Goal: Task Accomplishment & Management: Use online tool/utility

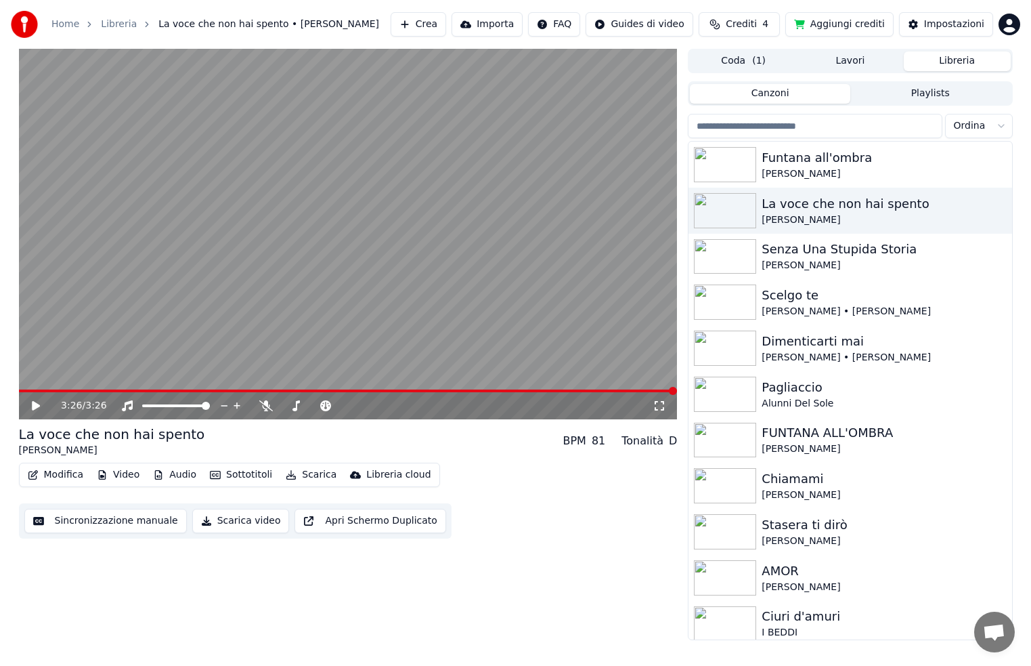
click at [68, 475] on button "Modifica" at bounding box center [55, 474] width 67 height 19
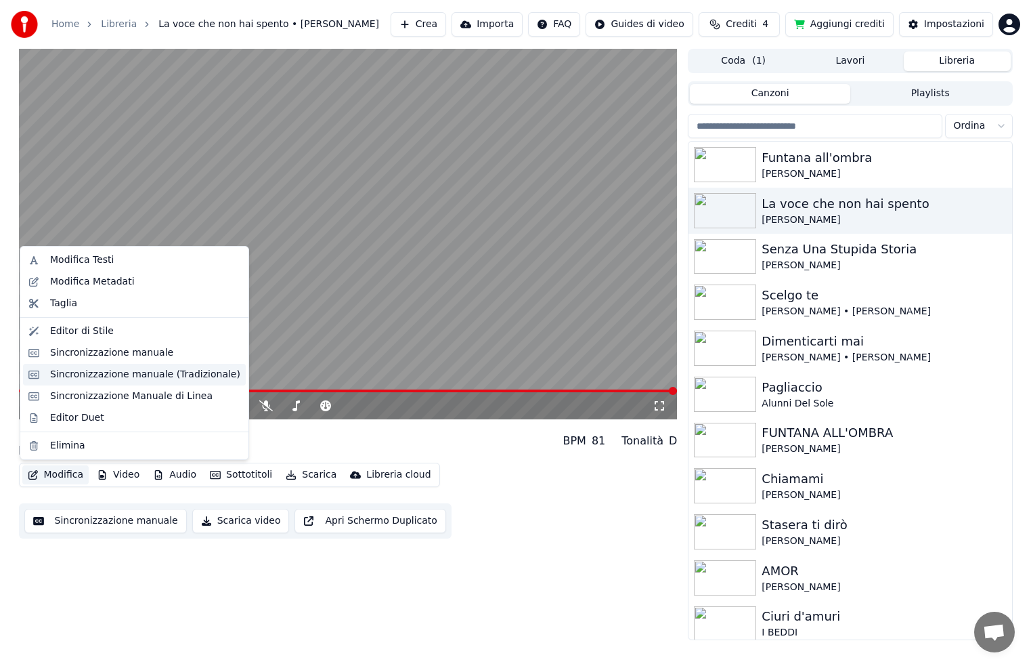
click at [108, 378] on div "Sincronizzazione manuale (Tradizionale)" at bounding box center [145, 375] width 190 height 14
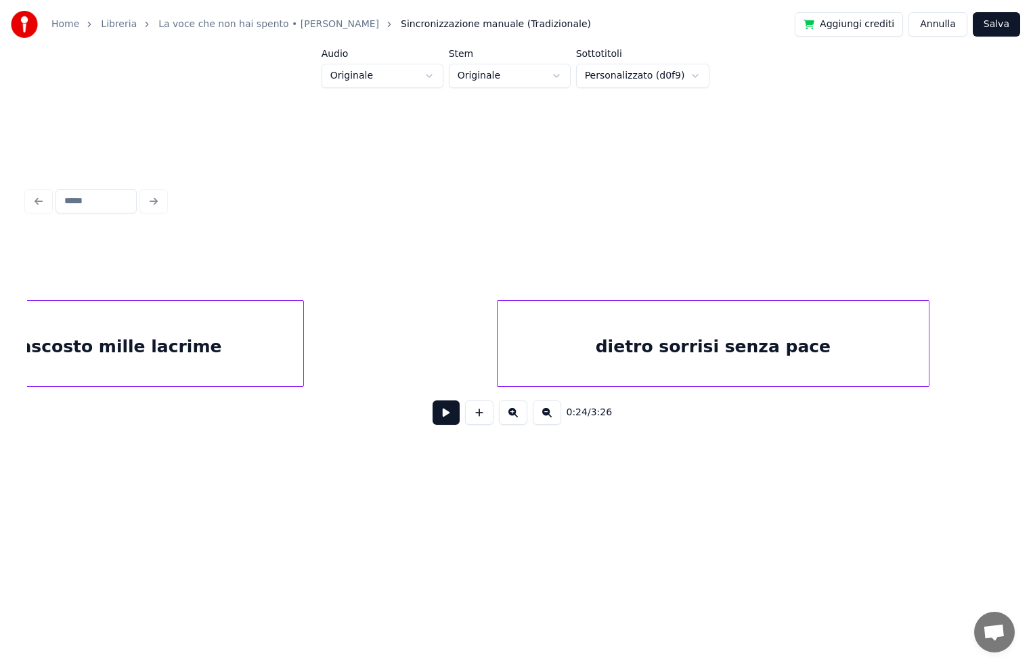
scroll to position [0, 5050]
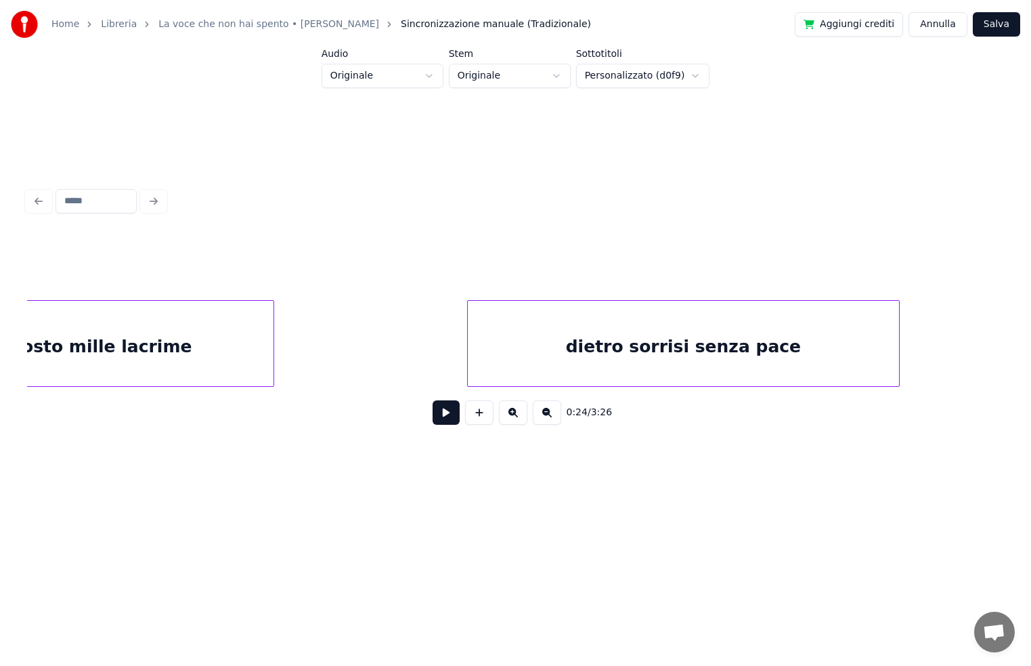
click at [758, 352] on div "dietro sorrisi senza pace" at bounding box center [684, 347] width 432 height 92
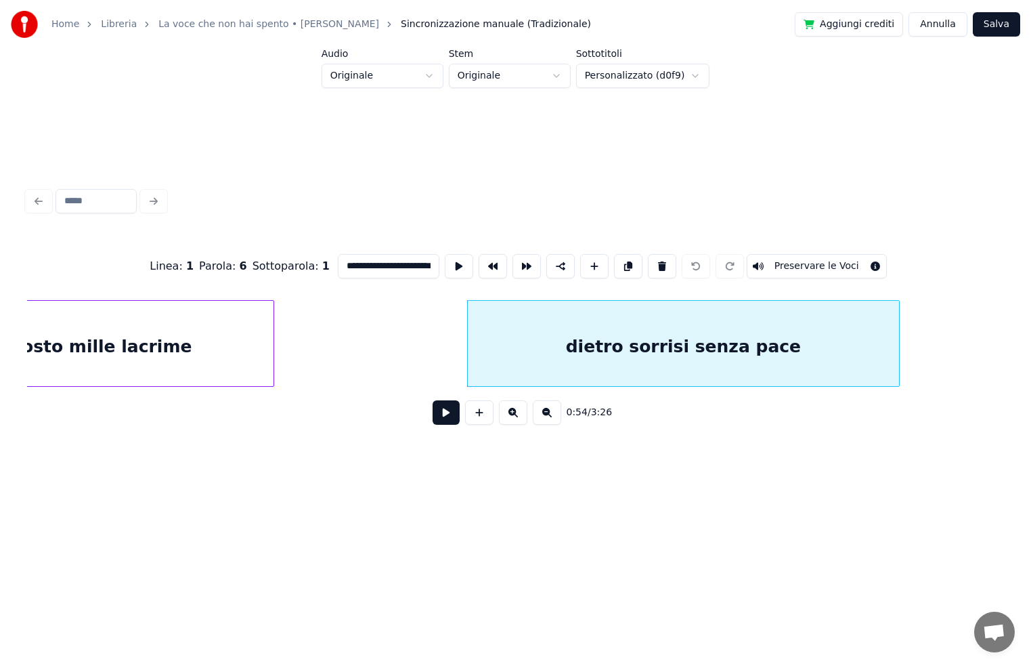
click at [410, 261] on input "**********" at bounding box center [389, 266] width 102 height 24
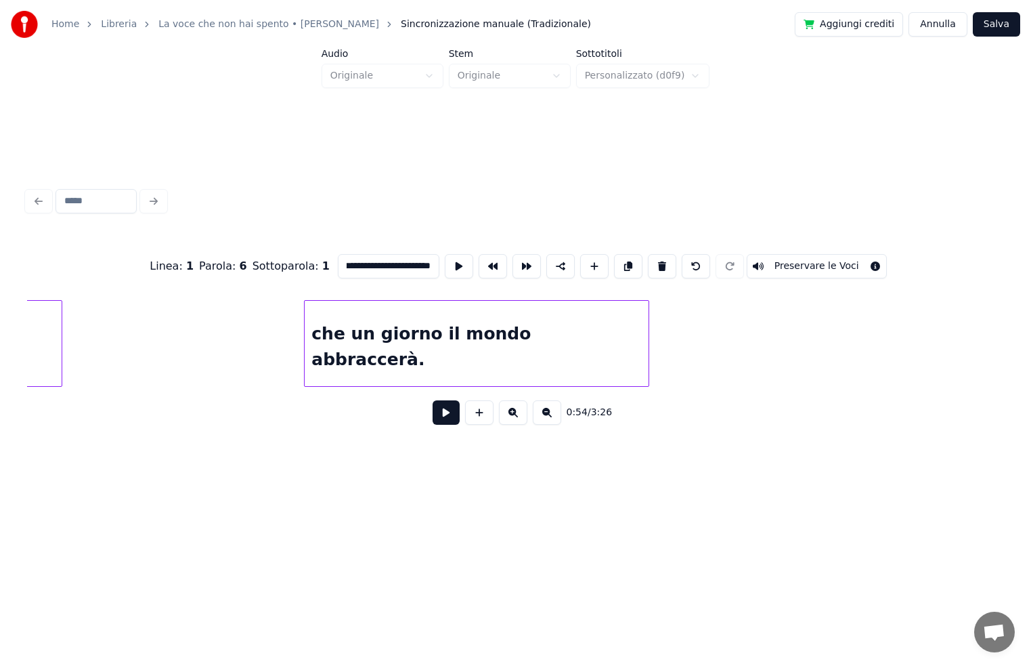
scroll to position [0, 6431]
click at [599, 337] on div "che un giorno il mondo abbraccerà." at bounding box center [464, 347] width 344 height 92
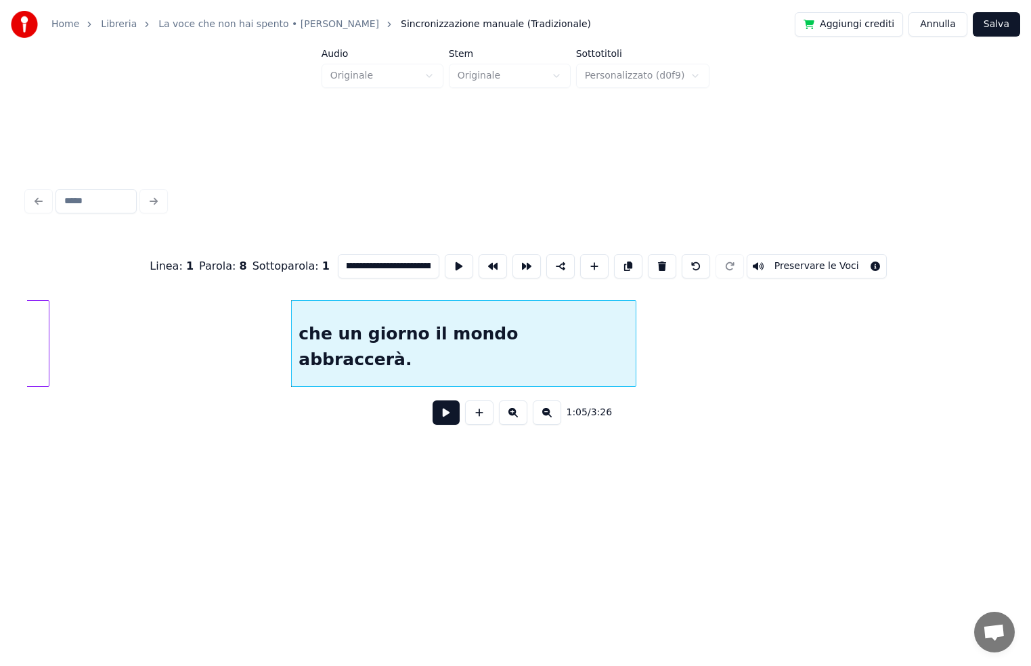
click at [411, 261] on input "**********" at bounding box center [389, 266] width 102 height 24
click at [413, 260] on input "**********" at bounding box center [389, 266] width 102 height 24
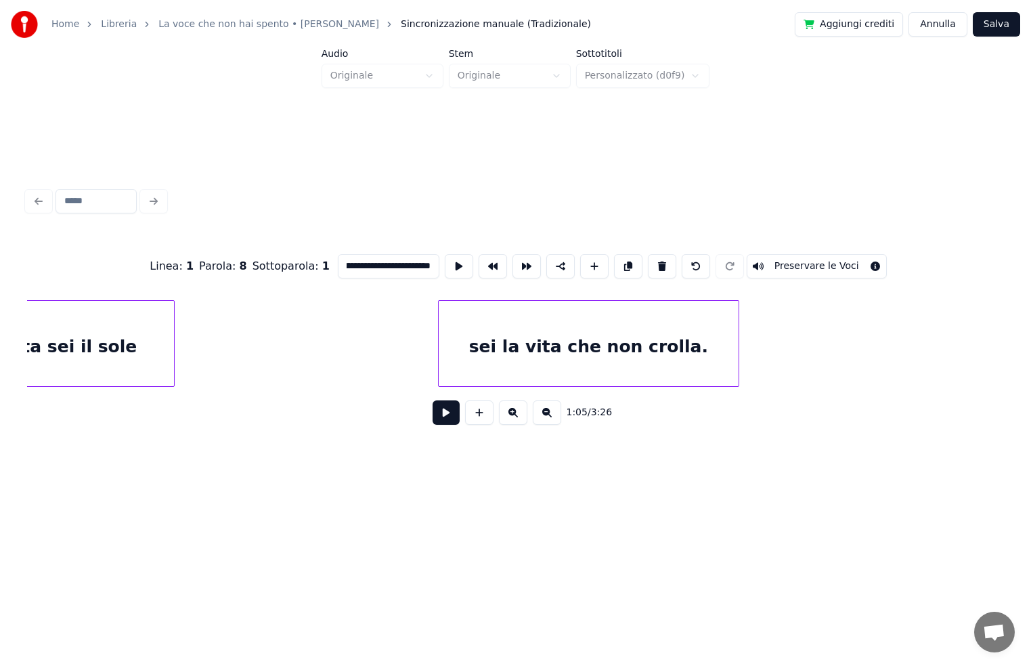
scroll to position [0, 10467]
click at [635, 347] on div "sei la vita che non crolla." at bounding box center [583, 347] width 301 height 92
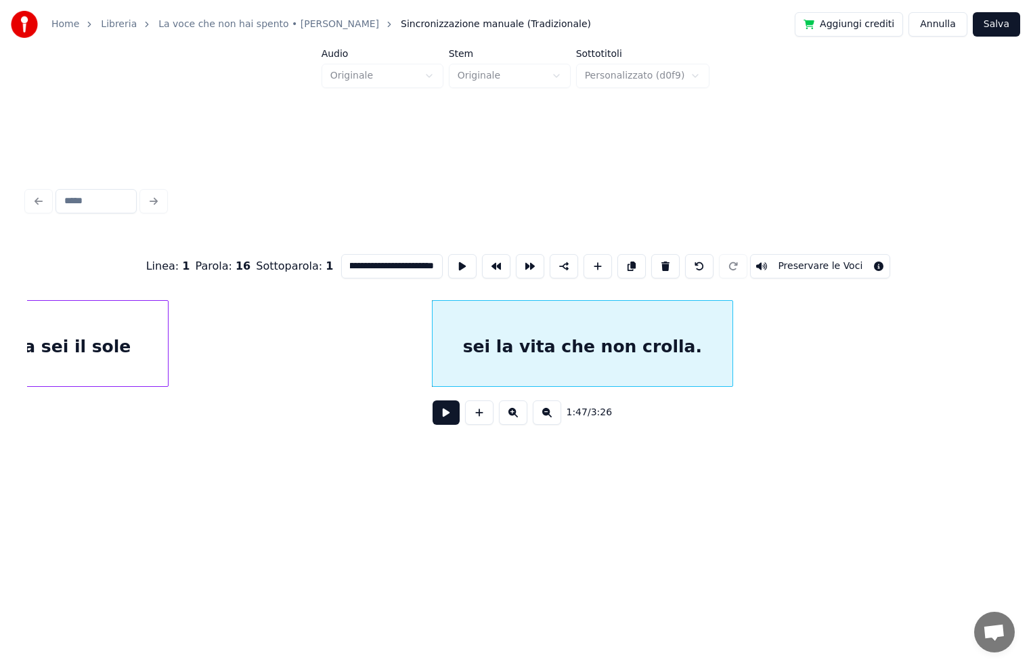
click at [414, 260] on input "**********" at bounding box center [392, 266] width 102 height 24
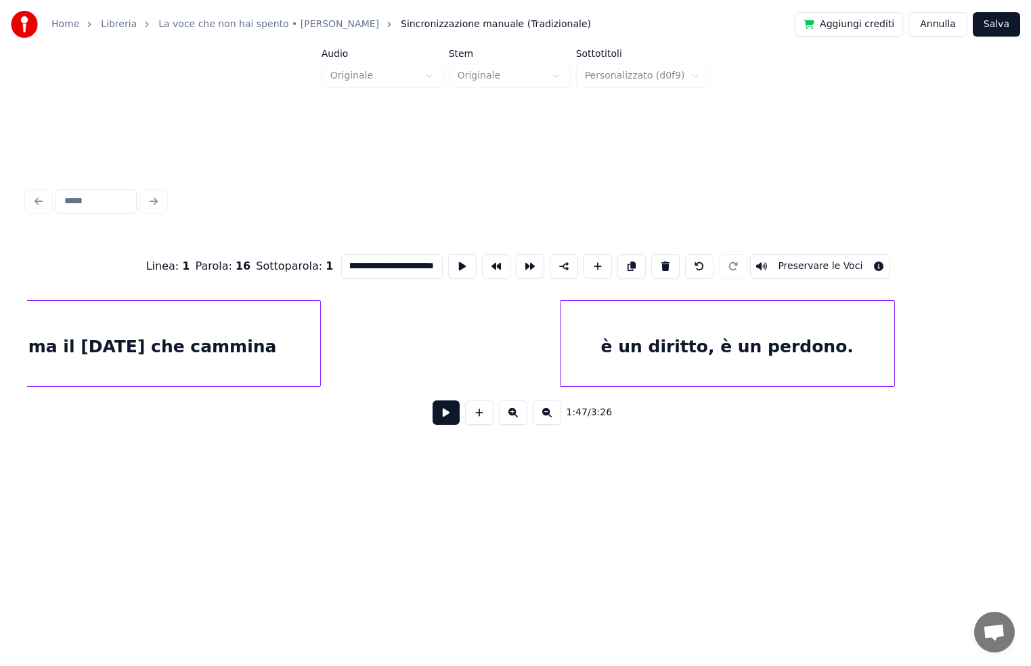
scroll to position [0, 12227]
click at [783, 352] on div "è un diritto, è un perdono." at bounding box center [718, 347] width 334 height 92
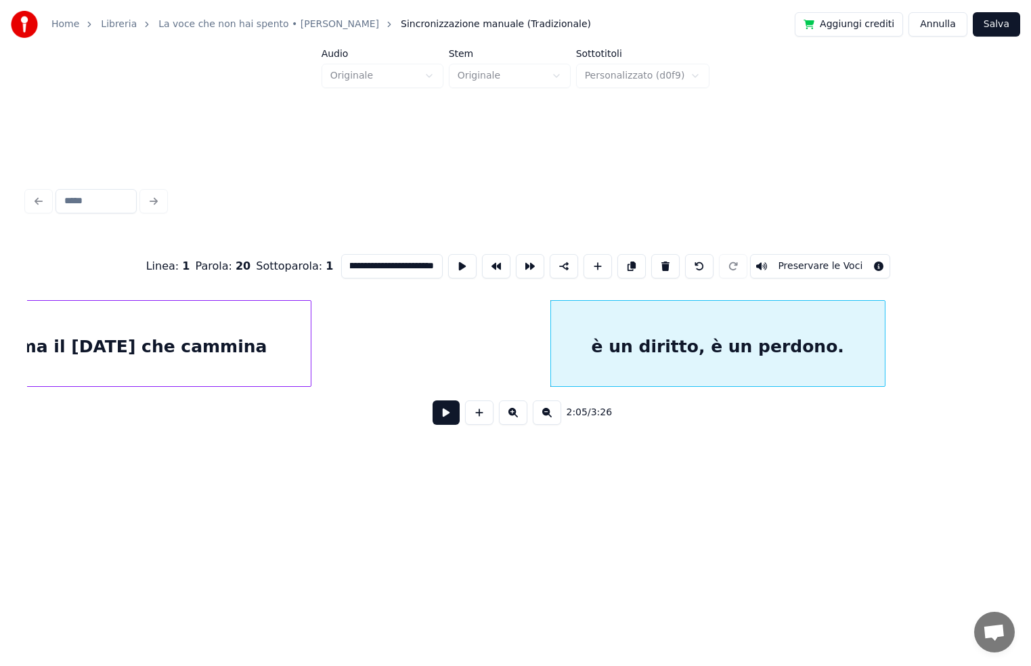
click at [380, 259] on input "**********" at bounding box center [392, 266] width 102 height 24
click at [377, 261] on input "**********" at bounding box center [392, 266] width 102 height 24
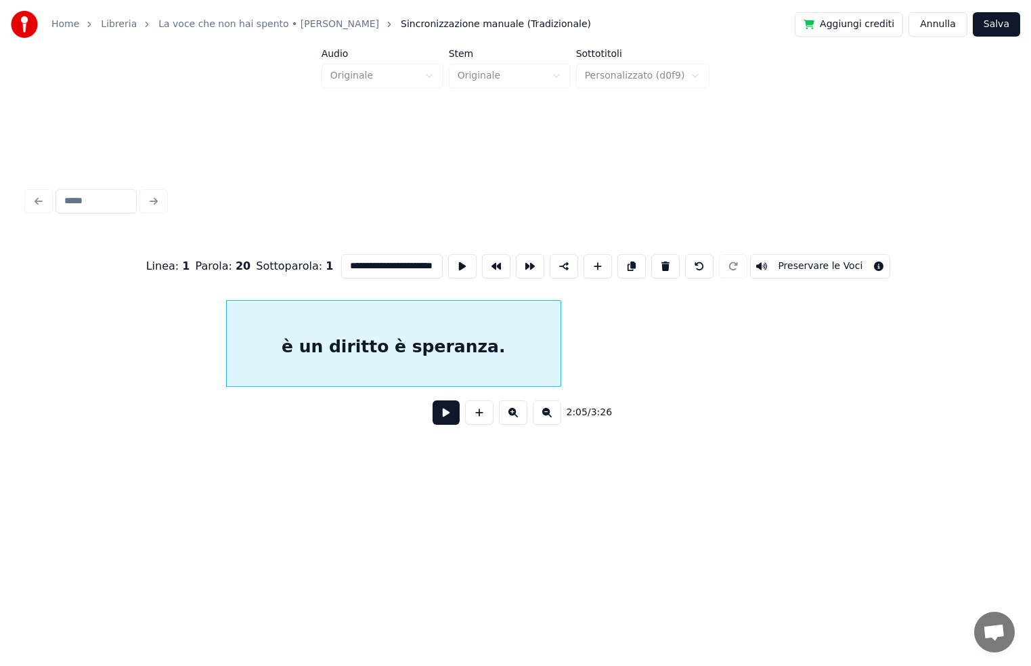
scroll to position [0, 12552]
click at [385, 259] on input "**********" at bounding box center [392, 266] width 102 height 24
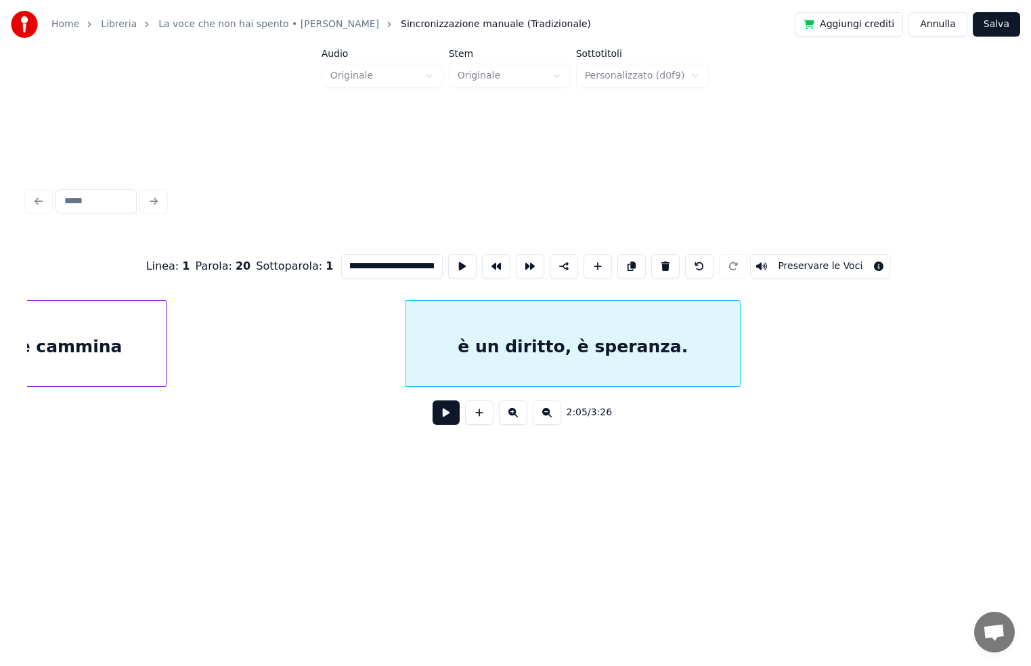
scroll to position [0, 12313]
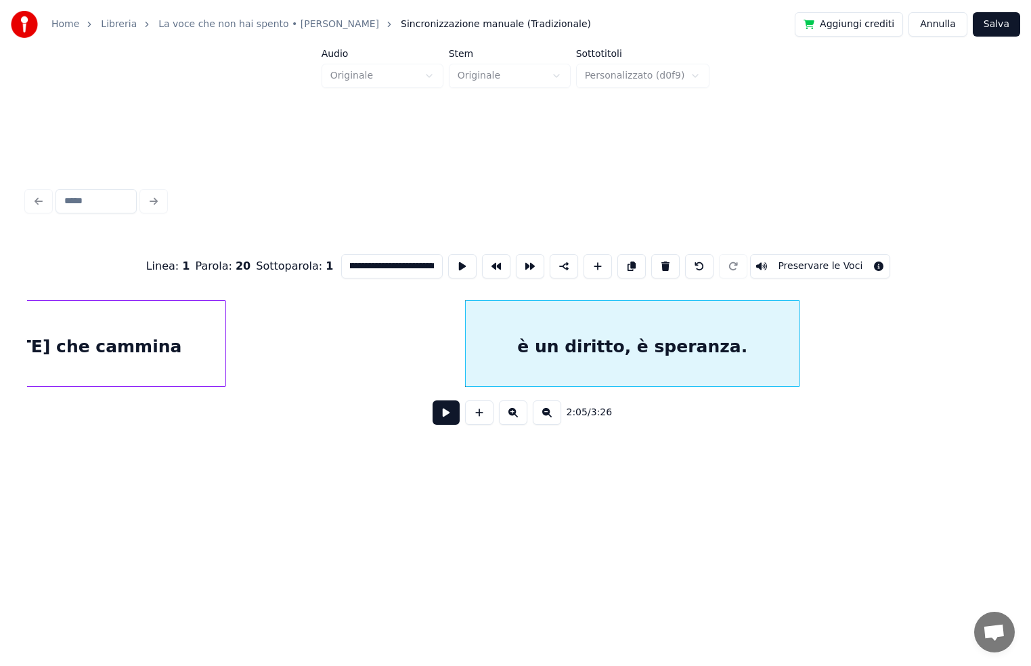
click at [187, 331] on div "ma il [DATE] che cammina" at bounding box center [57, 347] width 335 height 92
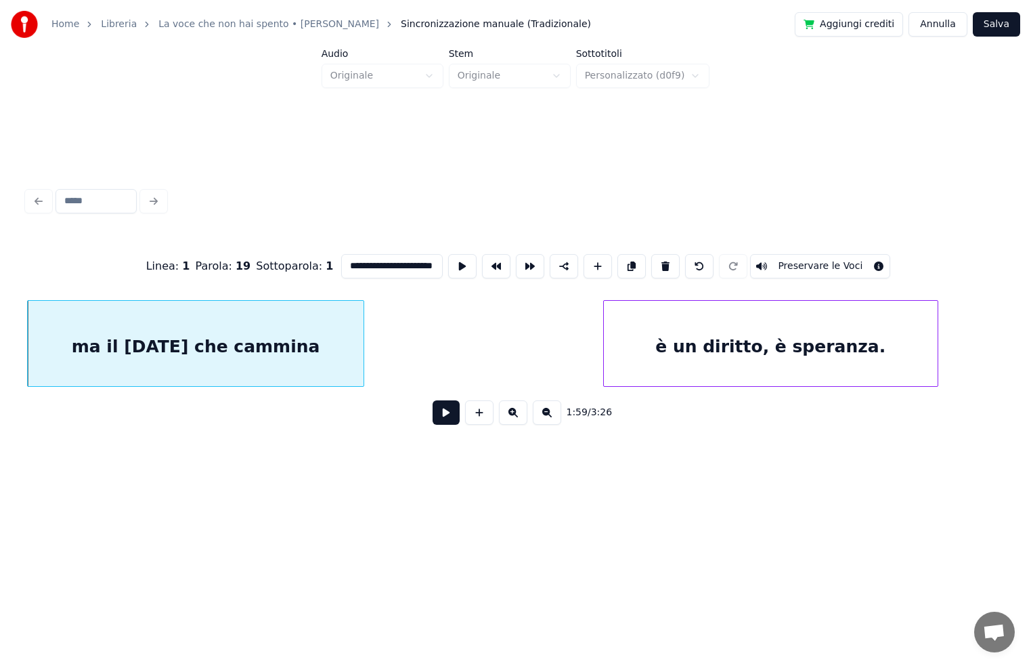
click at [691, 336] on div "è un diritto, è speranza." at bounding box center [771, 347] width 334 height 92
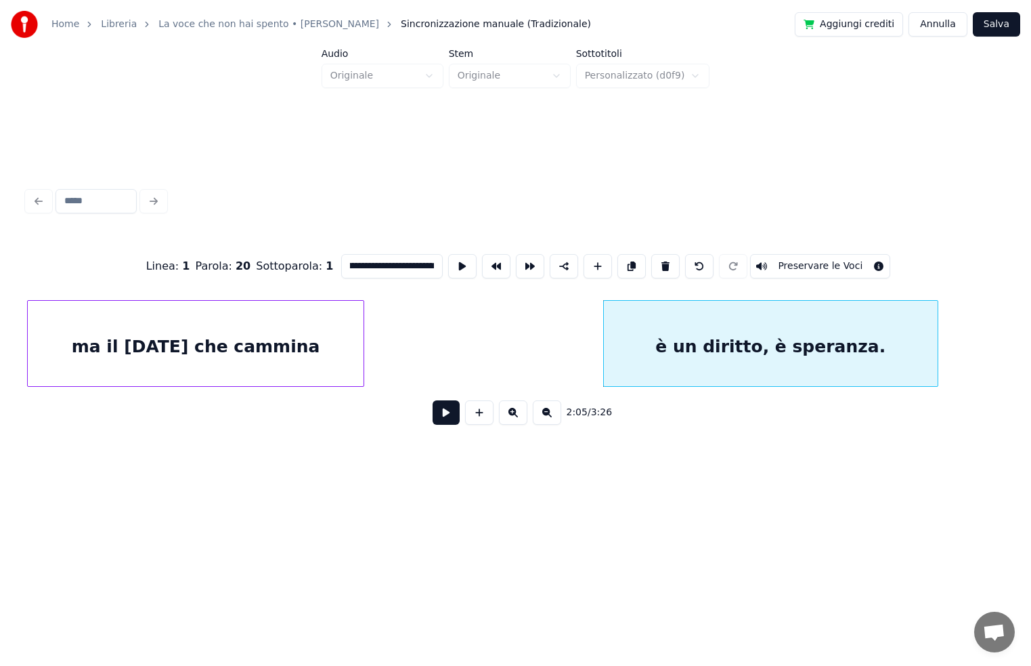
drag, startPoint x: 390, startPoint y: 261, endPoint x: 410, endPoint y: 315, distance: 57.2
click at [390, 261] on input "**********" at bounding box center [392, 266] width 102 height 24
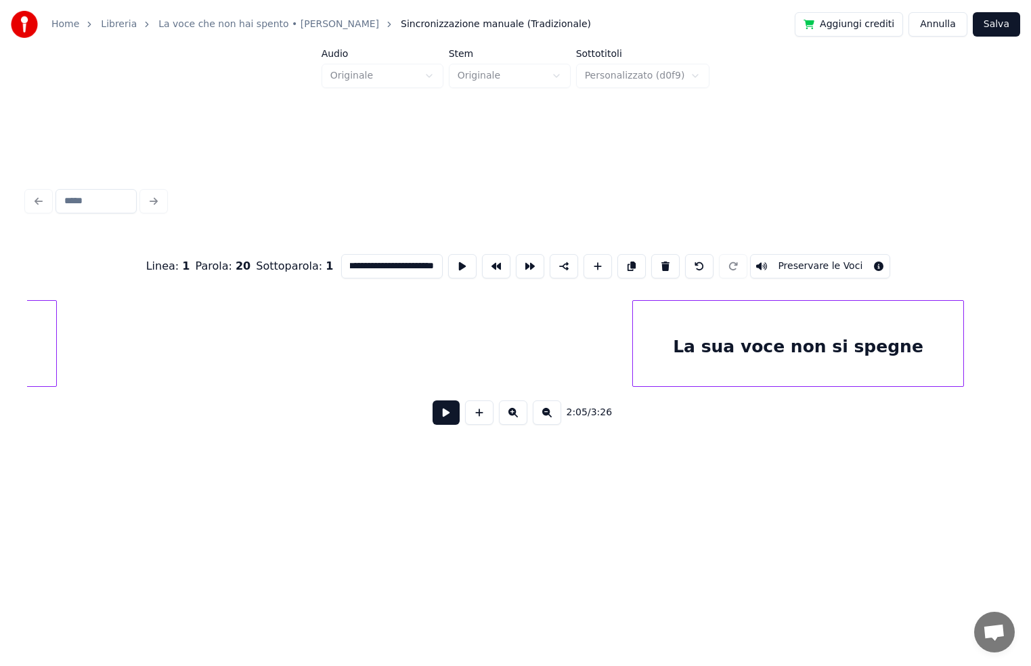
scroll to position [0, 15181]
click at [815, 334] on div "La sua voce non si spegne" at bounding box center [766, 347] width 330 height 92
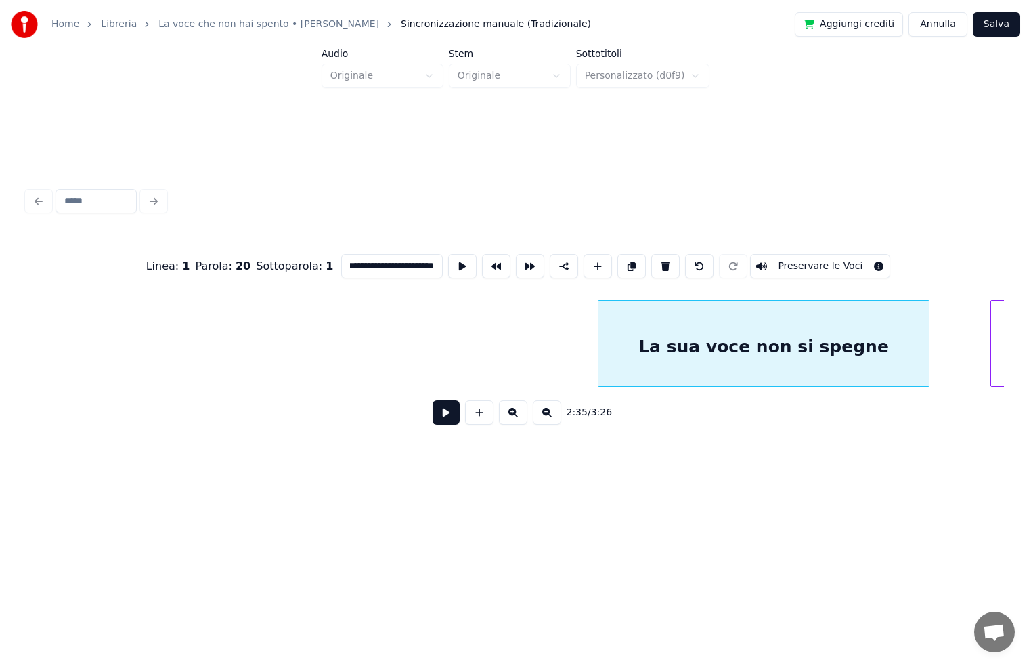
click at [718, 345] on div "La sua voce non si spegne" at bounding box center [764, 347] width 330 height 92
drag, startPoint x: 339, startPoint y: 261, endPoint x: 448, endPoint y: 261, distance: 109.0
click at [448, 261] on div "**********" at bounding box center [515, 266] width 977 height 68
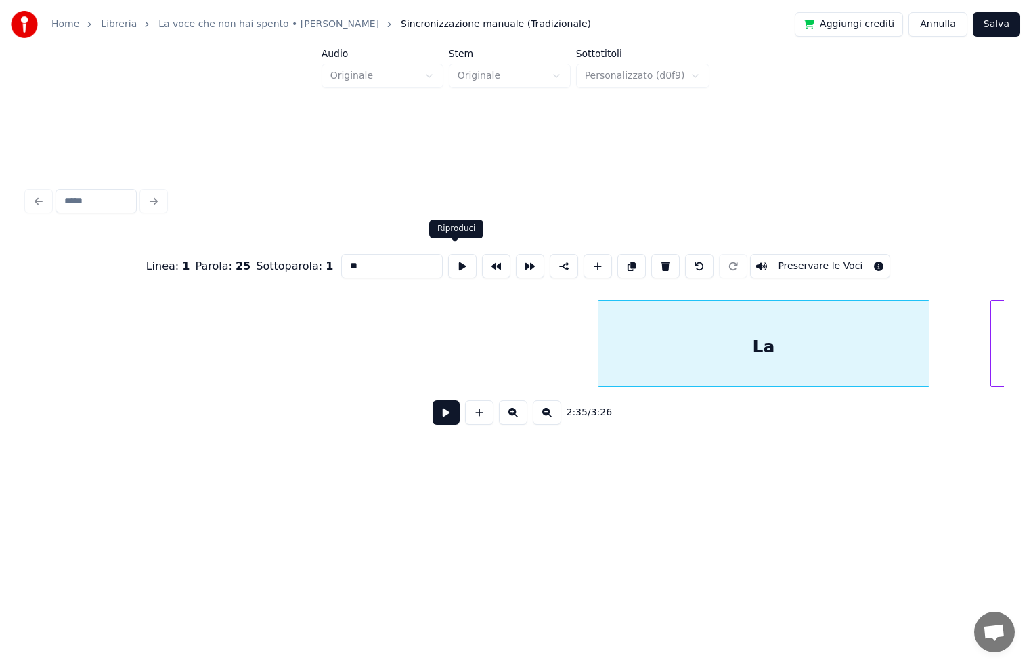
type input "*"
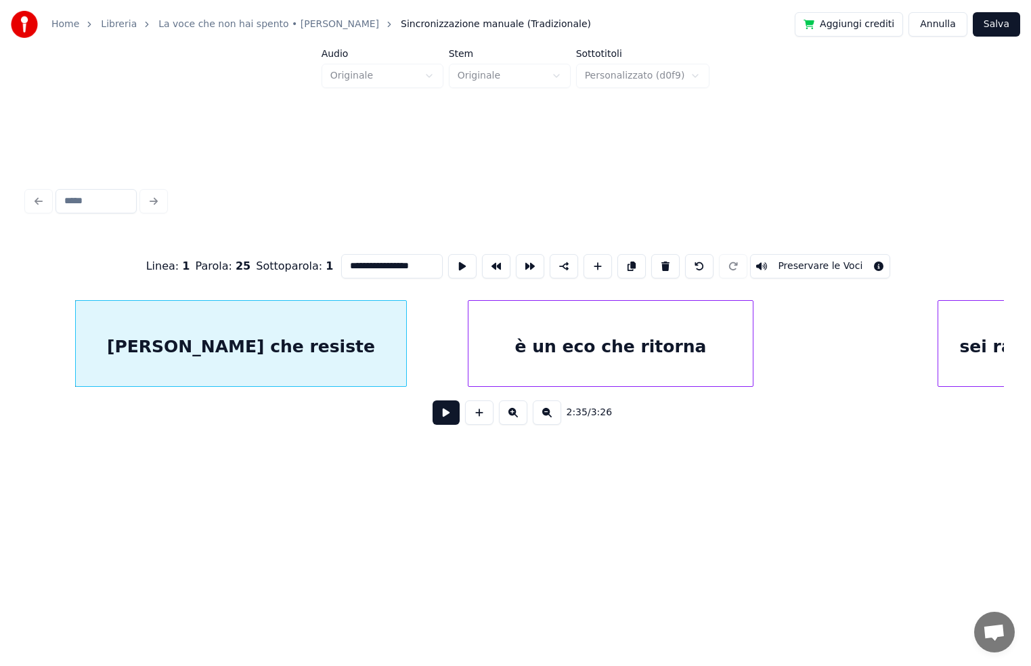
scroll to position [0, 15723]
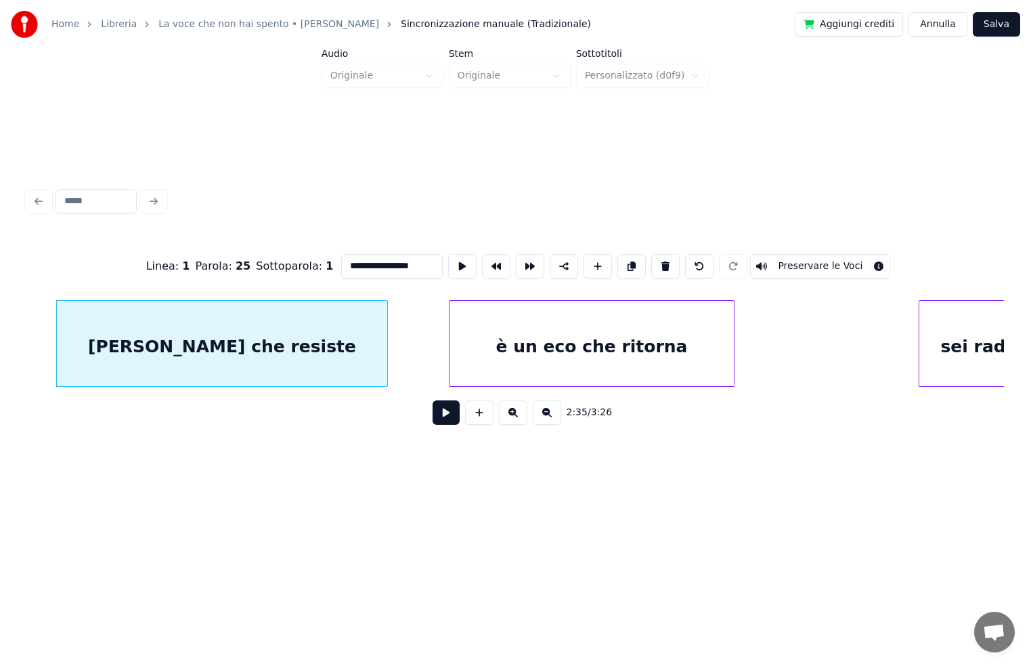
click at [655, 353] on div "è un eco che ritorna" at bounding box center [592, 347] width 284 height 92
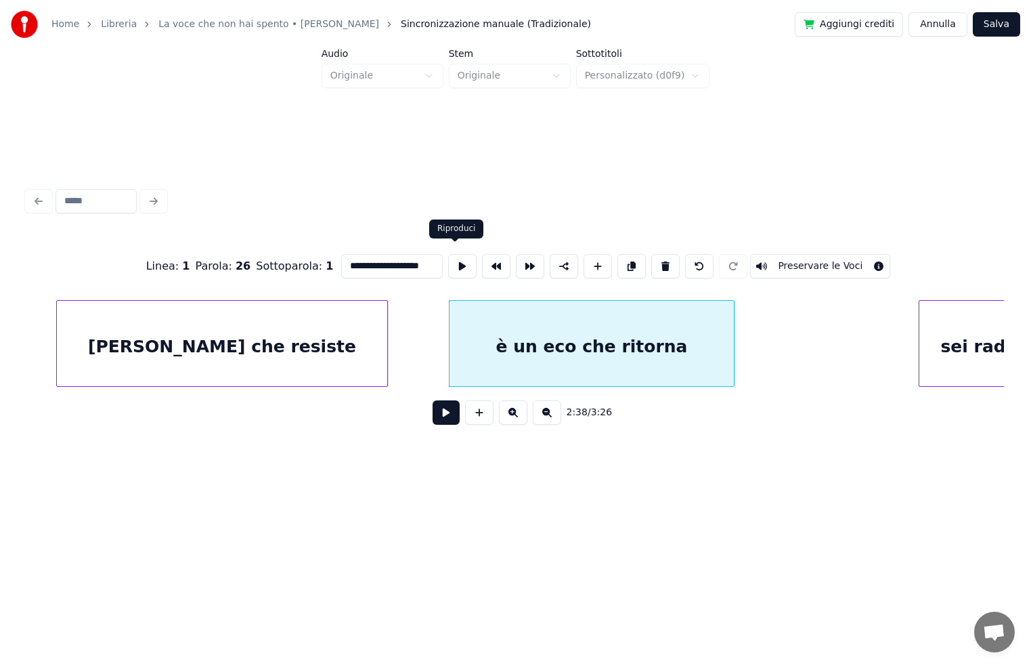
drag, startPoint x: 338, startPoint y: 261, endPoint x: 465, endPoint y: 276, distance: 128.2
click at [465, 276] on div "**********" at bounding box center [515, 266] width 977 height 68
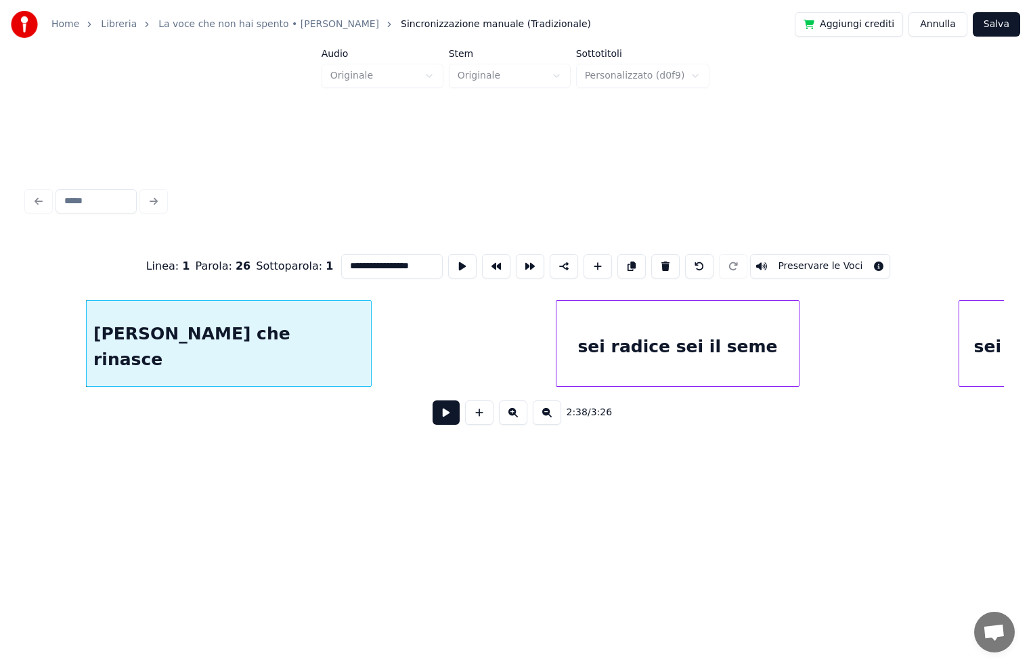
scroll to position [0, 16130]
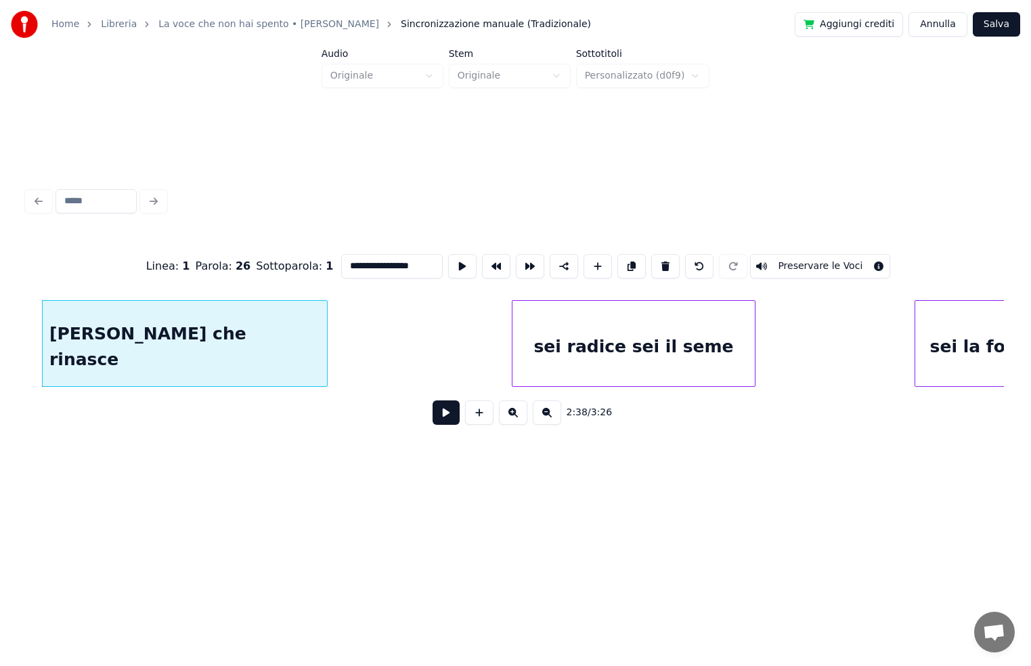
click at [664, 348] on div "sei radice sei il seme" at bounding box center [634, 347] width 242 height 92
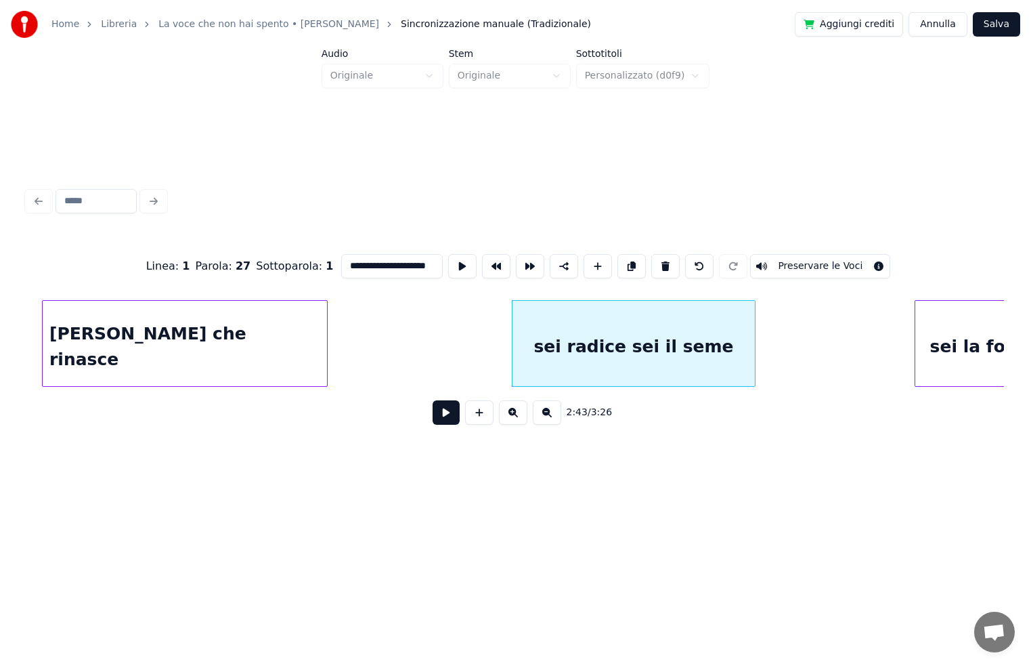
scroll to position [0, 1]
drag, startPoint x: 355, startPoint y: 262, endPoint x: 434, endPoint y: 261, distance: 79.2
click at [434, 261] on input "**********" at bounding box center [392, 266] width 102 height 24
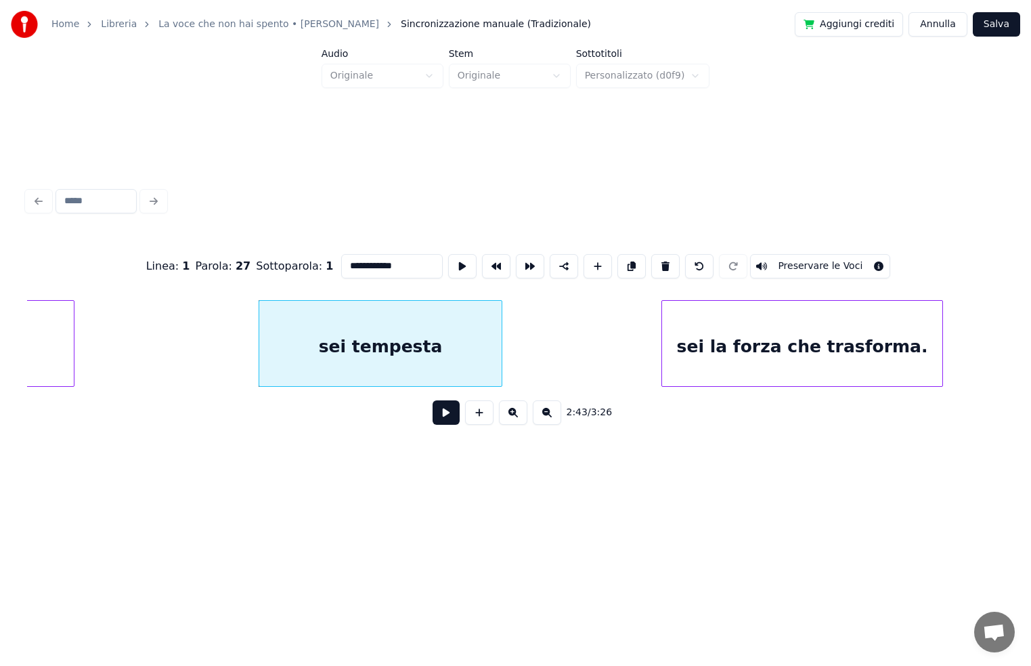
scroll to position [0, 16397]
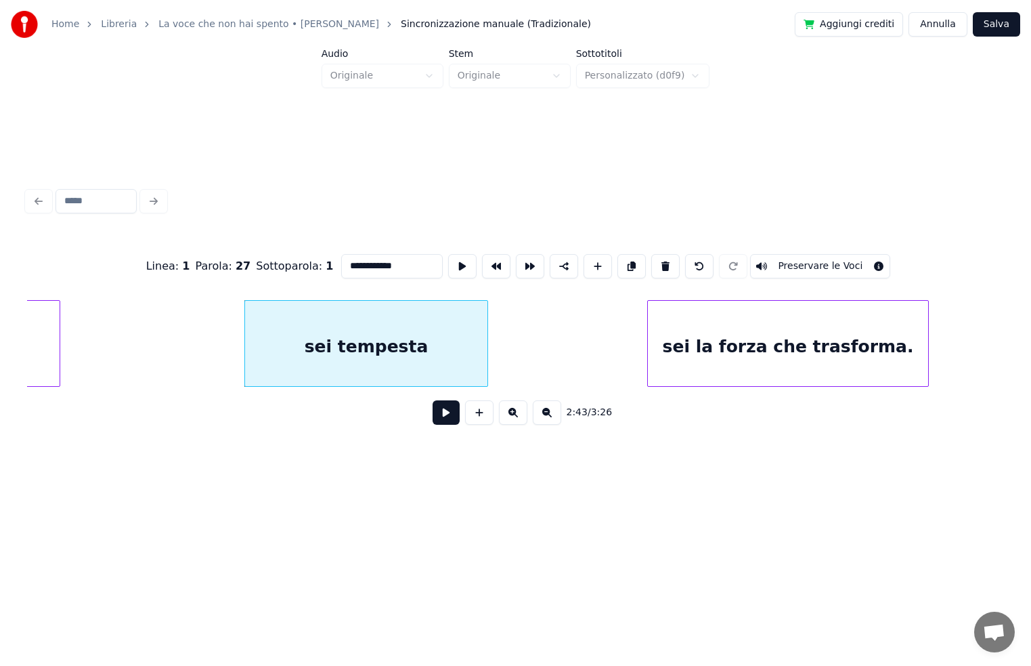
click at [792, 345] on div "sei la forza che trasforma." at bounding box center [788, 347] width 280 height 92
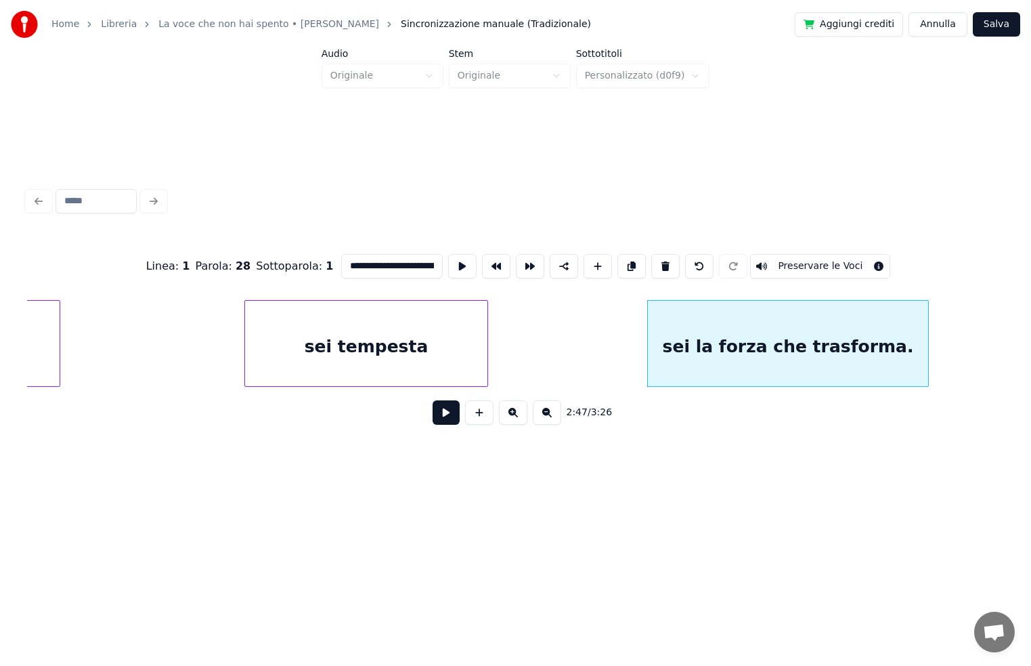
click at [364, 343] on div "sei tempesta" at bounding box center [366, 347] width 242 height 92
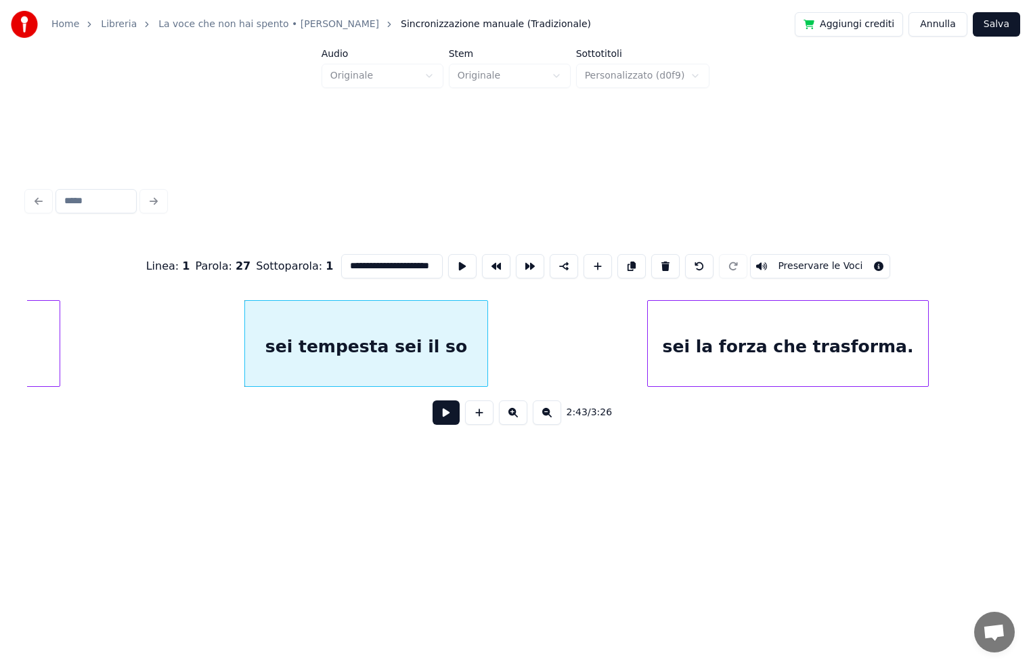
scroll to position [0, 9]
click at [764, 358] on div "sei la forza che trasforma." at bounding box center [788, 347] width 280 height 92
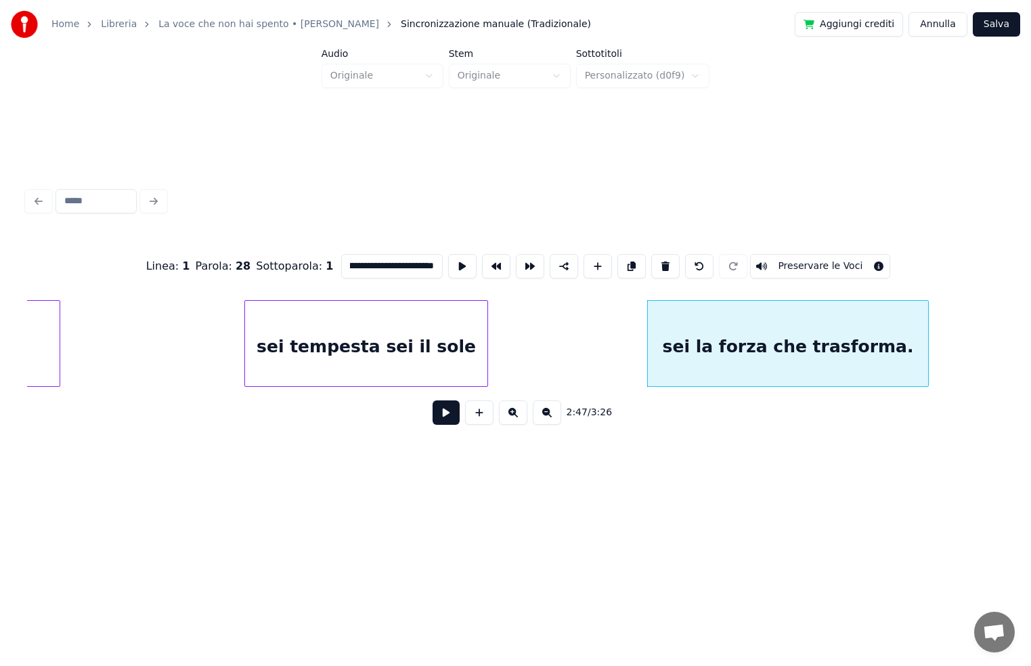
scroll to position [0, 22]
drag, startPoint x: 356, startPoint y: 260, endPoint x: 472, endPoint y: 275, distance: 116.7
click at [472, 275] on div "**********" at bounding box center [515, 266] width 977 height 68
click at [694, 356] on div "sei la vita che non muore." at bounding box center [788, 347] width 280 height 92
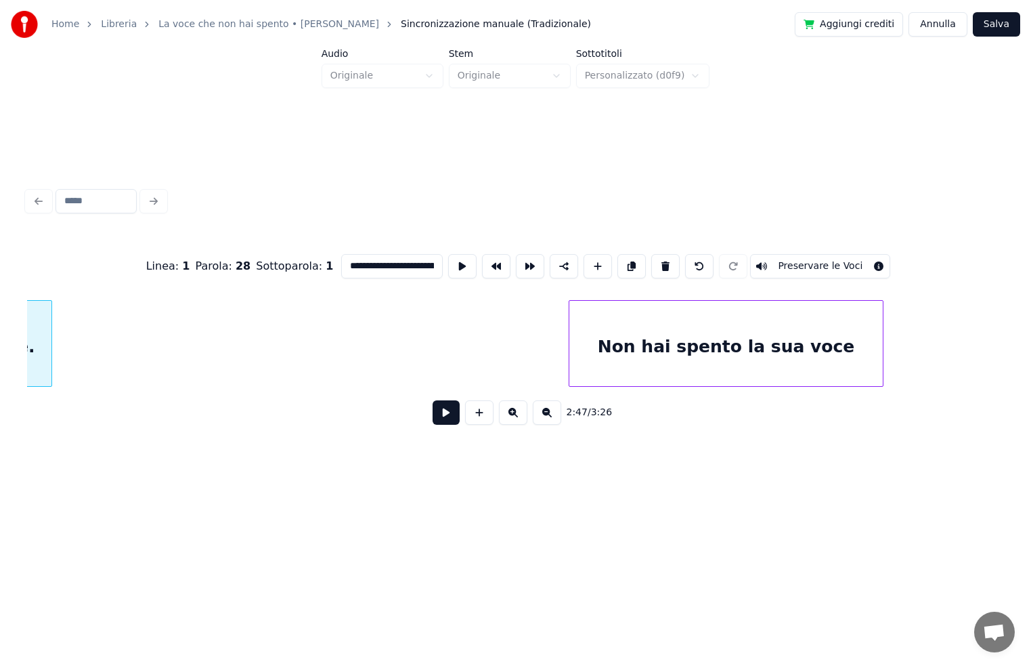
scroll to position [0, 17318]
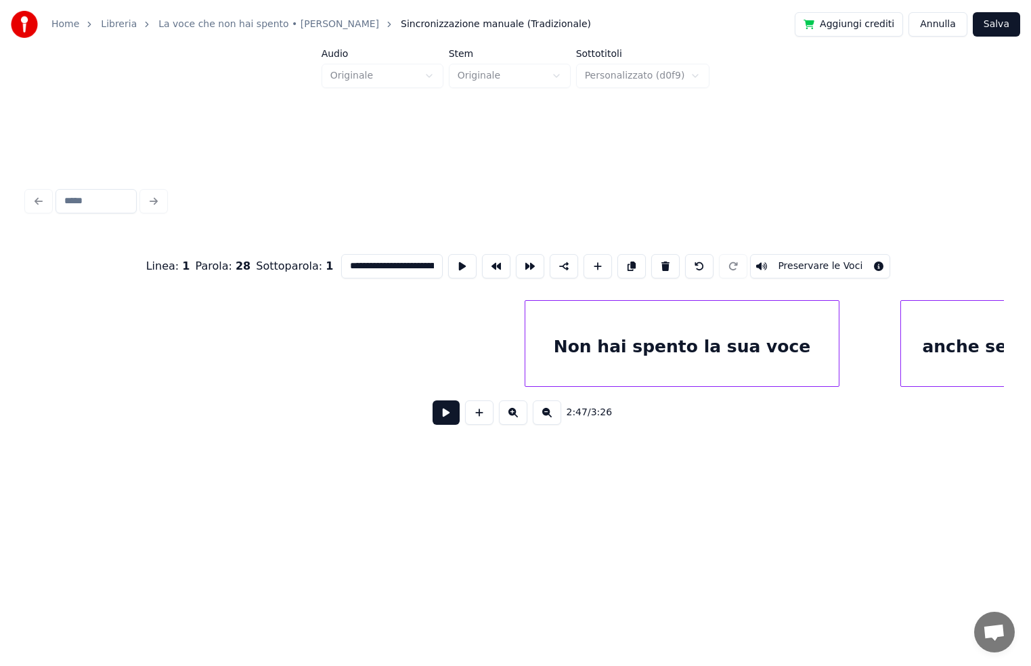
click at [780, 349] on div "Non hai spento la sua voce" at bounding box center [682, 347] width 314 height 92
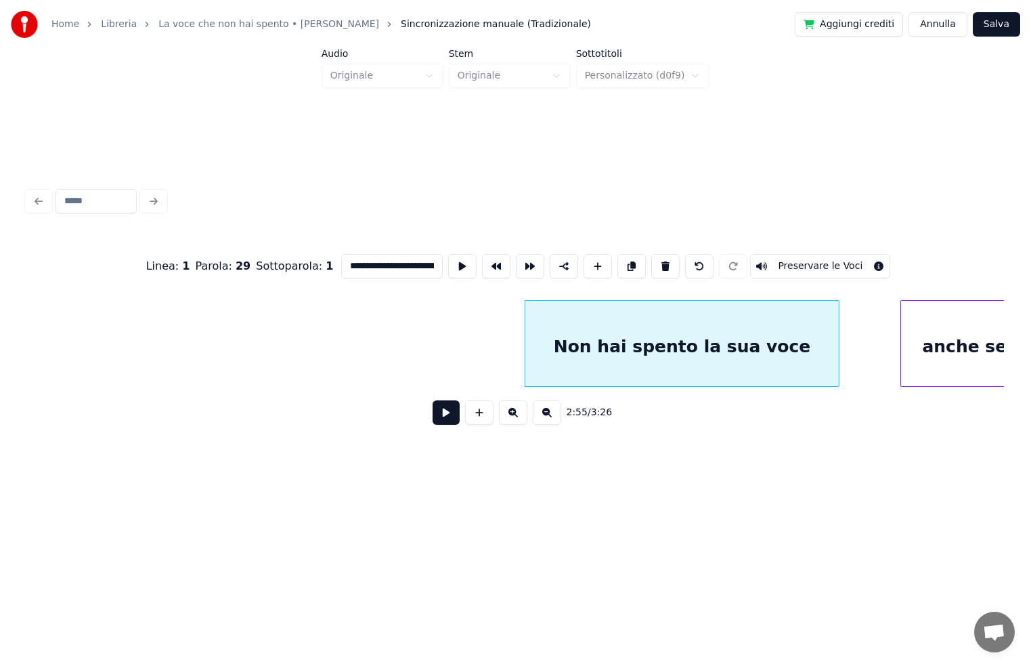
scroll to position [0, 29]
drag, startPoint x: 342, startPoint y: 255, endPoint x: 481, endPoint y: 256, distance: 139.5
click at [480, 259] on div "**********" at bounding box center [515, 266] width 977 height 68
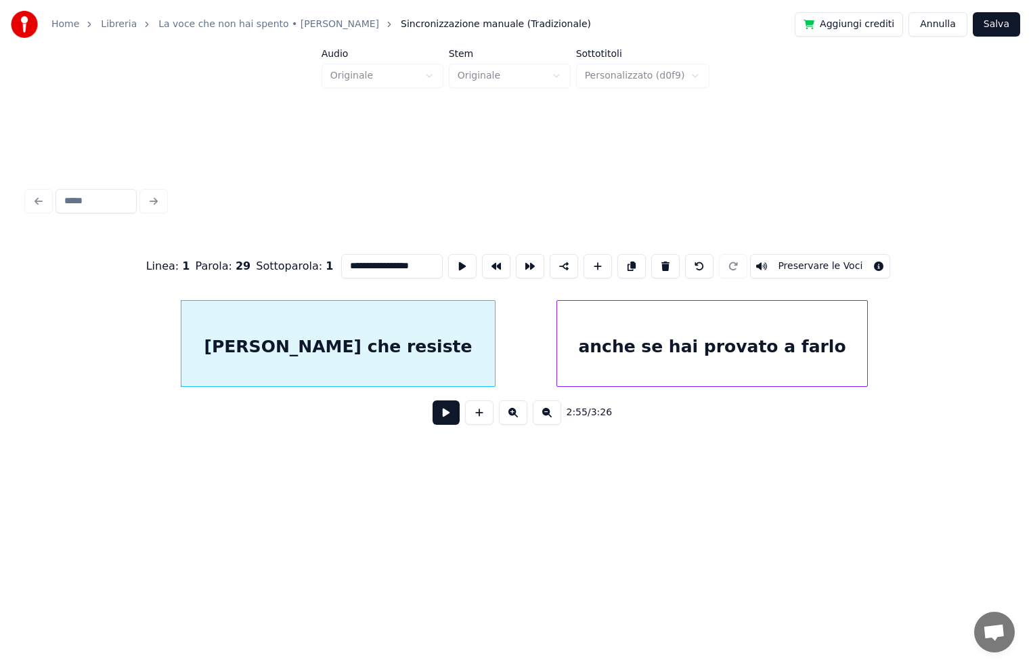
scroll to position [0, 17670]
click at [785, 353] on div "anche se hai provato a farlo" at bounding box center [704, 347] width 310 height 92
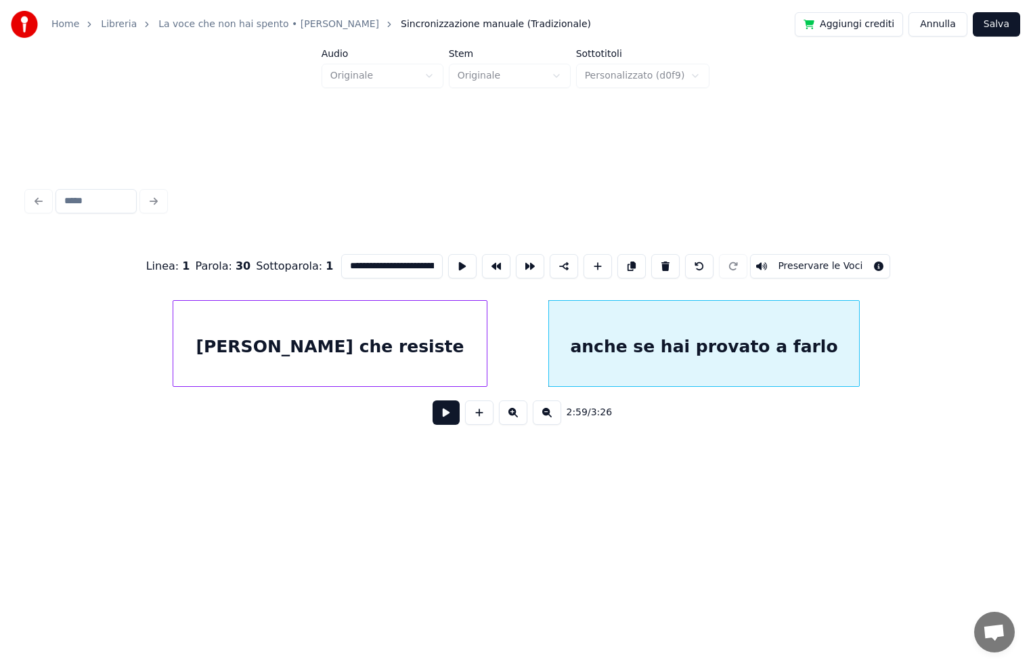
scroll to position [0, 32]
drag, startPoint x: 335, startPoint y: 261, endPoint x: 456, endPoint y: 270, distance: 121.6
click at [456, 270] on div "**********" at bounding box center [515, 266] width 977 height 68
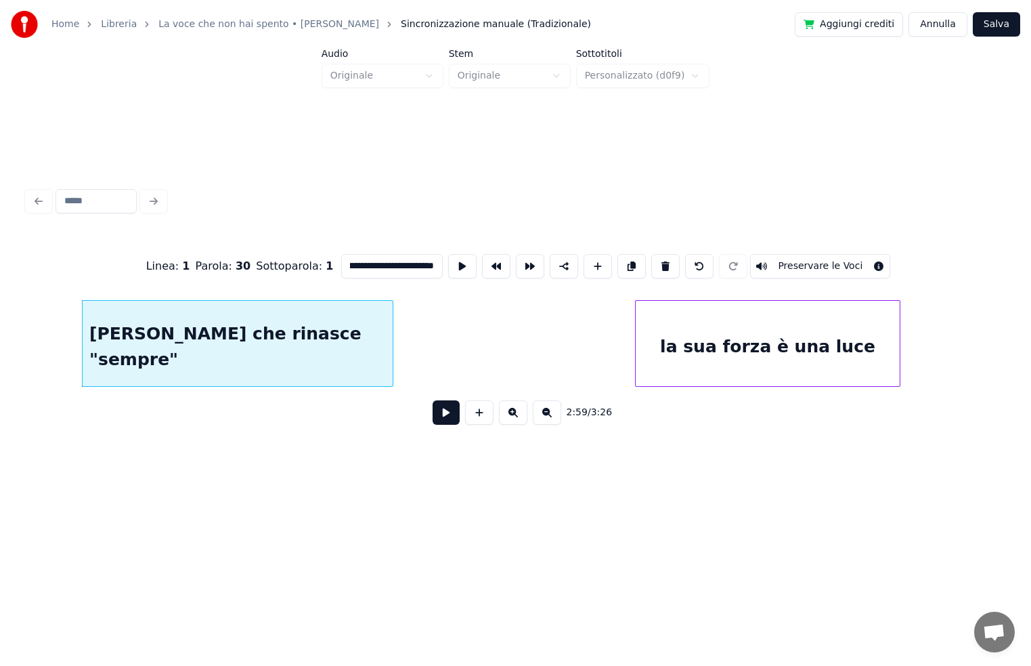
scroll to position [0, 18158]
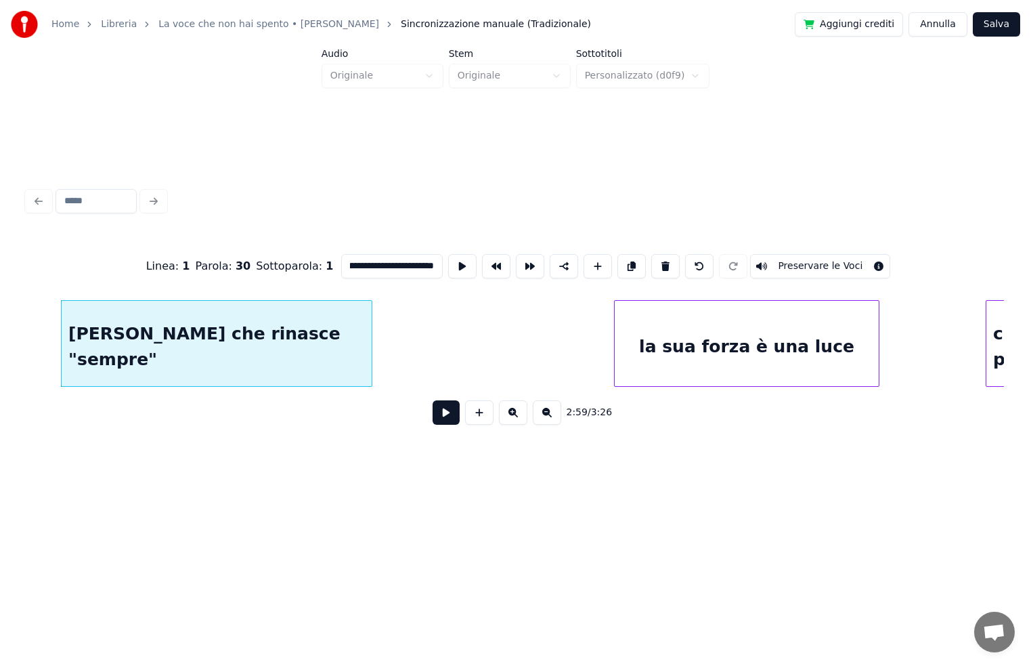
click at [713, 339] on div "la sua forza è una luce" at bounding box center [747, 347] width 264 height 92
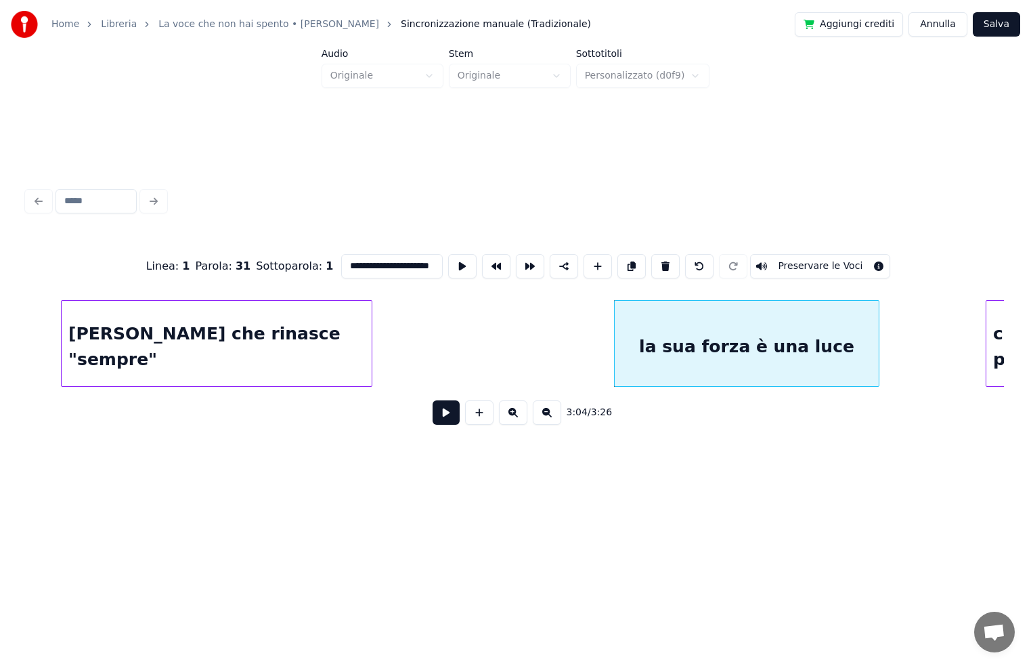
scroll to position [0, 9]
click at [348, 259] on input "**********" at bounding box center [392, 266] width 102 height 24
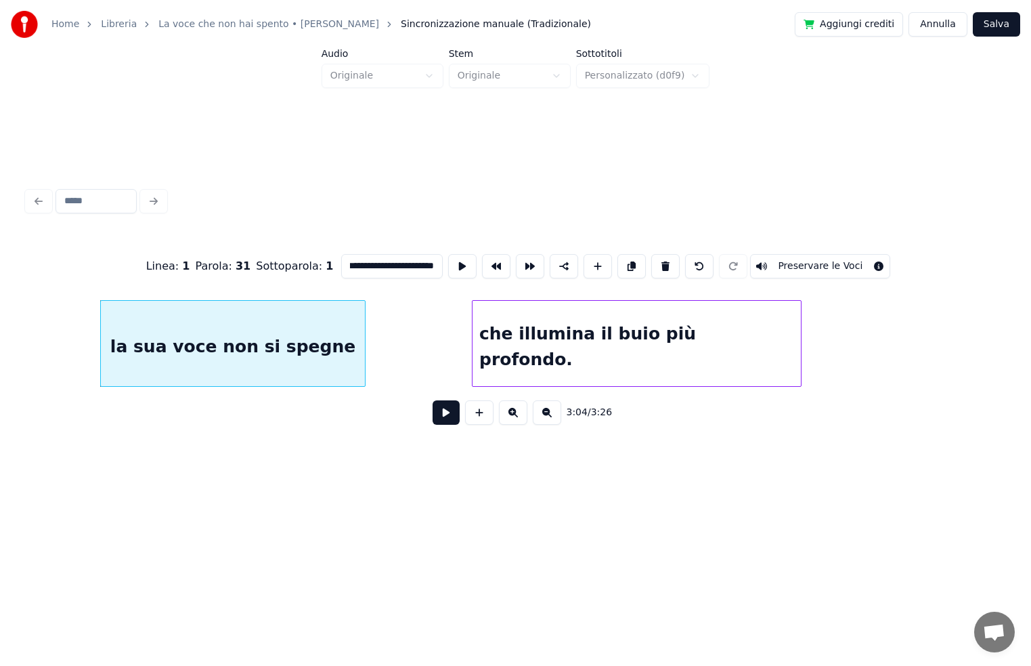
scroll to position [0, 18672]
click at [717, 340] on div "che illumina il buio più profondo." at bounding box center [636, 347] width 328 height 92
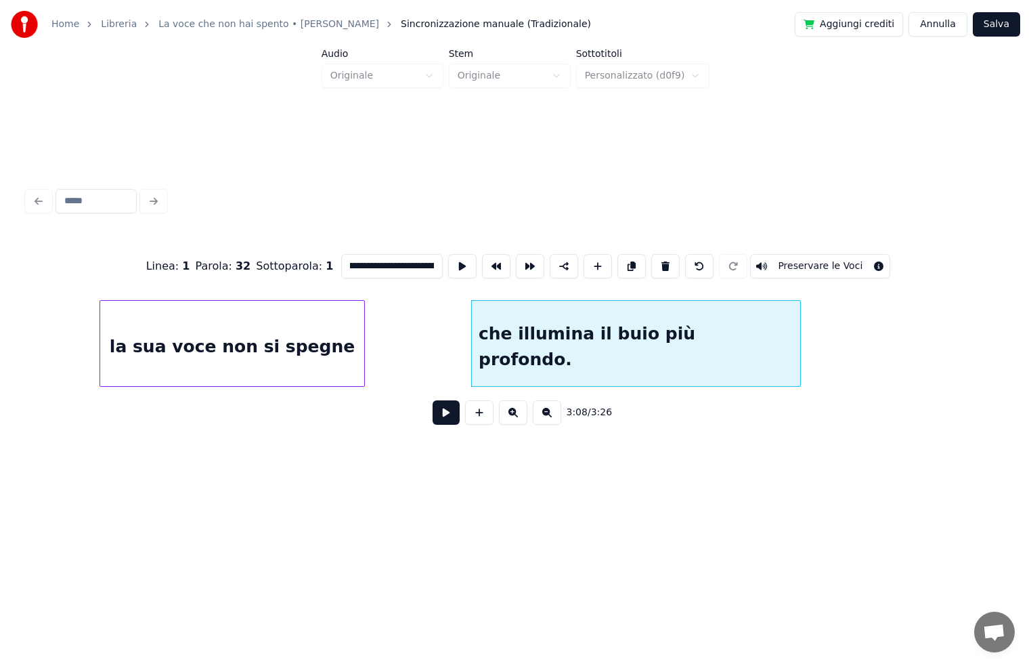
click at [341, 262] on input "**********" at bounding box center [392, 266] width 102 height 24
click at [391, 256] on input "**********" at bounding box center [392, 266] width 102 height 24
click at [546, 316] on div "che illumina il buio più profondo." at bounding box center [636, 347] width 328 height 92
click at [412, 257] on input "**********" at bounding box center [392, 266] width 102 height 24
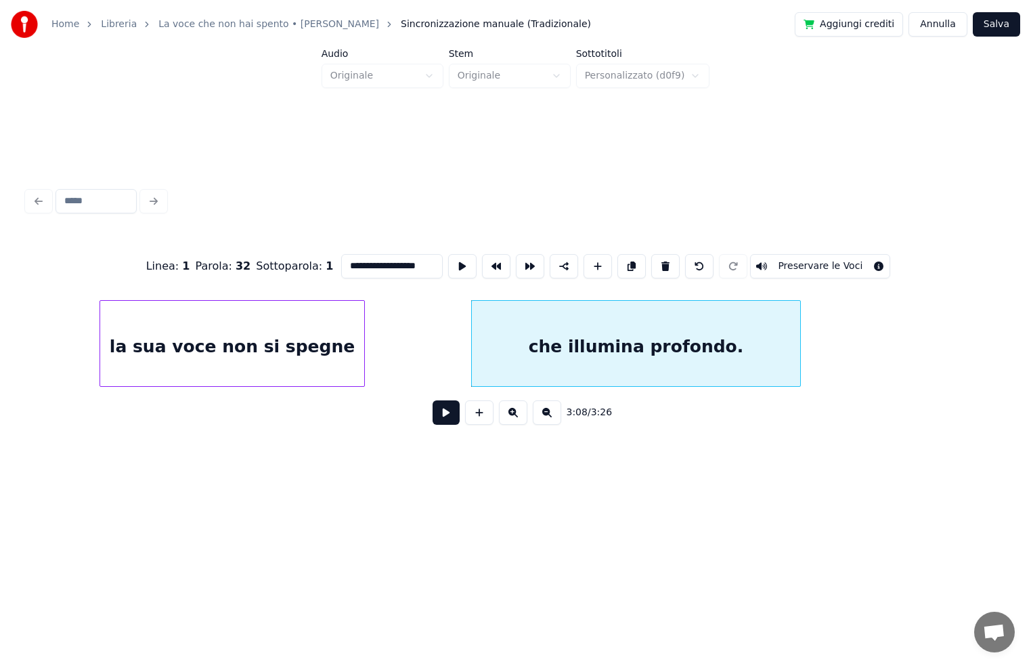
scroll to position [0, 0]
type input "*"
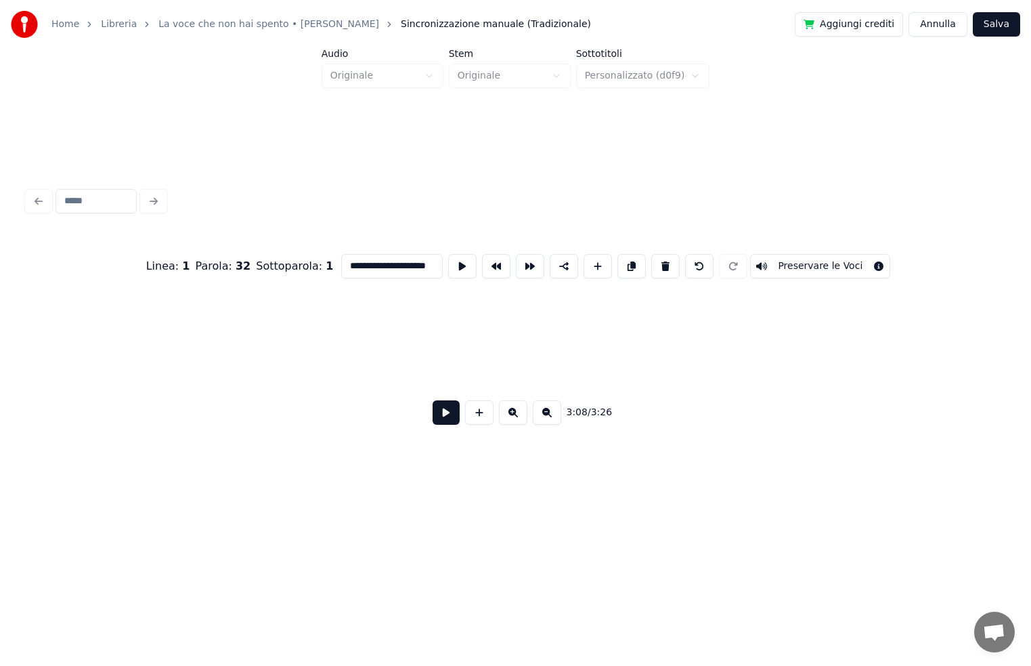
type input "**********"
click at [986, 23] on button "Salva" at bounding box center [996, 24] width 47 height 24
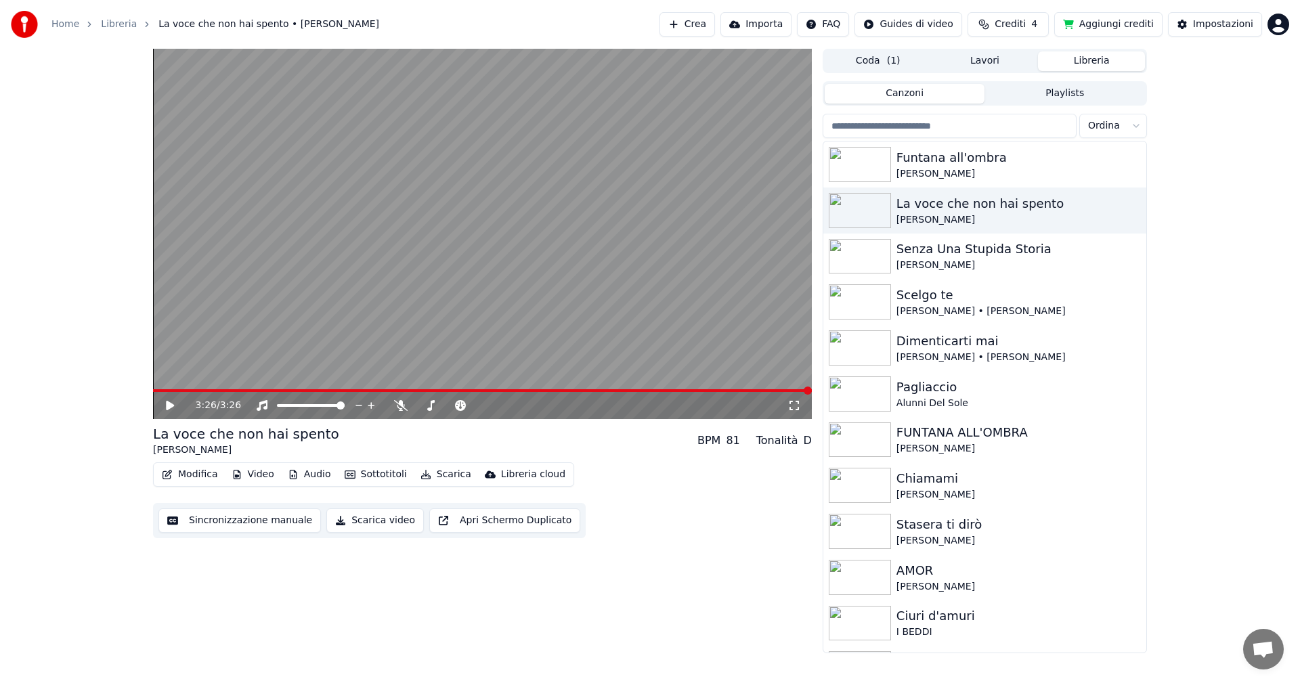
click at [168, 404] on icon at bounding box center [170, 405] width 8 height 9
drag, startPoint x: 169, startPoint y: 407, endPoint x: 230, endPoint y: 368, distance: 72.7
click at [168, 407] on icon at bounding box center [170, 406] width 7 height 8
click at [208, 475] on button "Modifica" at bounding box center [189, 474] width 67 height 19
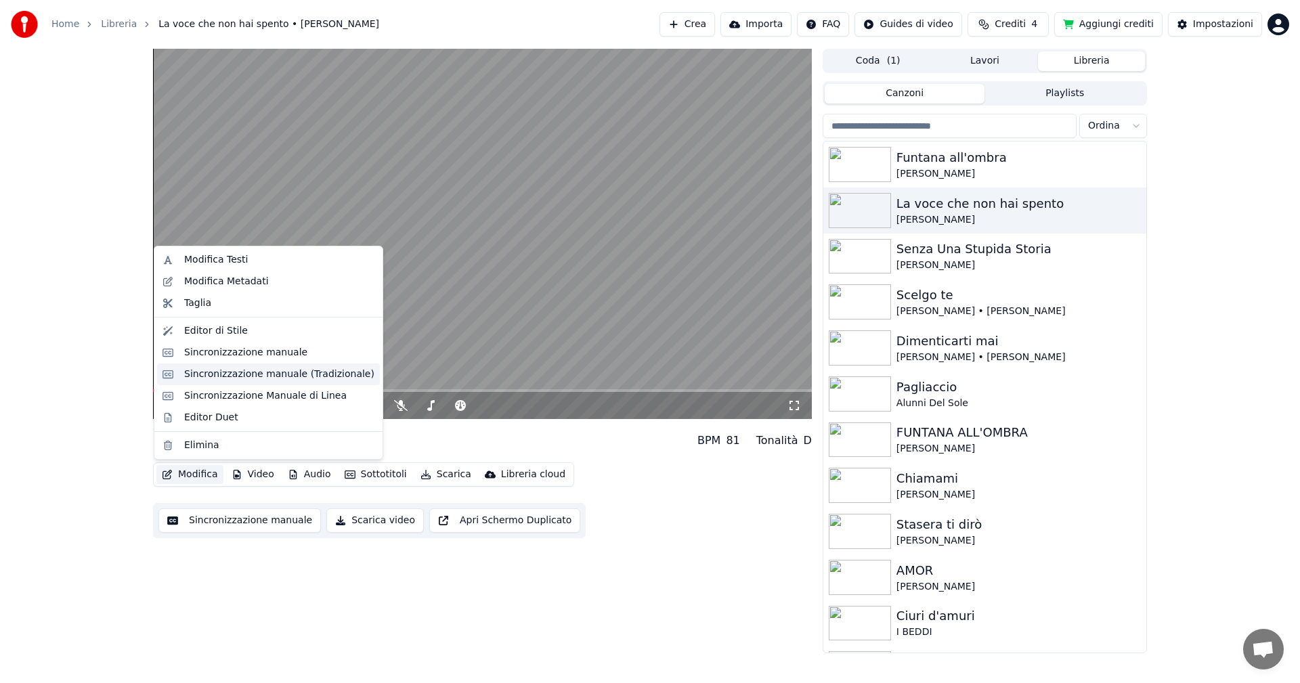
click at [229, 376] on div "Sincronizzazione manuale (Tradizionale)" at bounding box center [279, 375] width 190 height 14
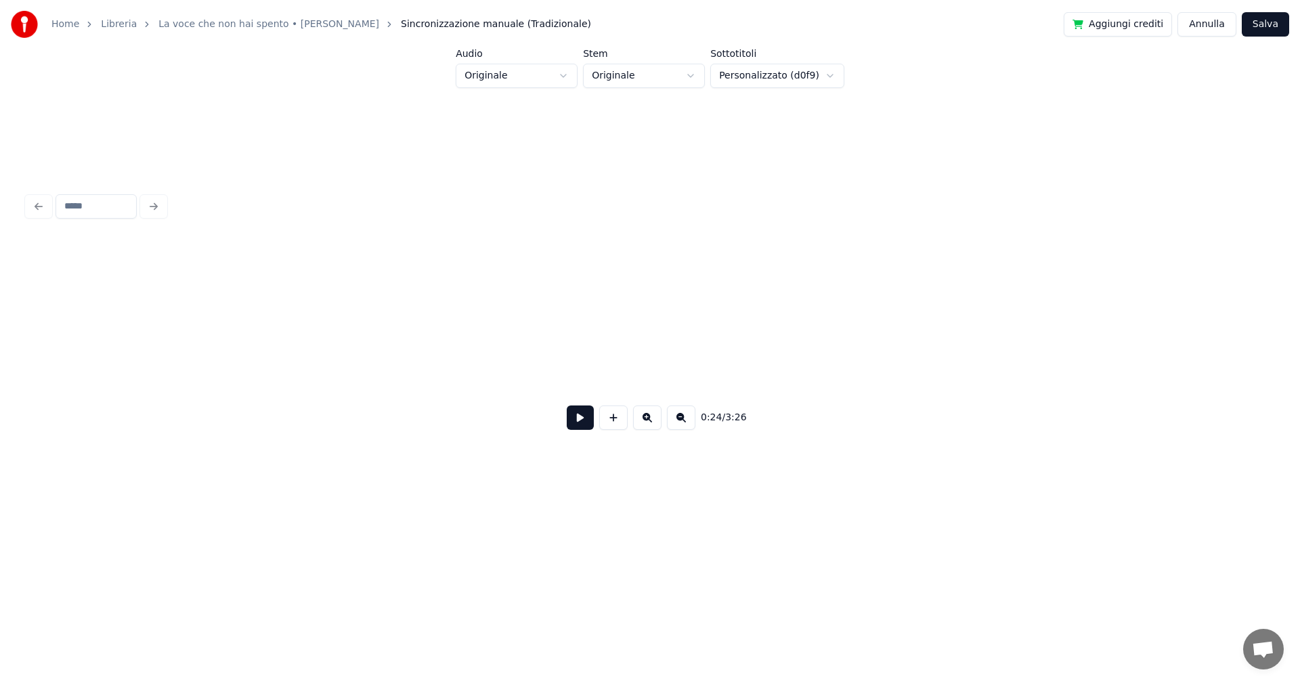
scroll to position [0, 2470]
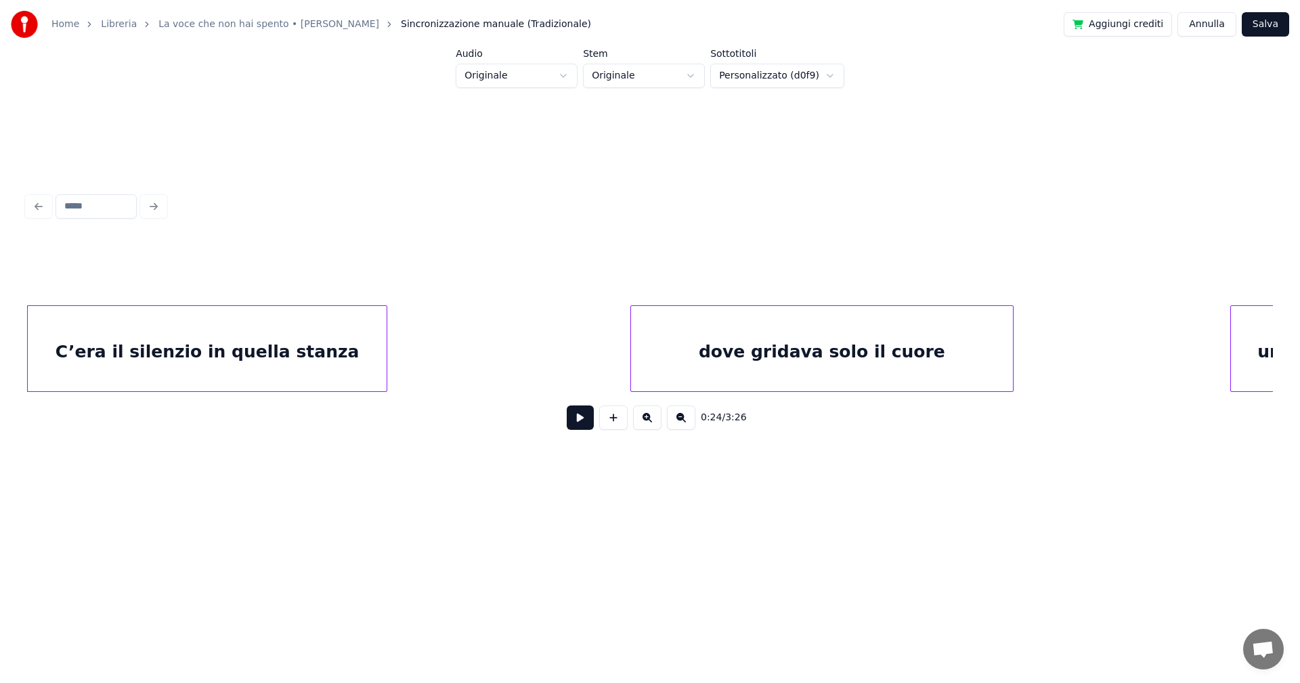
click at [582, 420] on button at bounding box center [580, 418] width 27 height 24
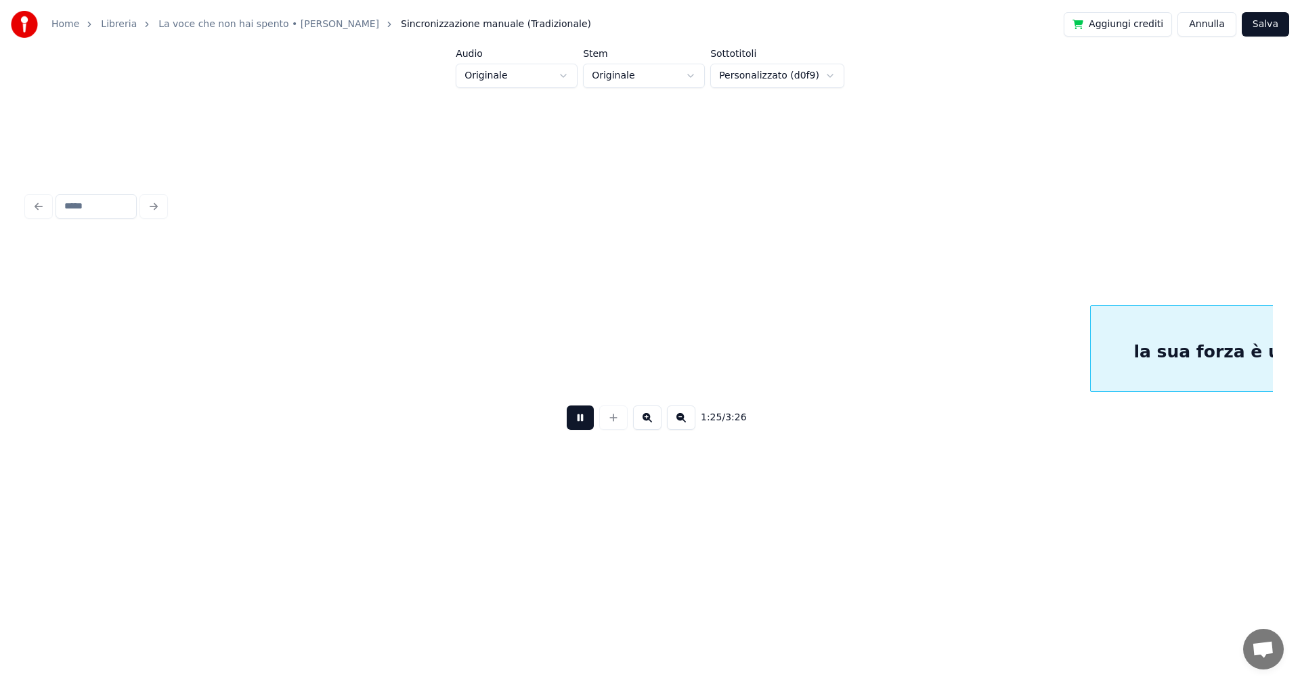
scroll to position [0, 8700]
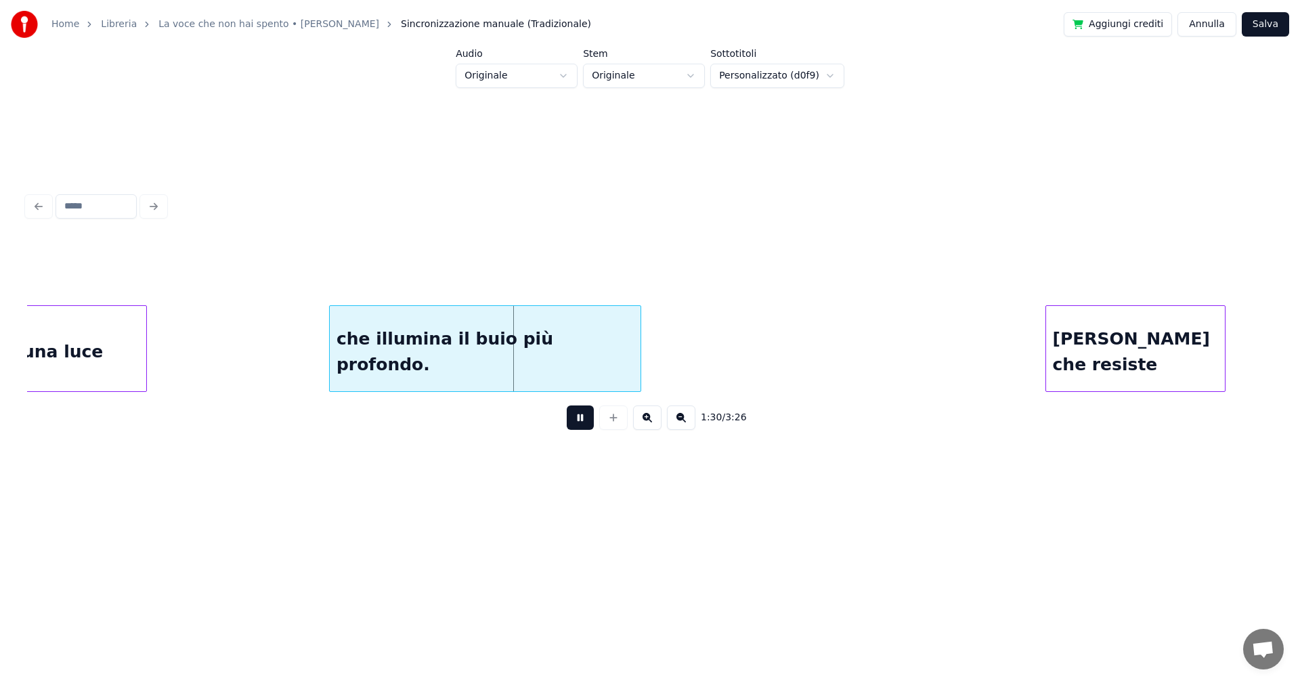
click at [584, 425] on button at bounding box center [580, 418] width 27 height 24
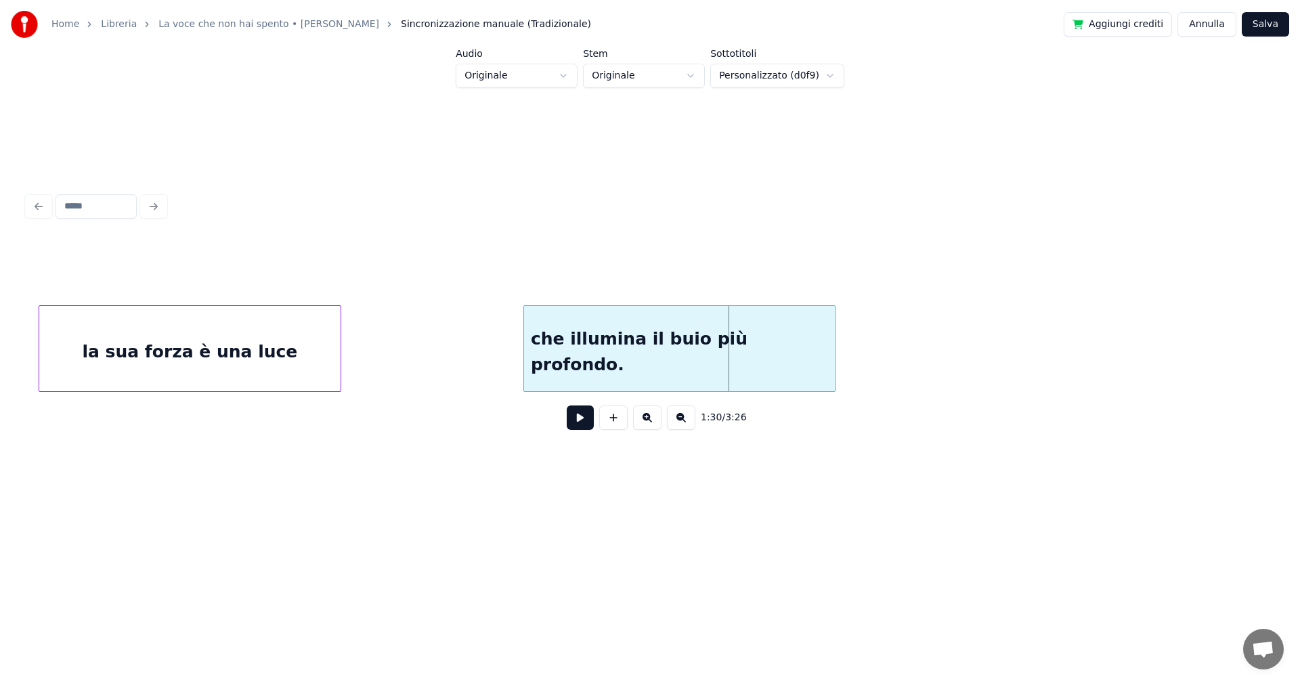
scroll to position [0, 8448]
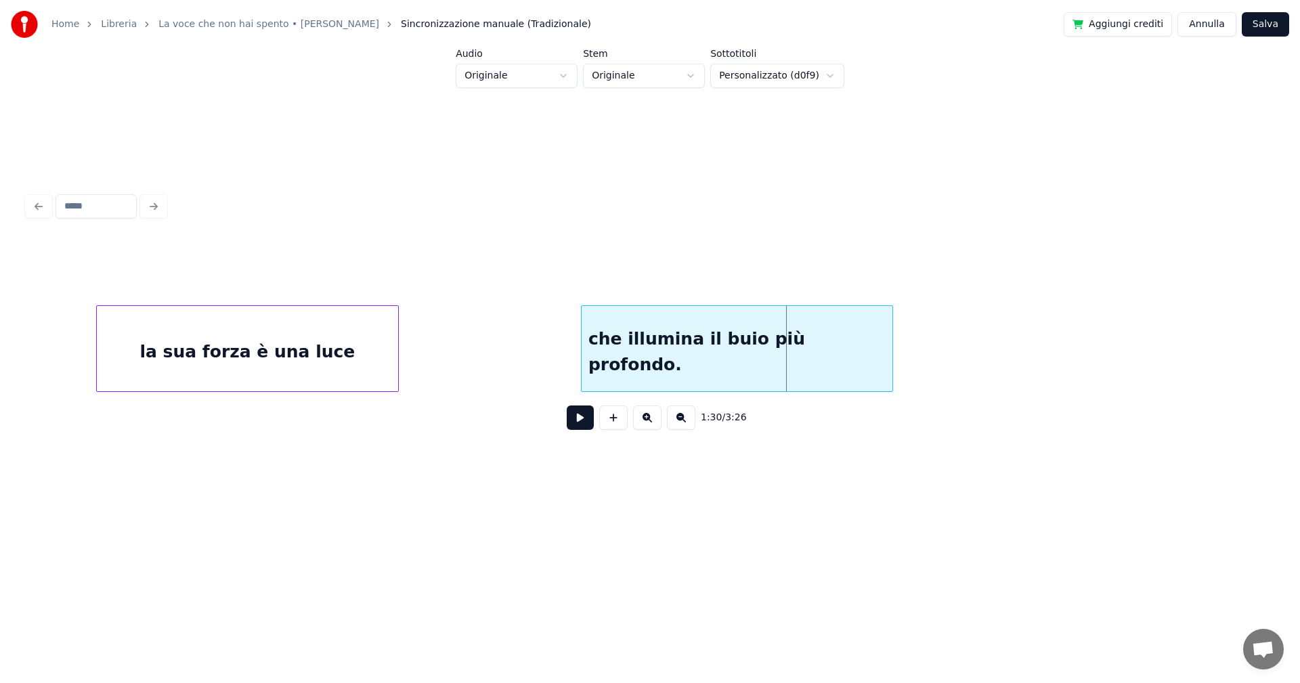
click at [580, 423] on button at bounding box center [580, 418] width 27 height 24
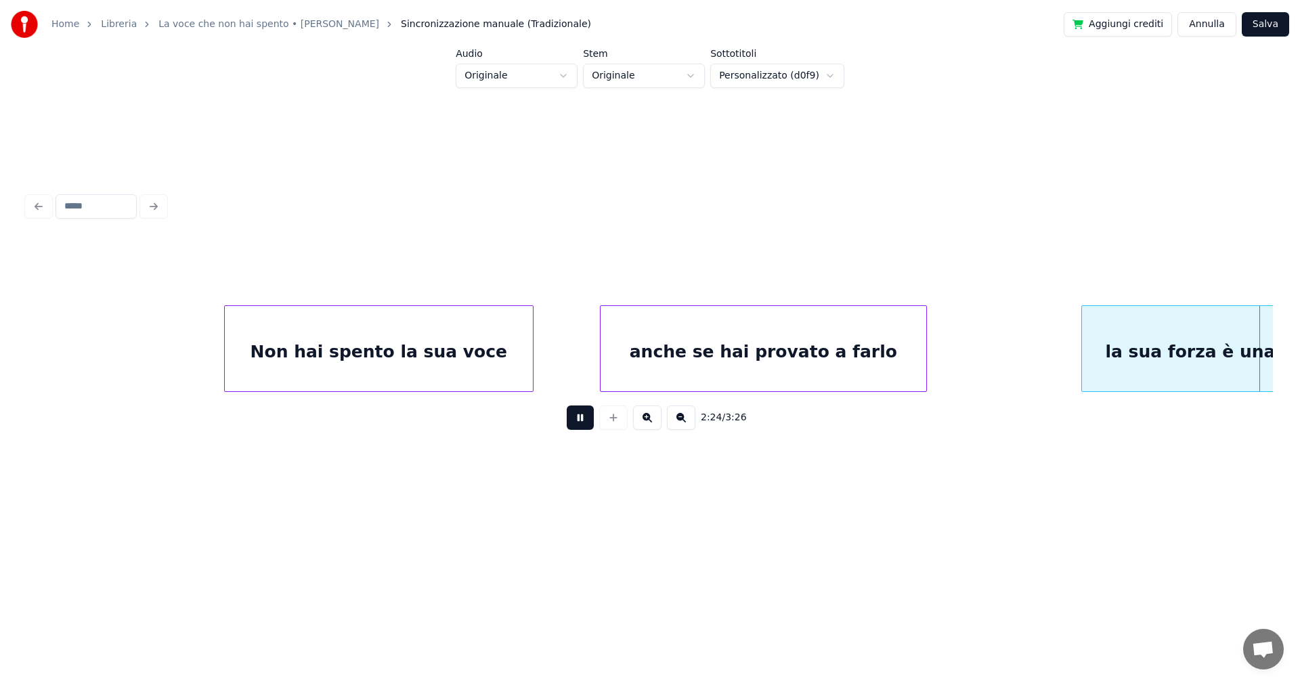
scroll to position [0, 14679]
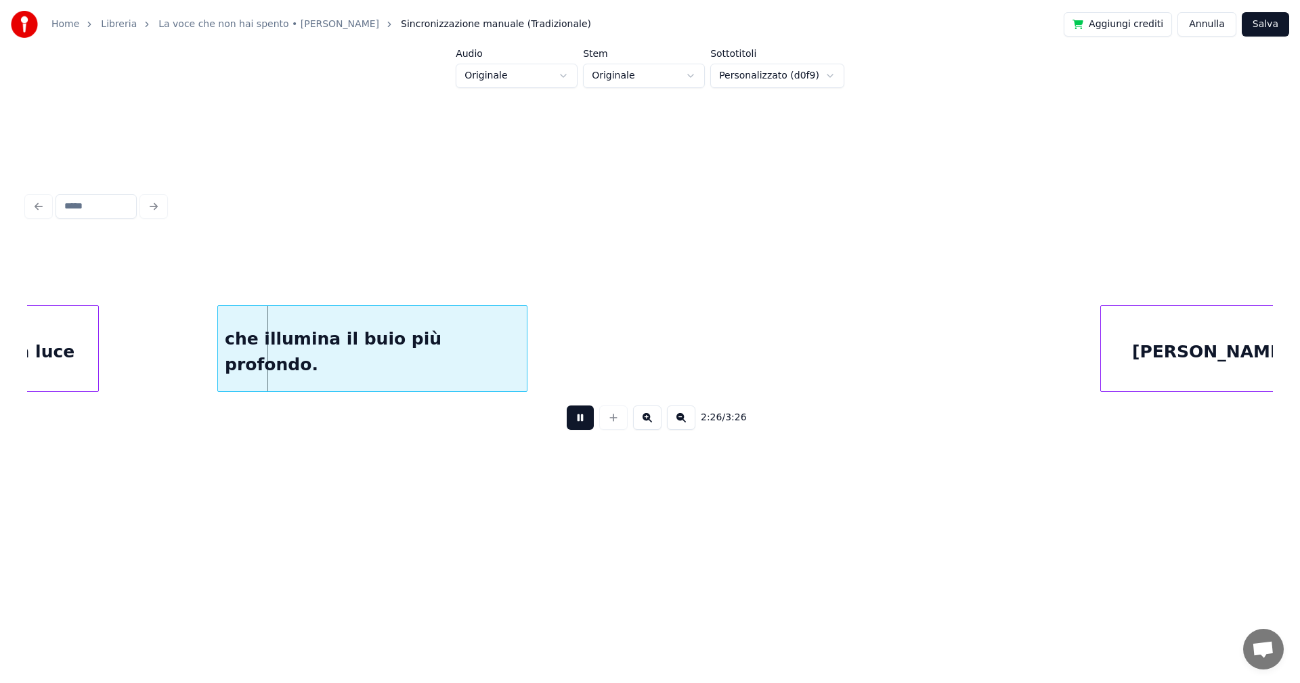
click at [582, 420] on button at bounding box center [580, 418] width 27 height 24
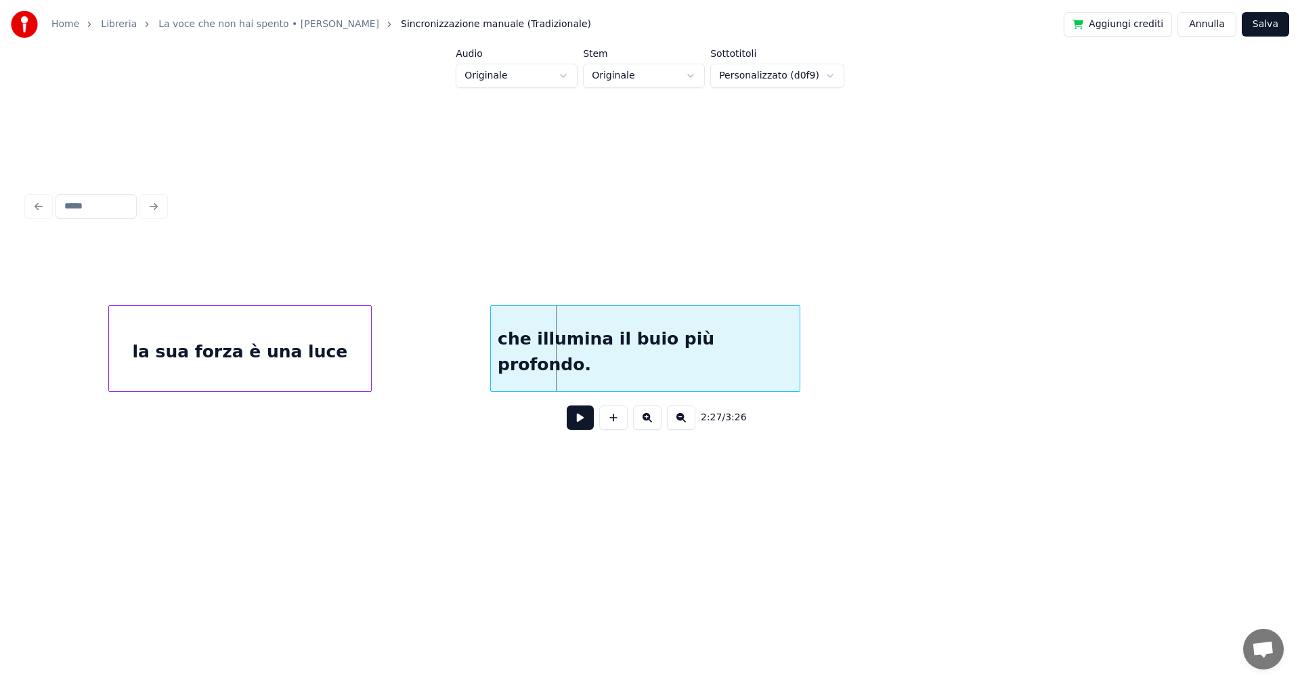
scroll to position [0, 14371]
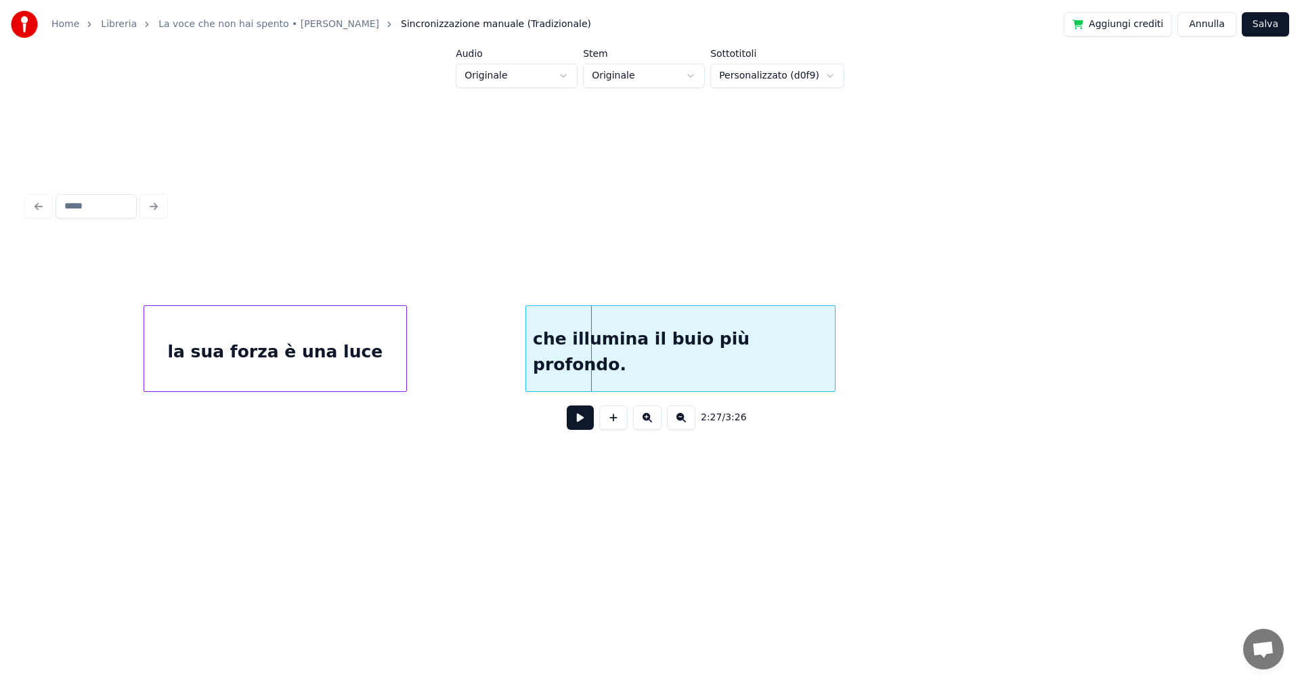
click at [790, 358] on div "che illumina il buio più profondo." at bounding box center [680, 352] width 309 height 92
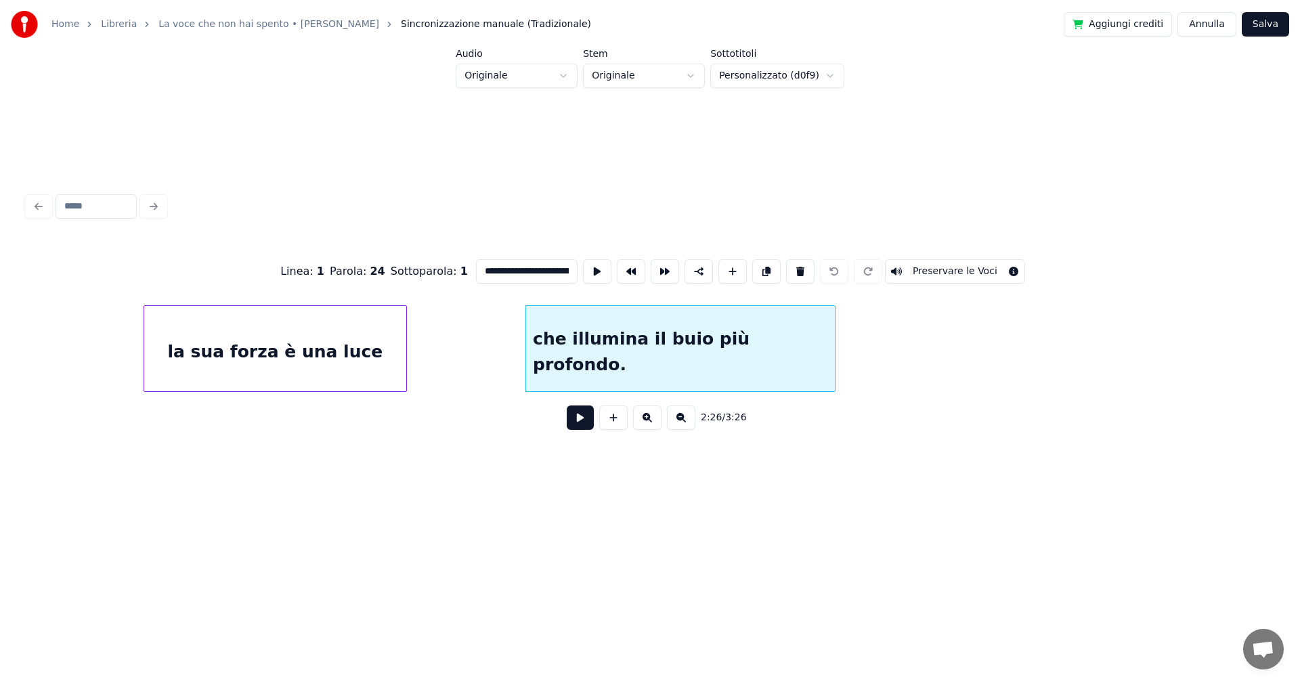
click at [529, 265] on input "**********" at bounding box center [527, 271] width 102 height 24
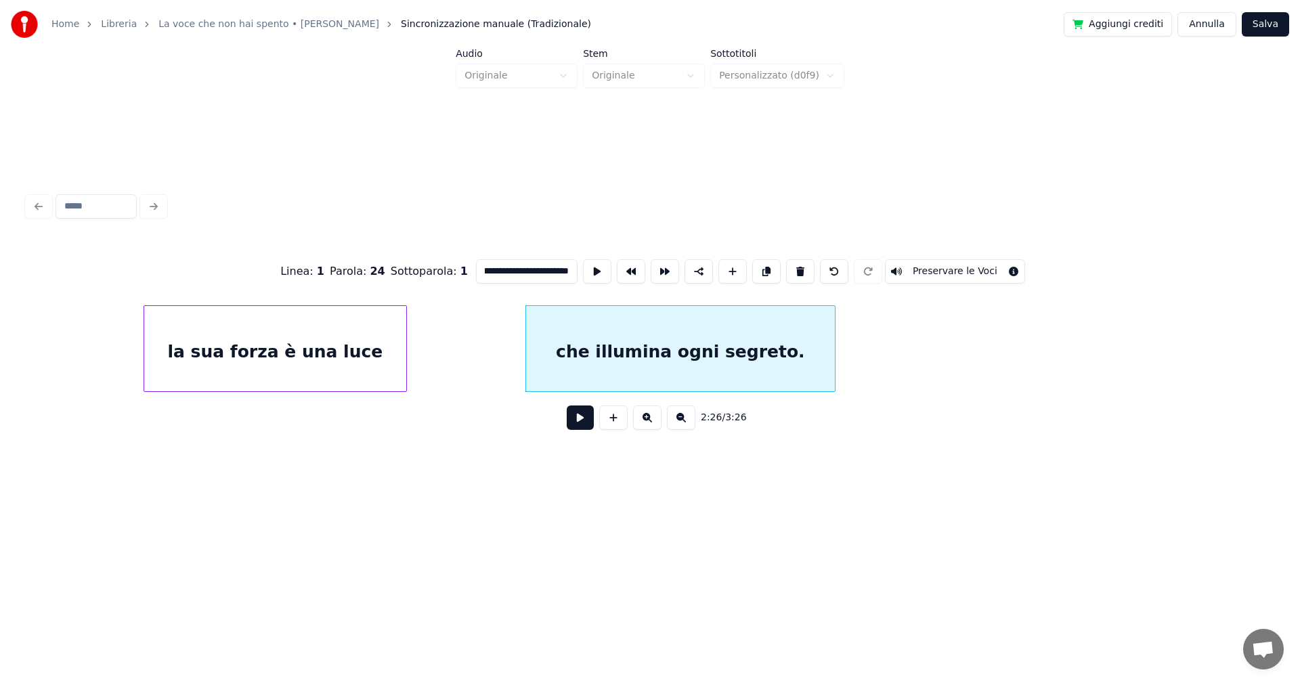
scroll to position [0, 0]
drag, startPoint x: 915, startPoint y: 397, endPoint x: 899, endPoint y: 398, distance: 16.3
click at [900, 398] on div "**********" at bounding box center [650, 341] width 1246 height 206
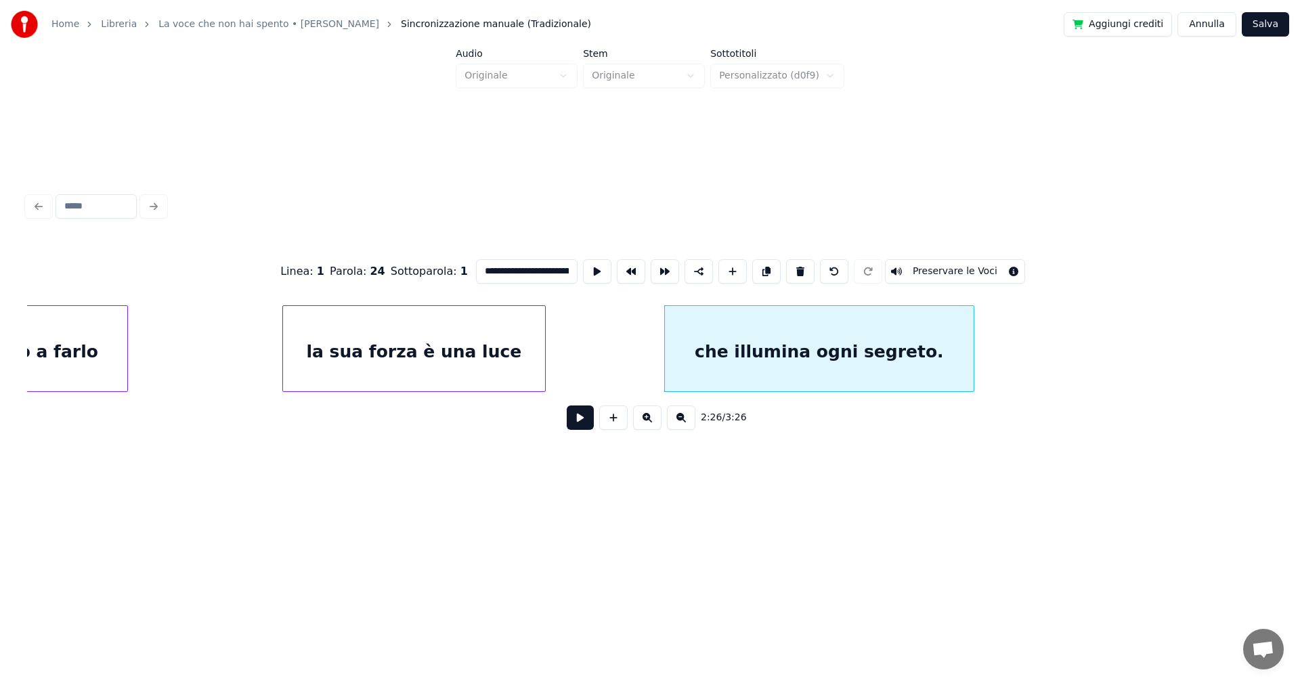
scroll to position [0, 14255]
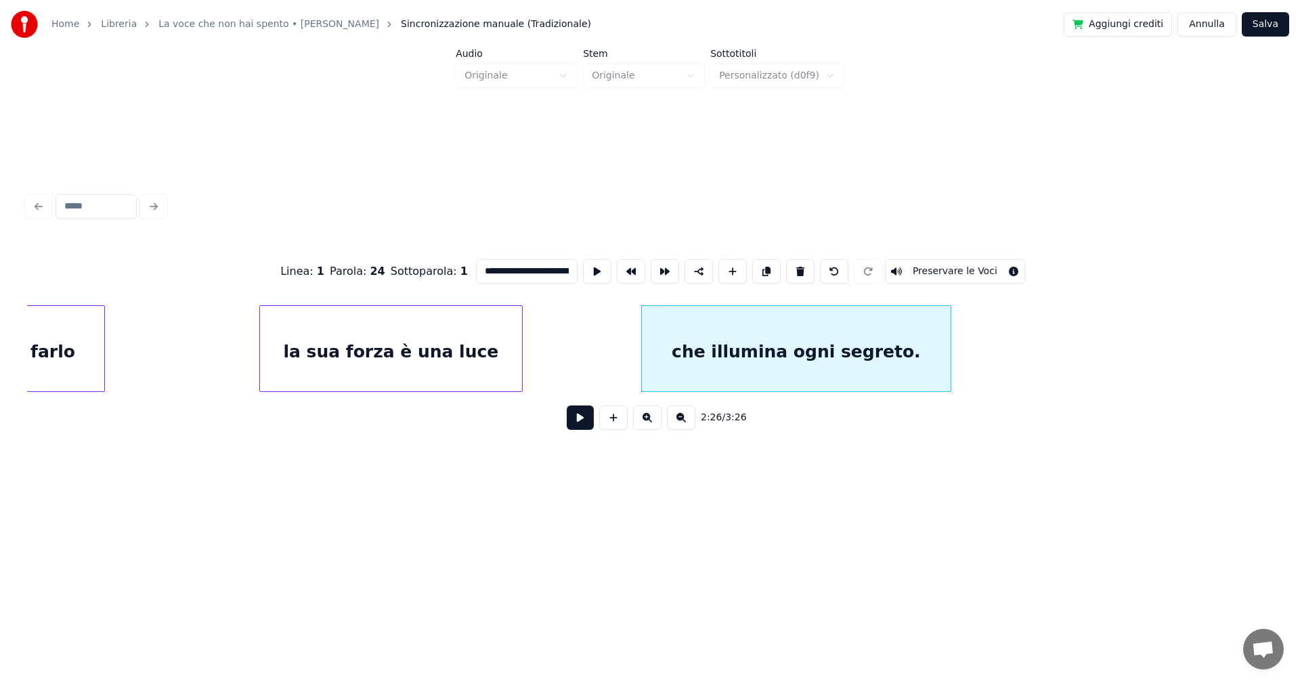
click at [699, 349] on div "che illumina ogni segreto." at bounding box center [796, 352] width 309 height 92
drag, startPoint x: 491, startPoint y: 265, endPoint x: 641, endPoint y: 268, distance: 150.4
click at [641, 268] on div "**********" at bounding box center [650, 272] width 1246 height 68
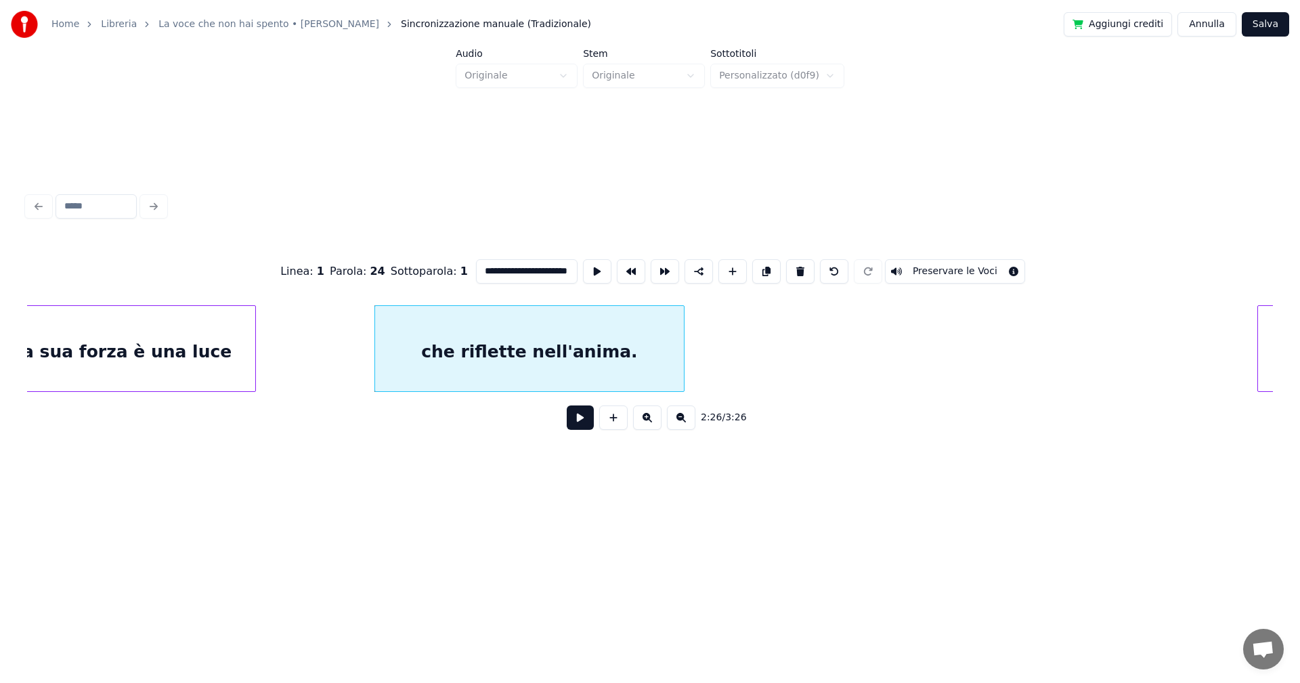
click at [181, 347] on div "la sua forza è una luce" at bounding box center [124, 352] width 262 height 92
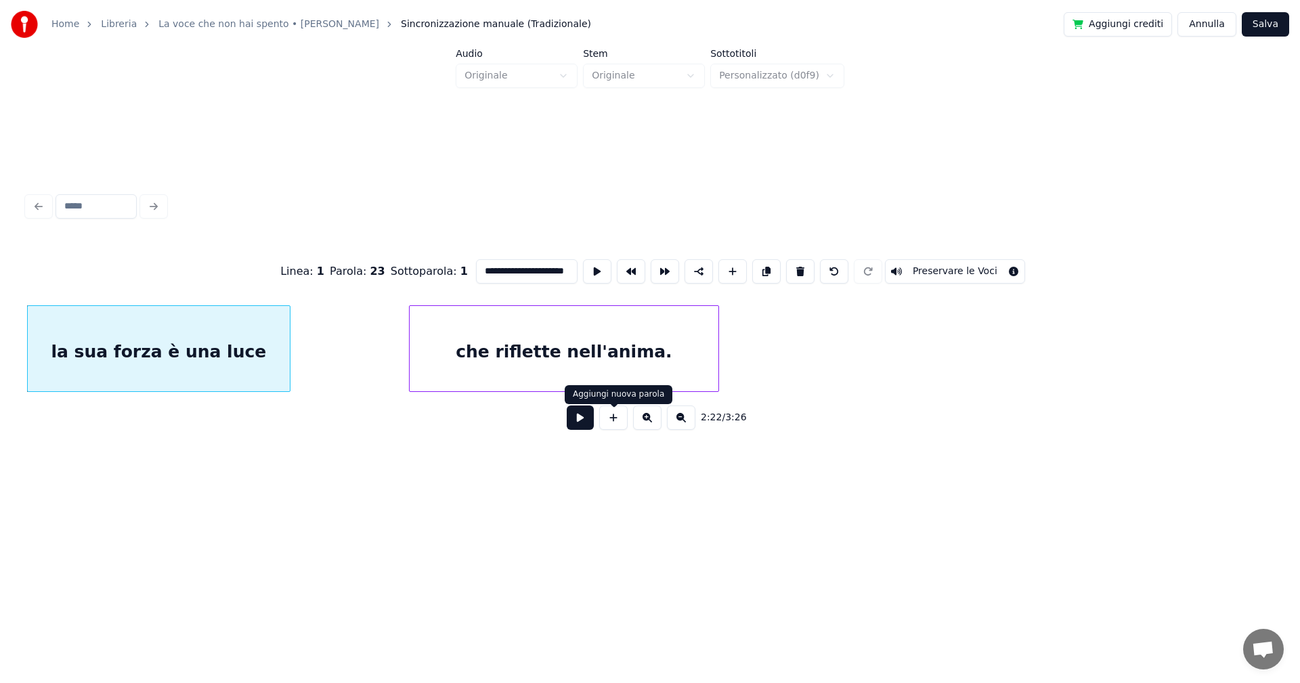
type input "**********"
click at [579, 423] on button at bounding box center [580, 418] width 27 height 24
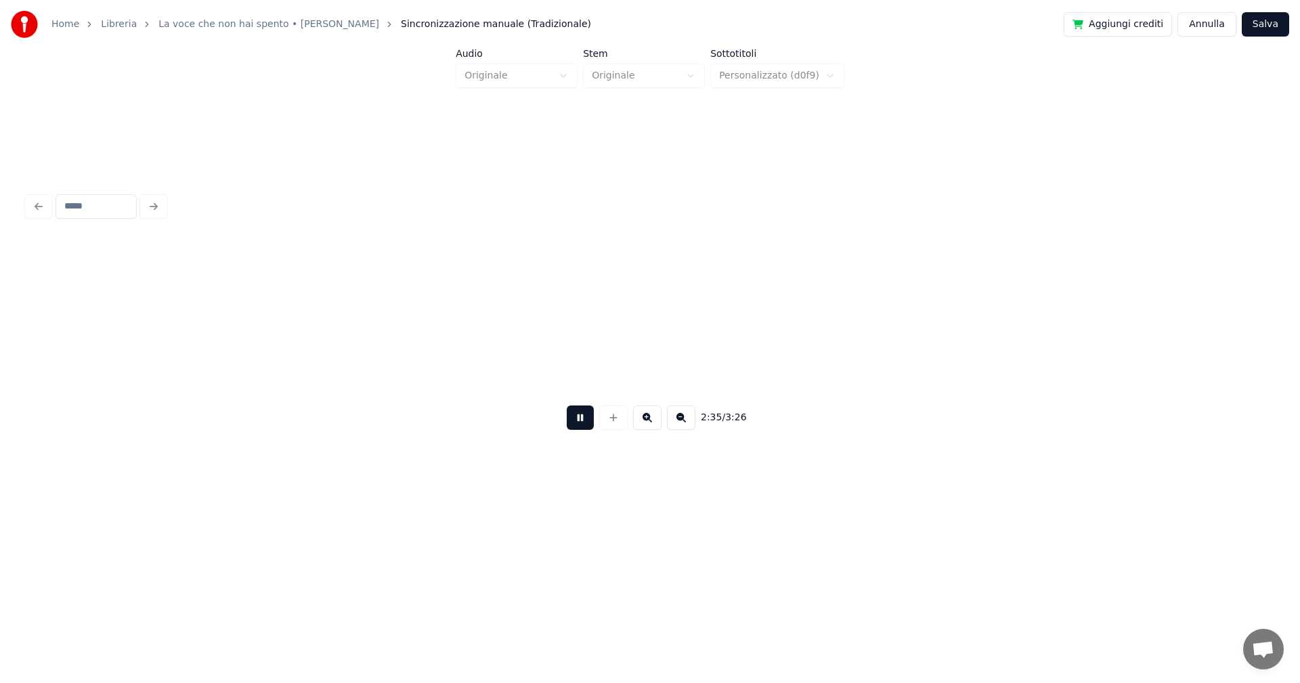
scroll to position [0, 15734]
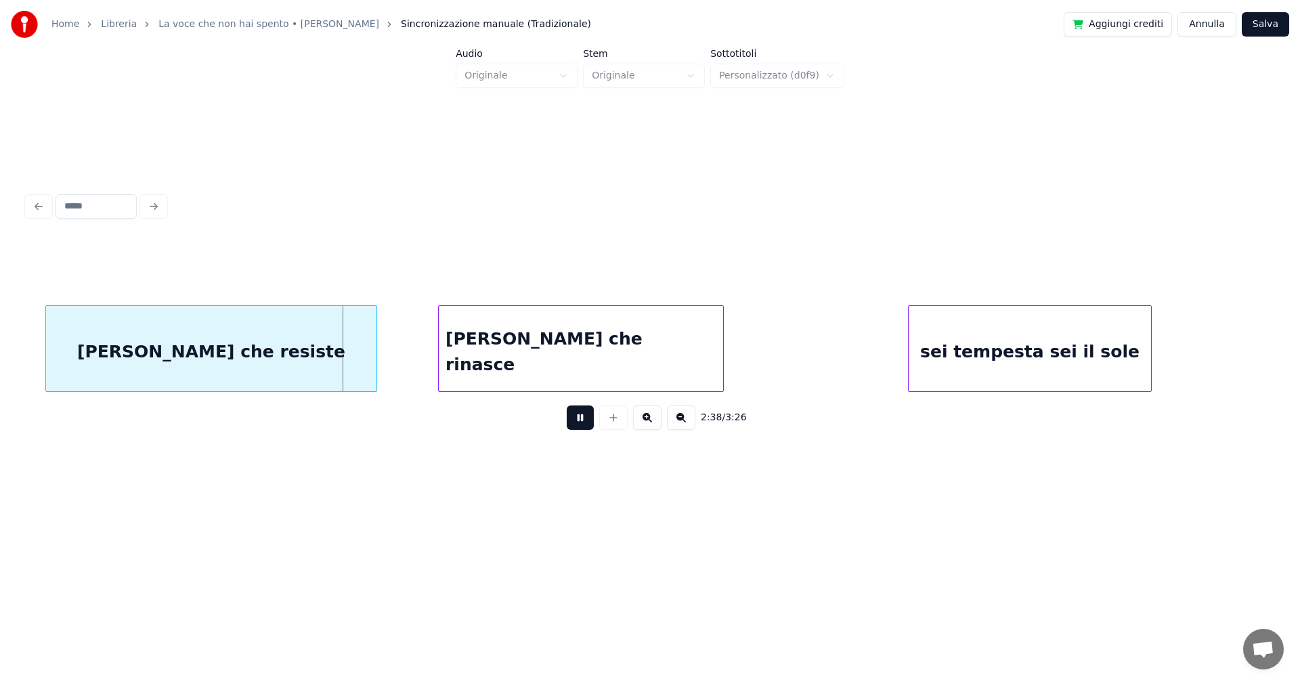
click at [583, 419] on button at bounding box center [580, 418] width 27 height 24
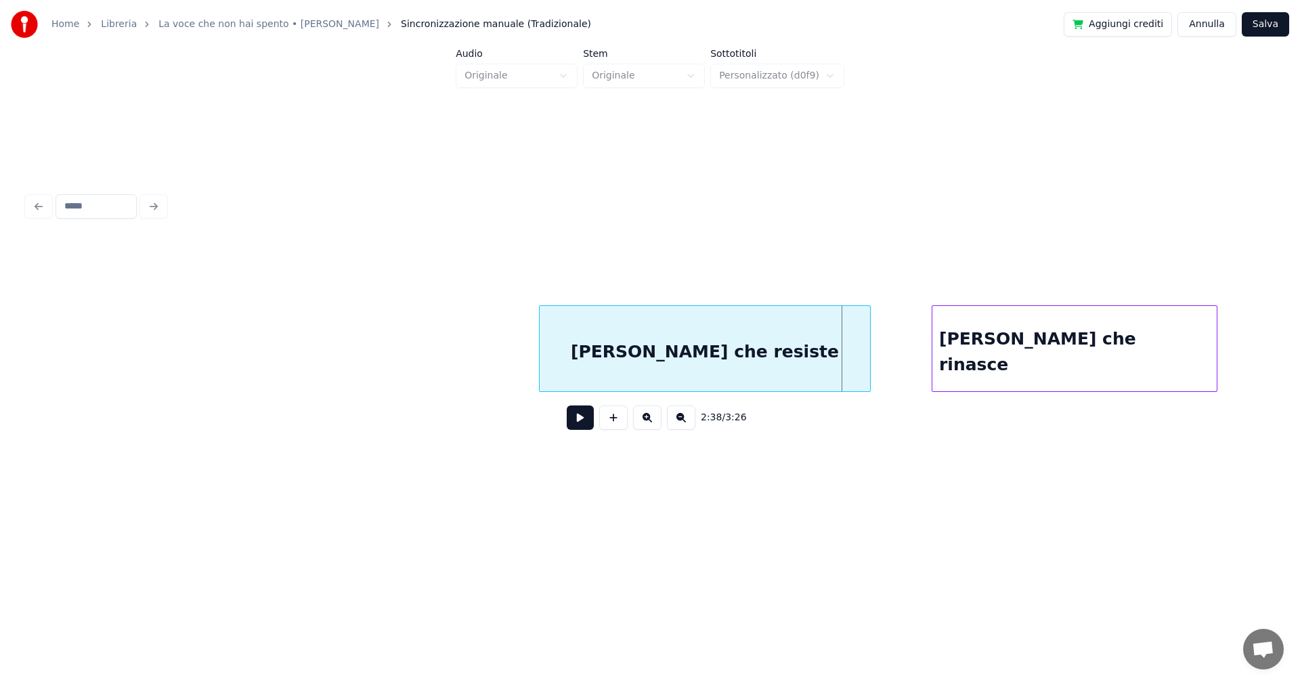
scroll to position [0, 15135]
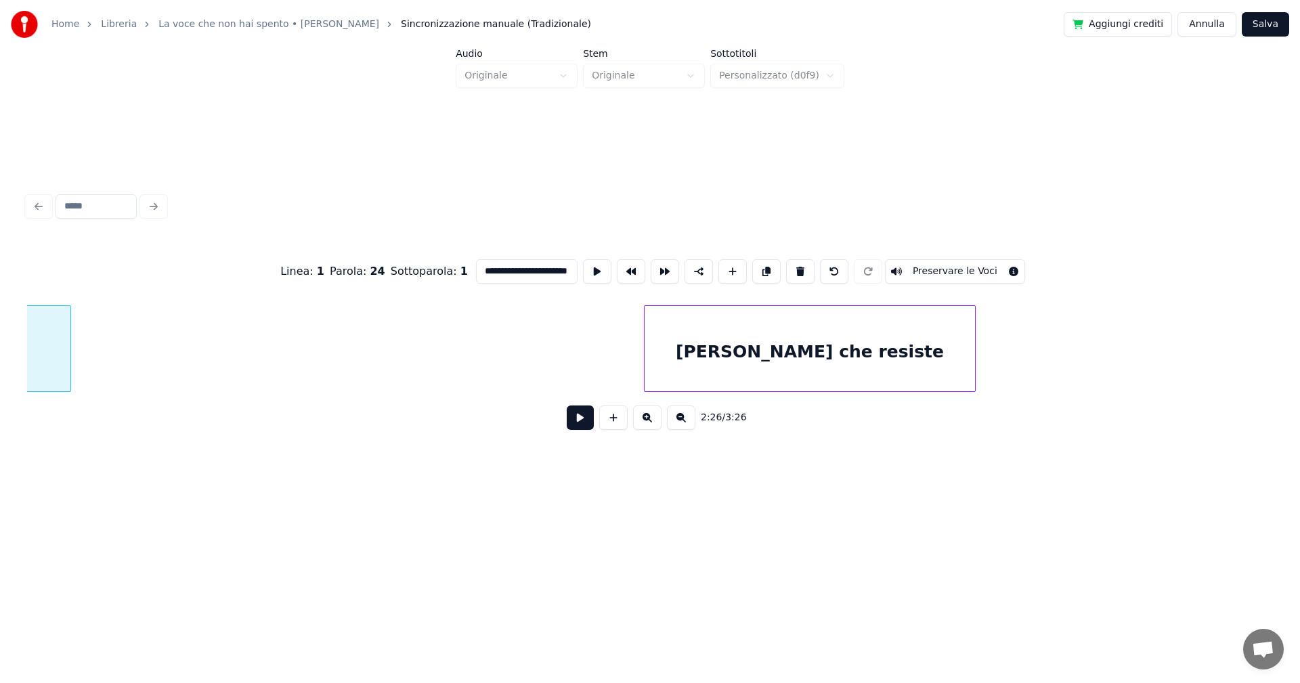
scroll to position [0, 14869]
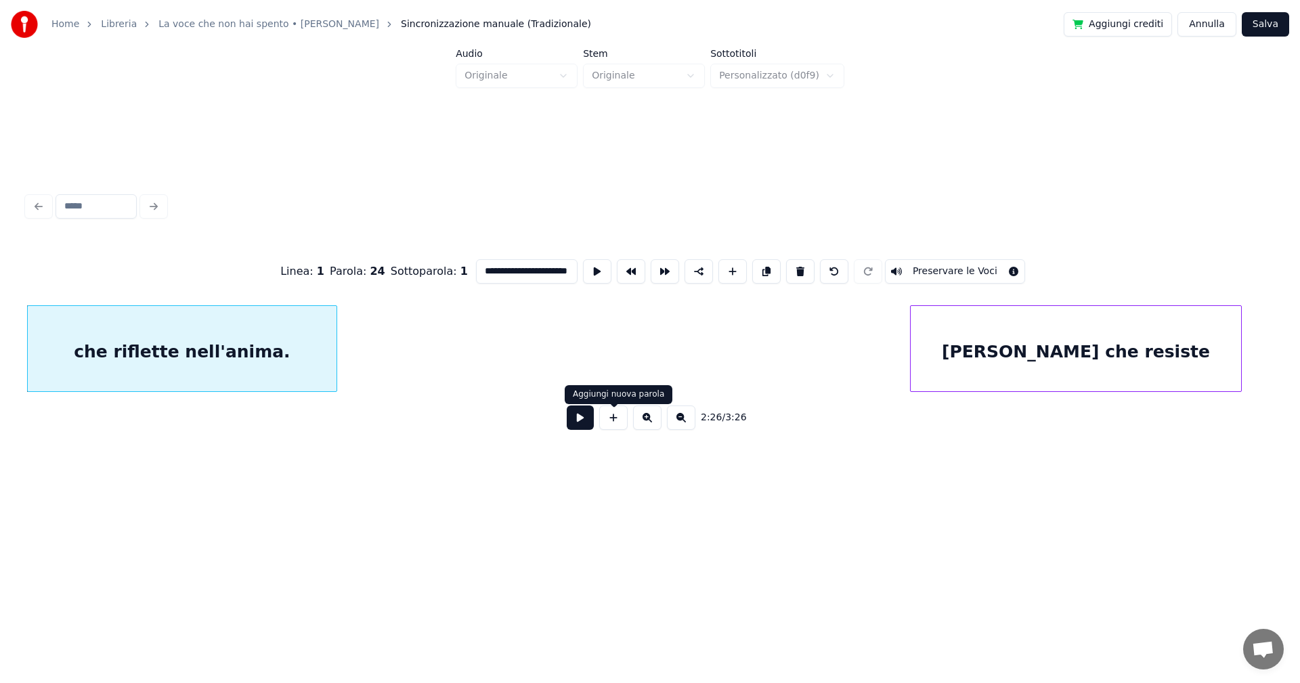
click at [578, 420] on button at bounding box center [580, 418] width 27 height 24
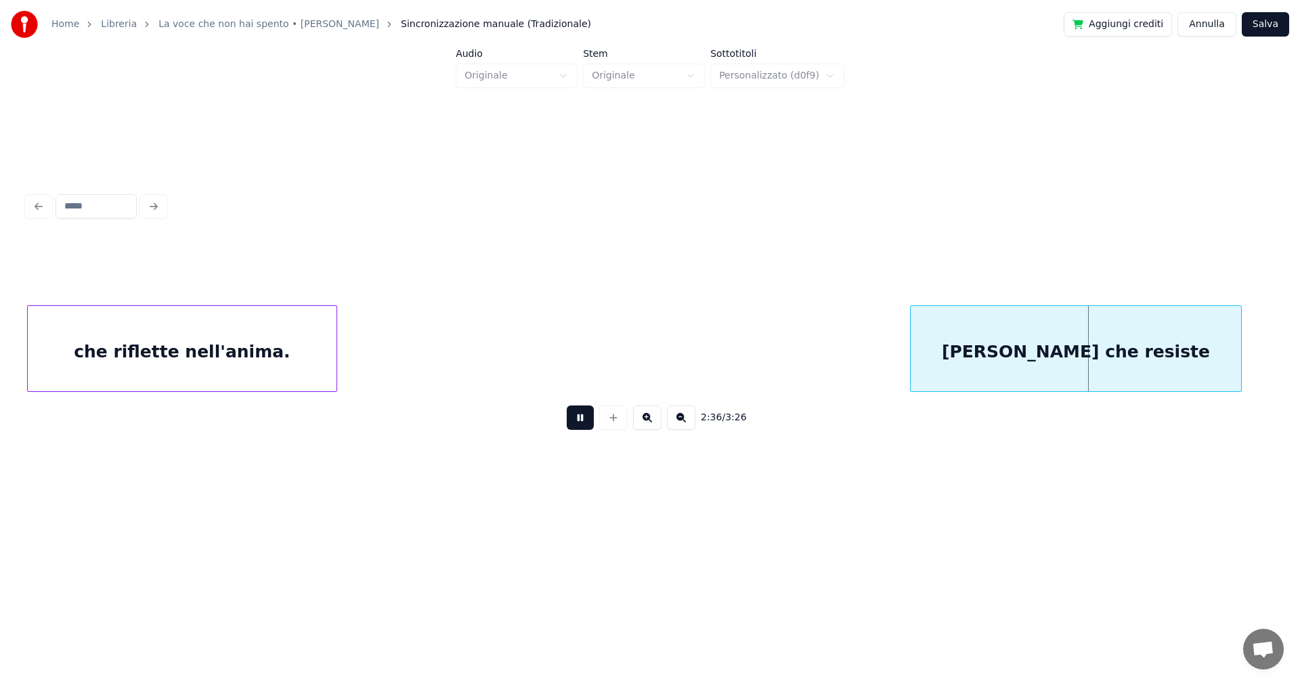
click at [580, 420] on button at bounding box center [580, 418] width 27 height 24
click at [964, 357] on div "[PERSON_NAME] che resiste" at bounding box center [1068, 352] width 330 height 92
click at [583, 418] on button at bounding box center [580, 418] width 27 height 24
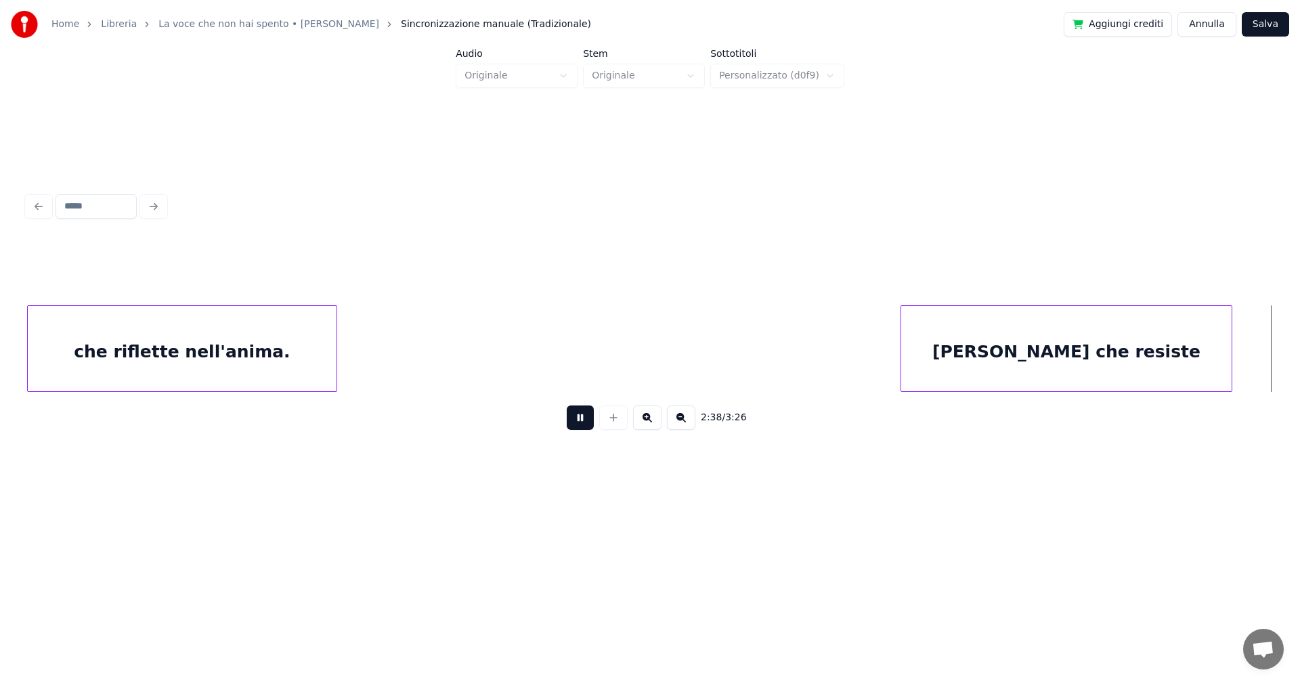
scroll to position [0, 16116]
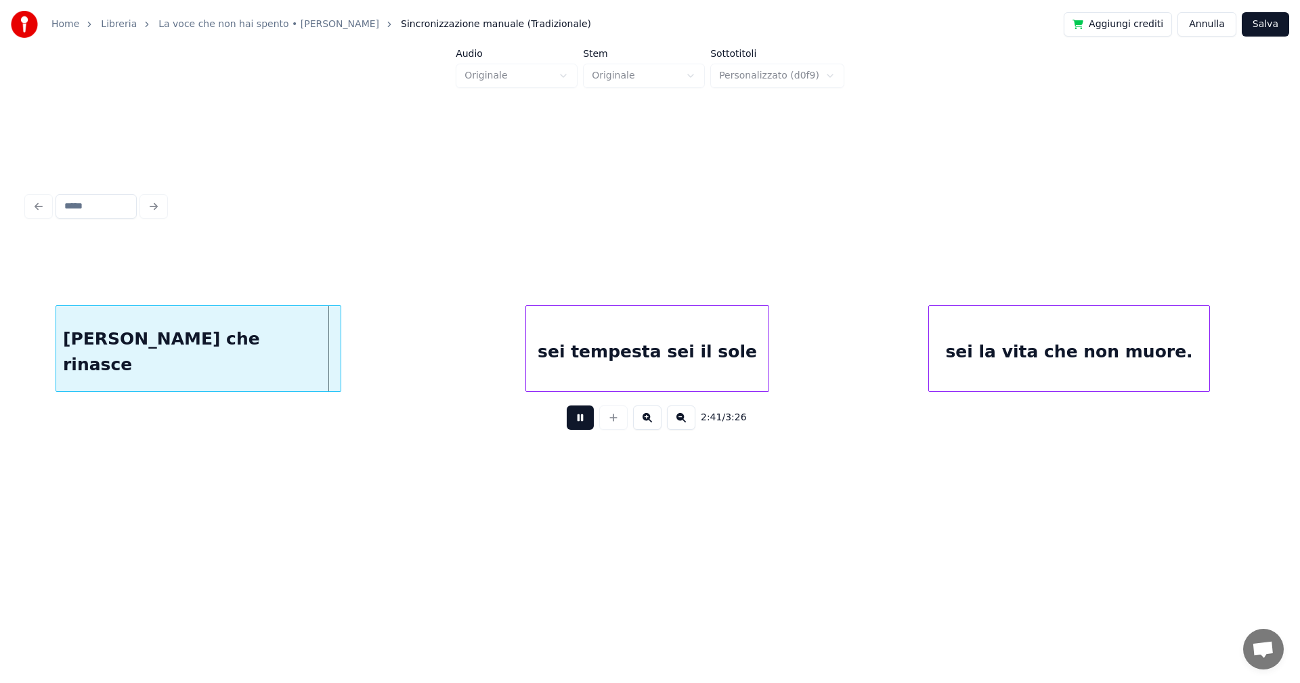
click at [587, 423] on button at bounding box center [580, 418] width 27 height 24
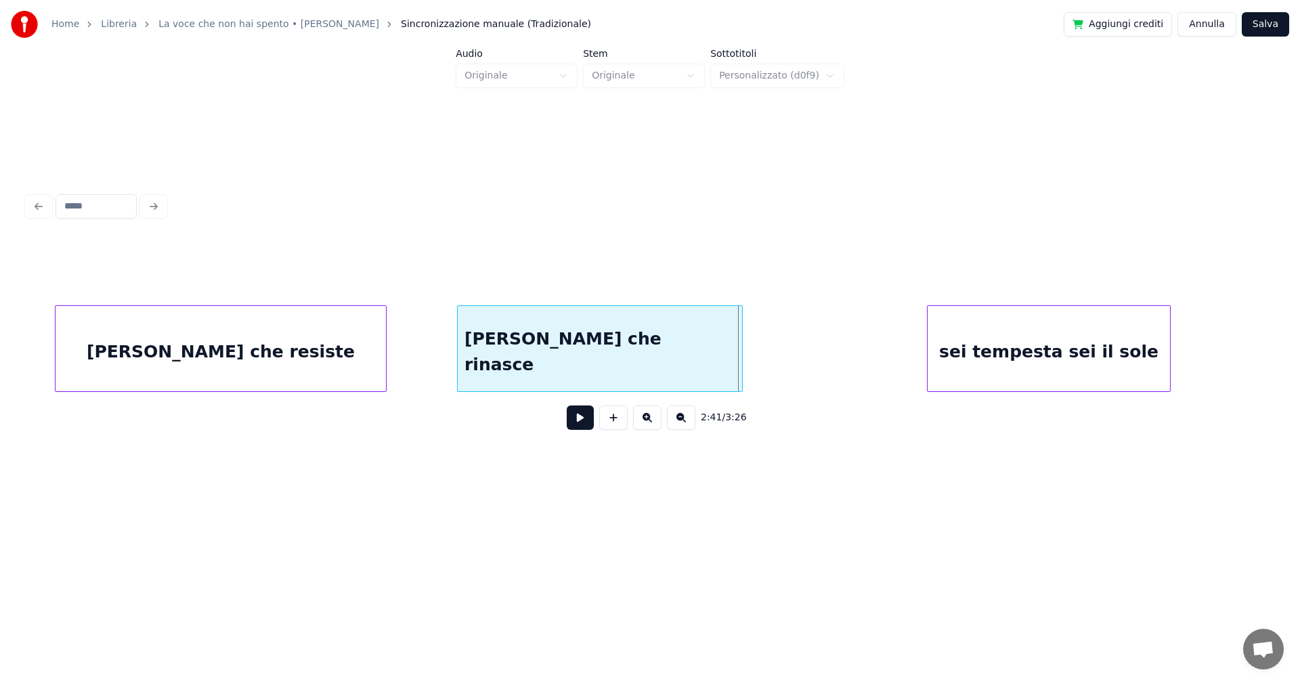
scroll to position [0, 15692]
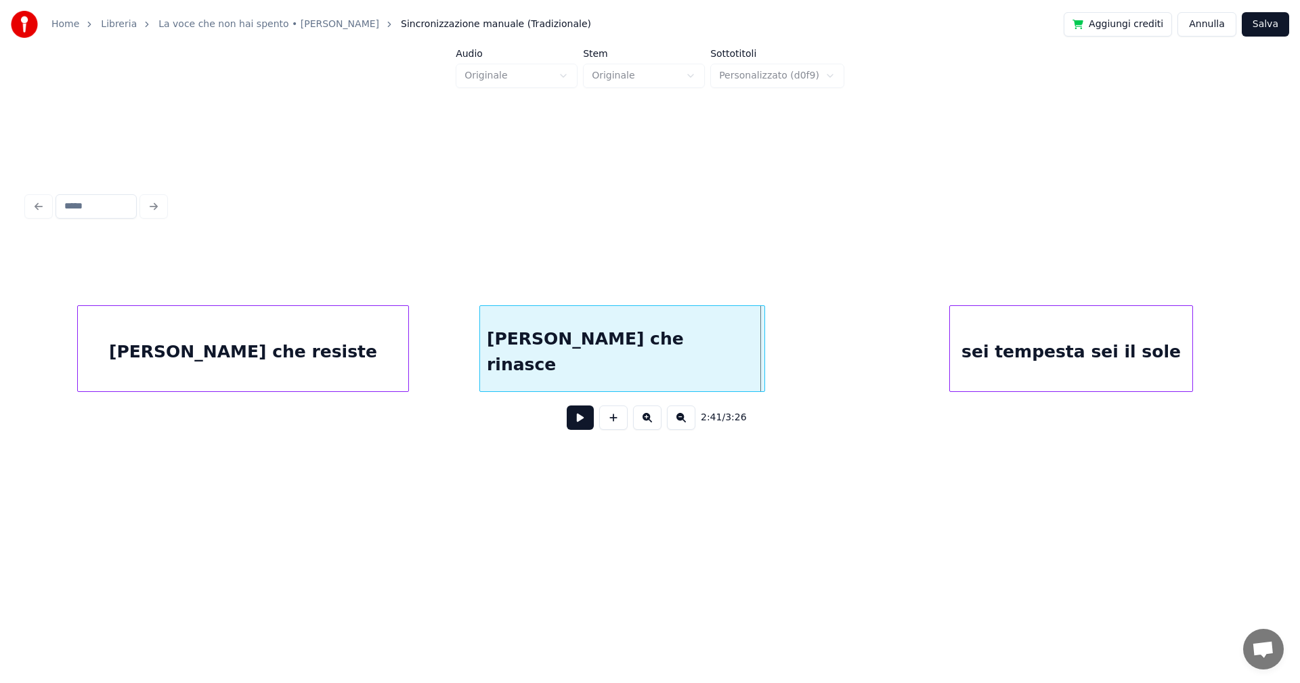
click at [209, 333] on div "[PERSON_NAME] che resiste" at bounding box center [243, 352] width 330 height 92
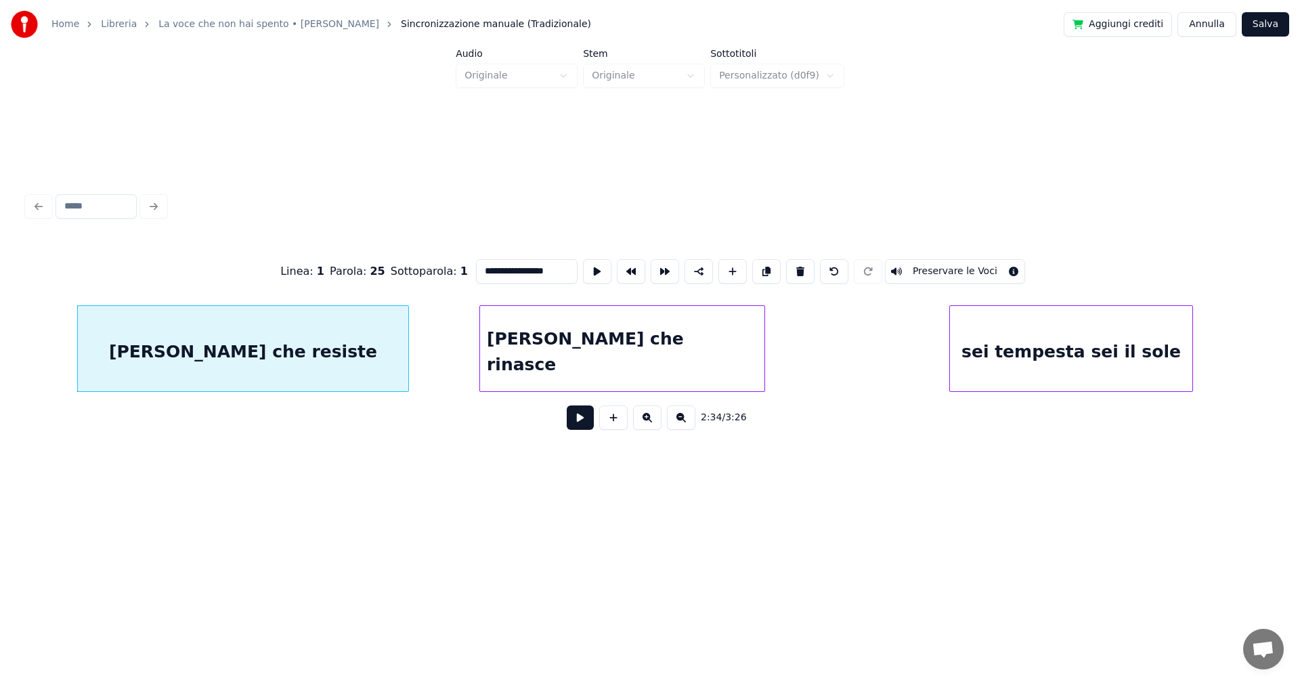
click at [583, 420] on button at bounding box center [580, 418] width 27 height 24
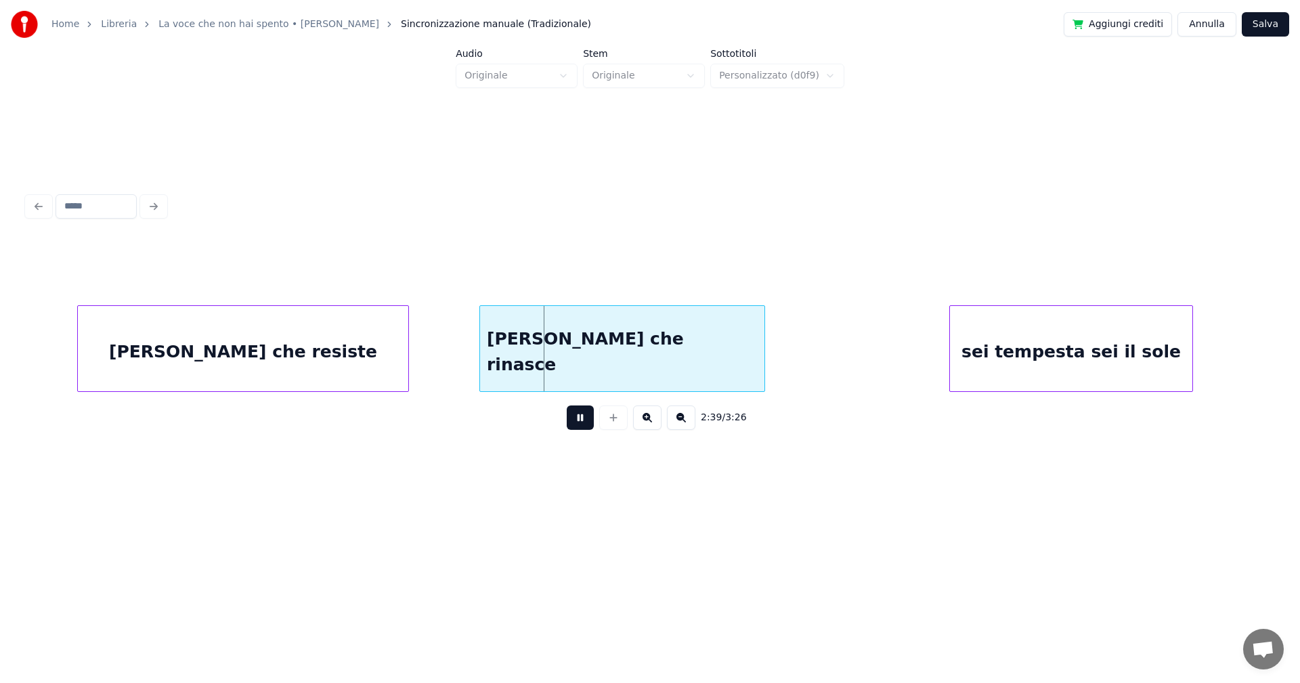
click at [578, 417] on button at bounding box center [580, 418] width 27 height 24
click at [352, 361] on div at bounding box center [352, 348] width 4 height 85
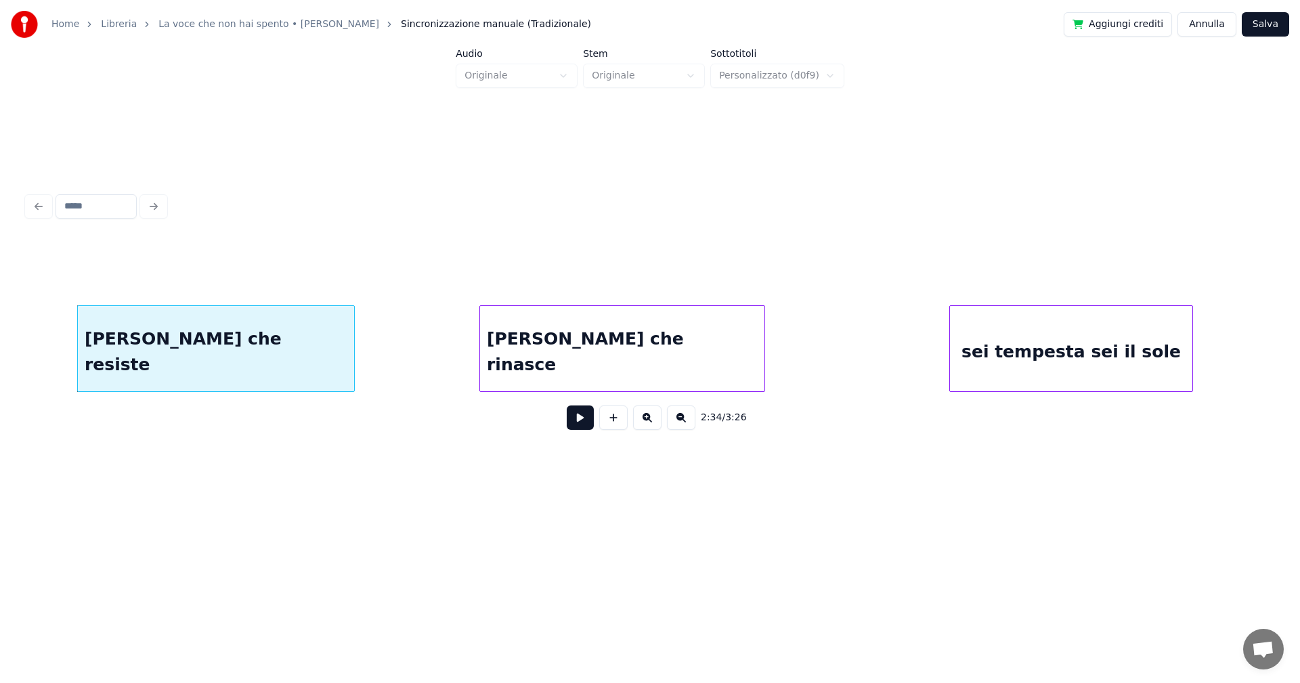
click at [160, 361] on div "[PERSON_NAME] che resiste" at bounding box center [216, 352] width 276 height 92
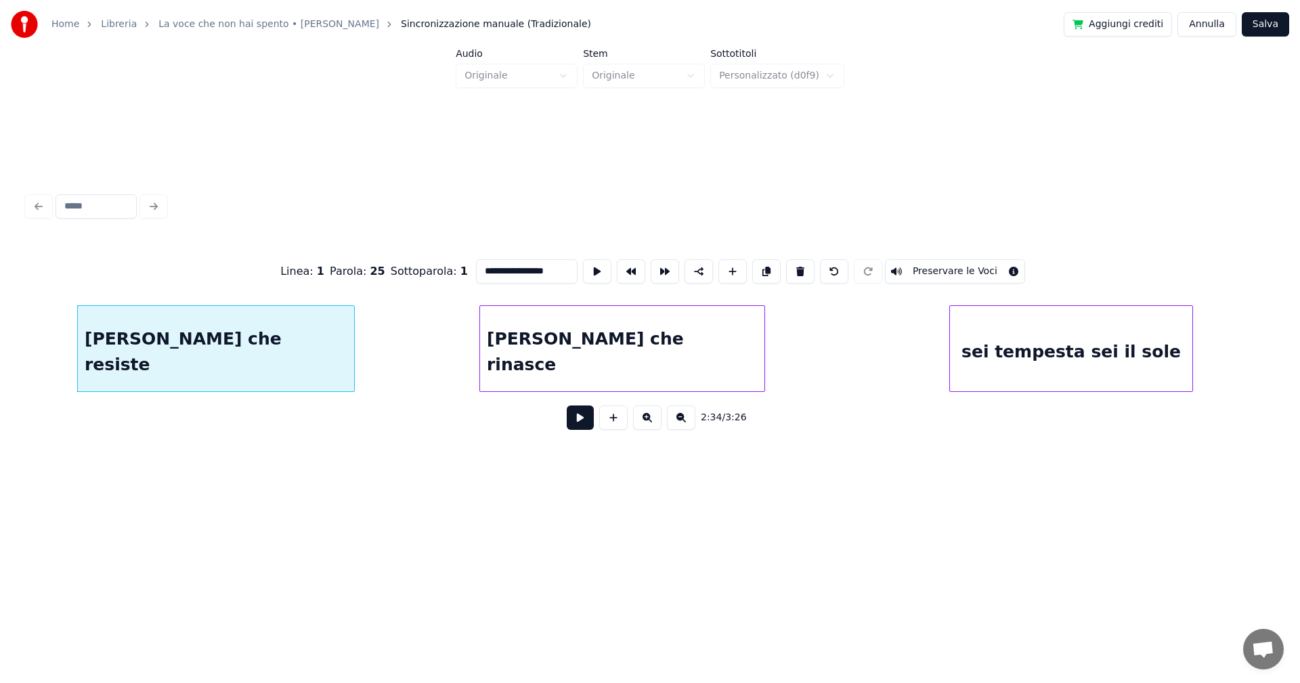
click at [580, 423] on button at bounding box center [580, 418] width 27 height 24
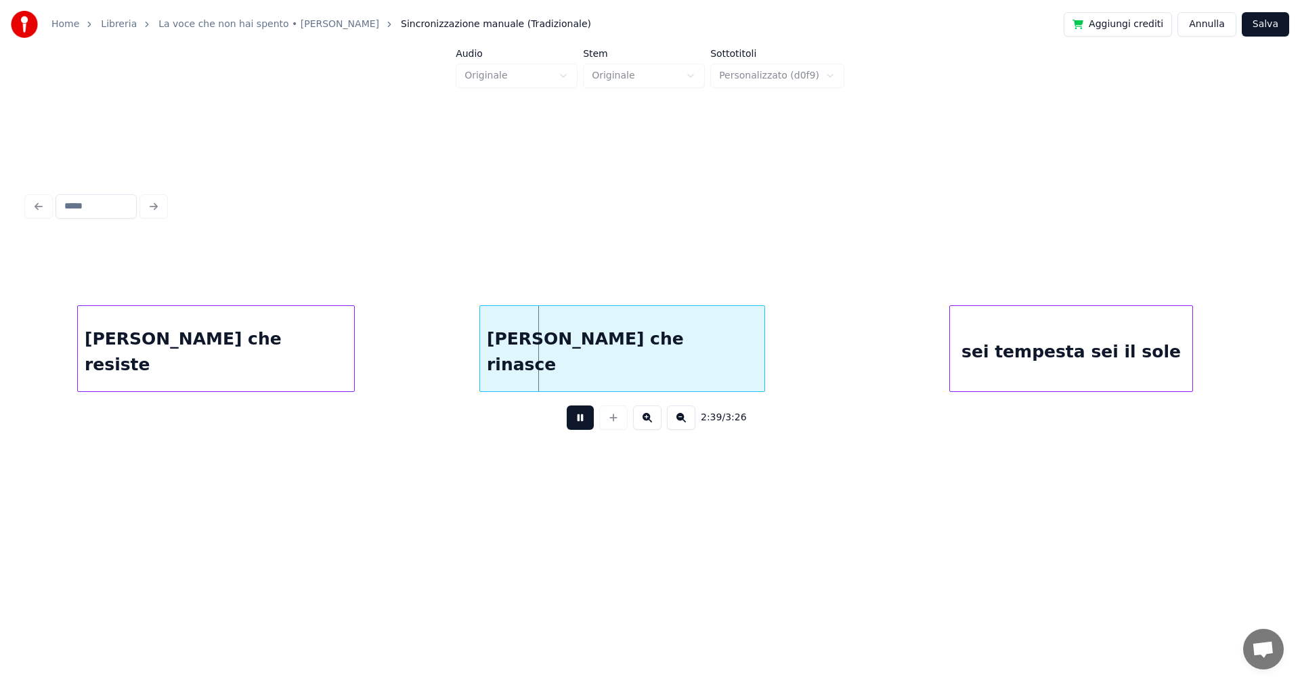
click at [582, 425] on button at bounding box center [580, 418] width 27 height 24
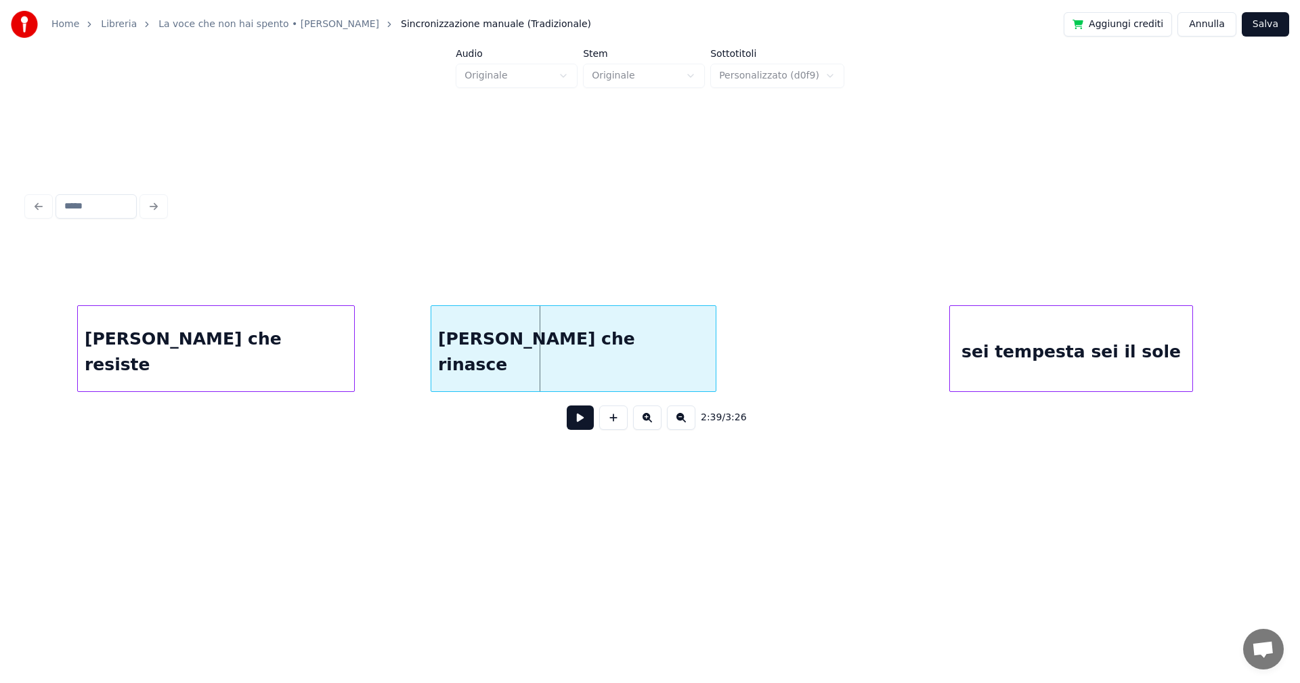
click at [532, 345] on div "[PERSON_NAME] che rinasce" at bounding box center [573, 352] width 284 height 92
click at [683, 353] on div at bounding box center [680, 348] width 4 height 85
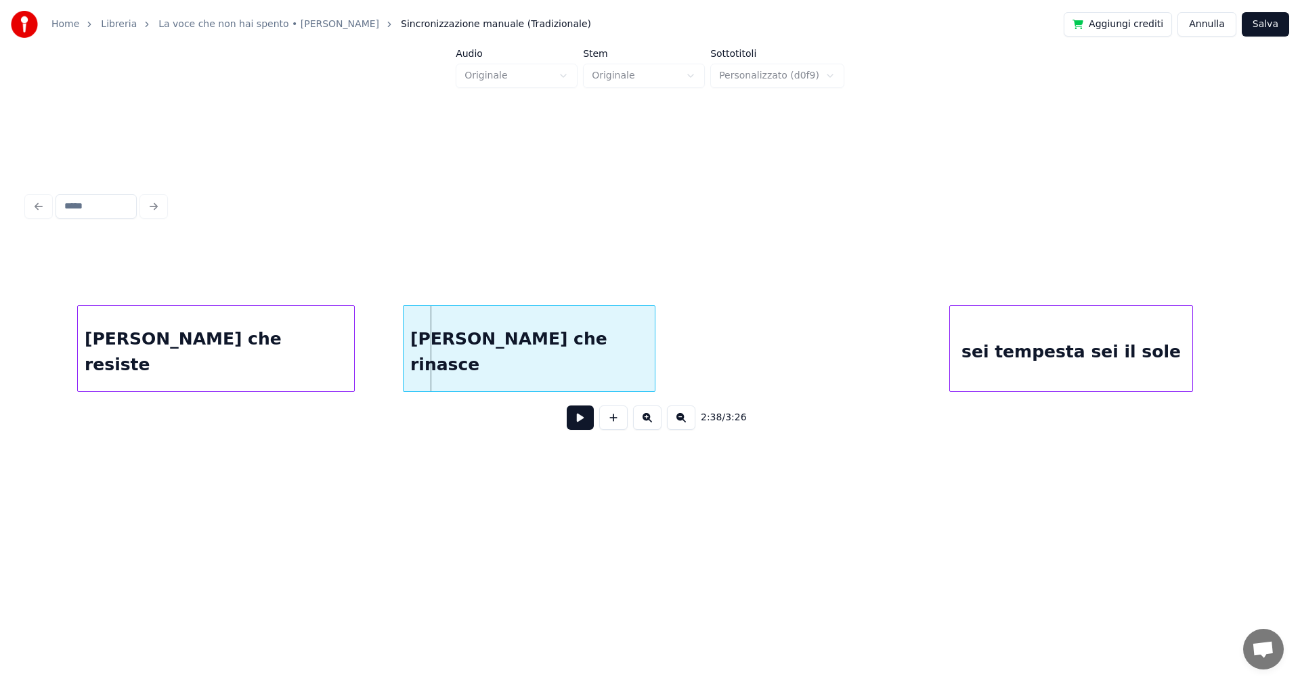
click at [561, 351] on div "[PERSON_NAME] che rinasce" at bounding box center [529, 352] width 251 height 92
click at [228, 355] on div "[PERSON_NAME] che resiste" at bounding box center [216, 352] width 276 height 92
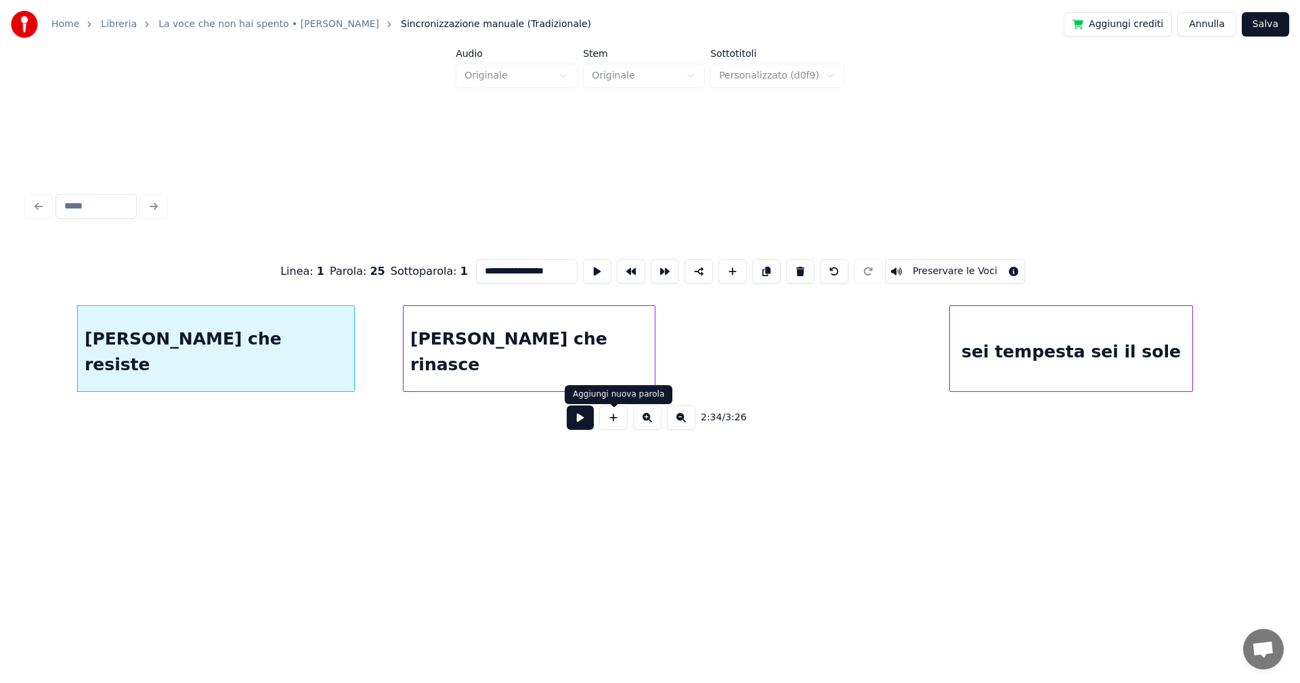
click at [582, 422] on button at bounding box center [580, 418] width 27 height 24
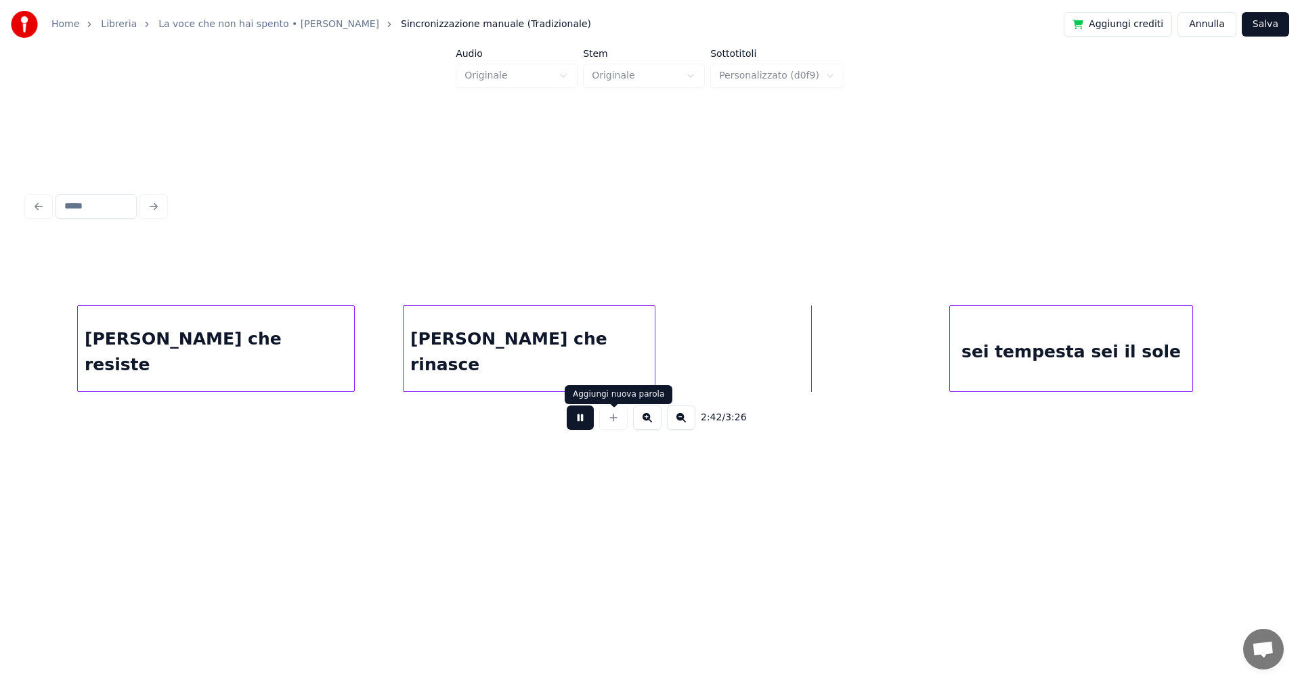
drag, startPoint x: 592, startPoint y: 420, endPoint x: 659, endPoint y: 417, distance: 67.1
click at [592, 420] on button at bounding box center [580, 418] width 27 height 24
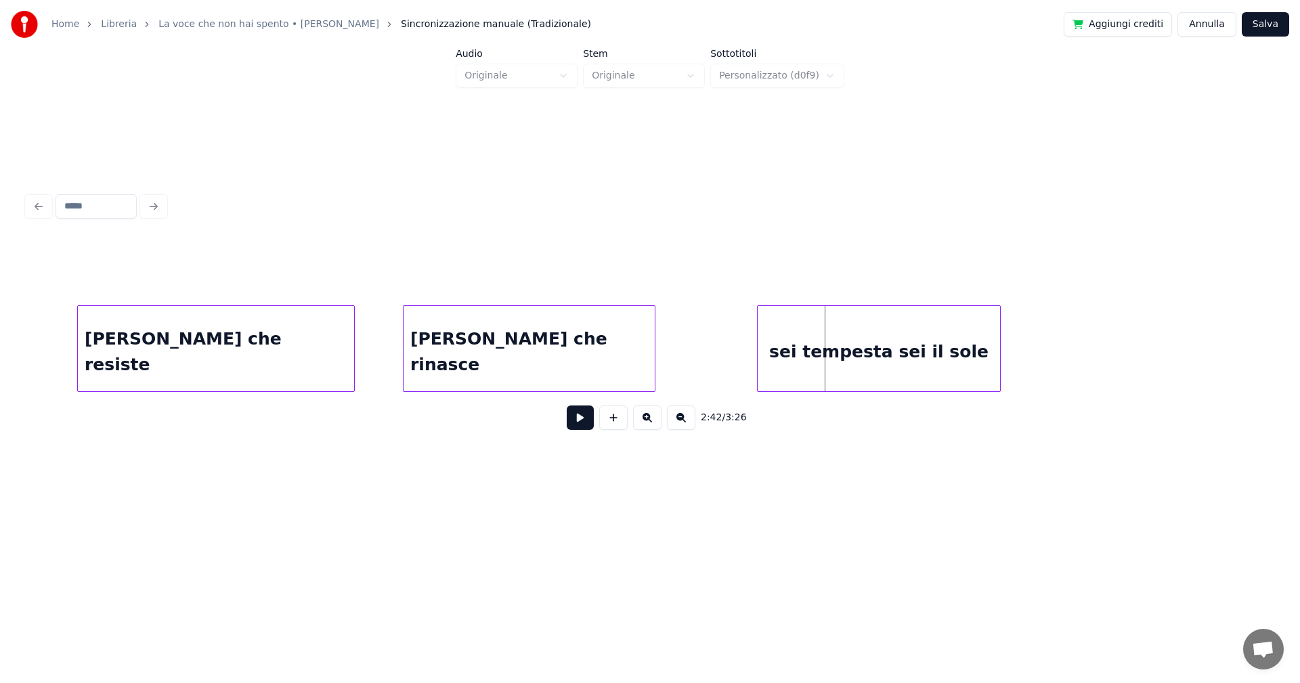
click at [869, 374] on div "sei tempesta sei il sole" at bounding box center [879, 352] width 242 height 92
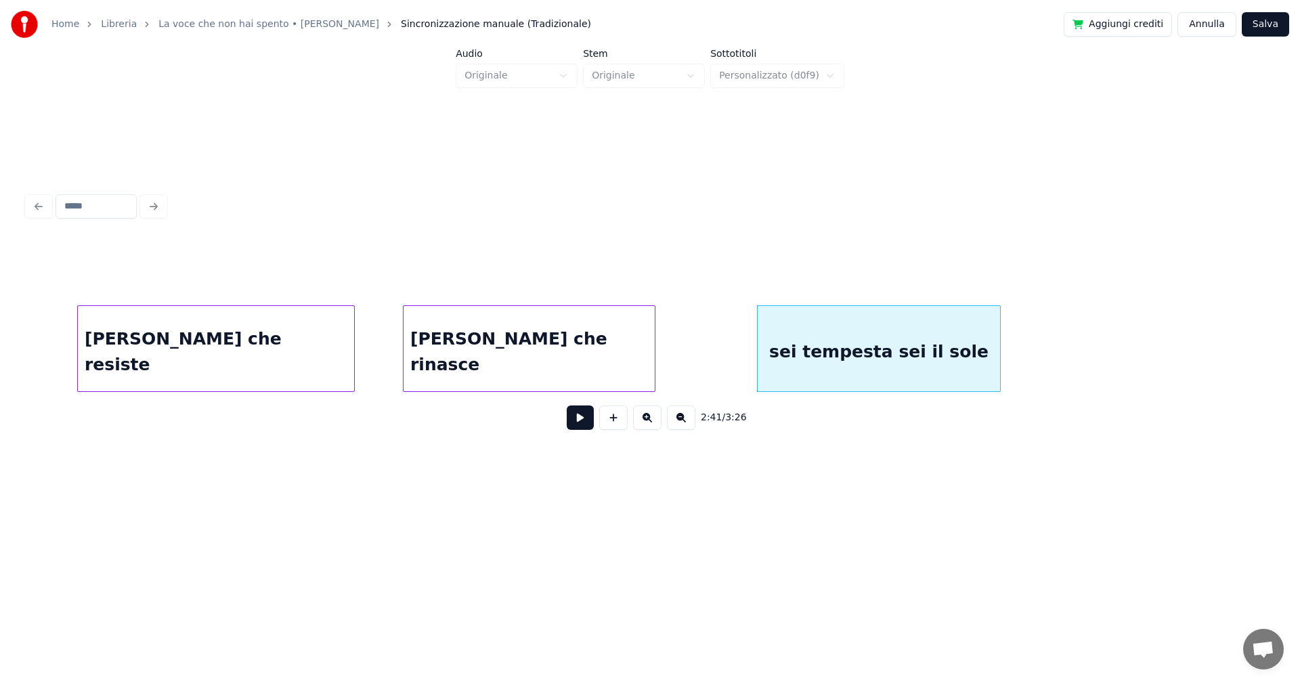
click at [197, 345] on div "[PERSON_NAME] che resiste" at bounding box center [216, 352] width 276 height 92
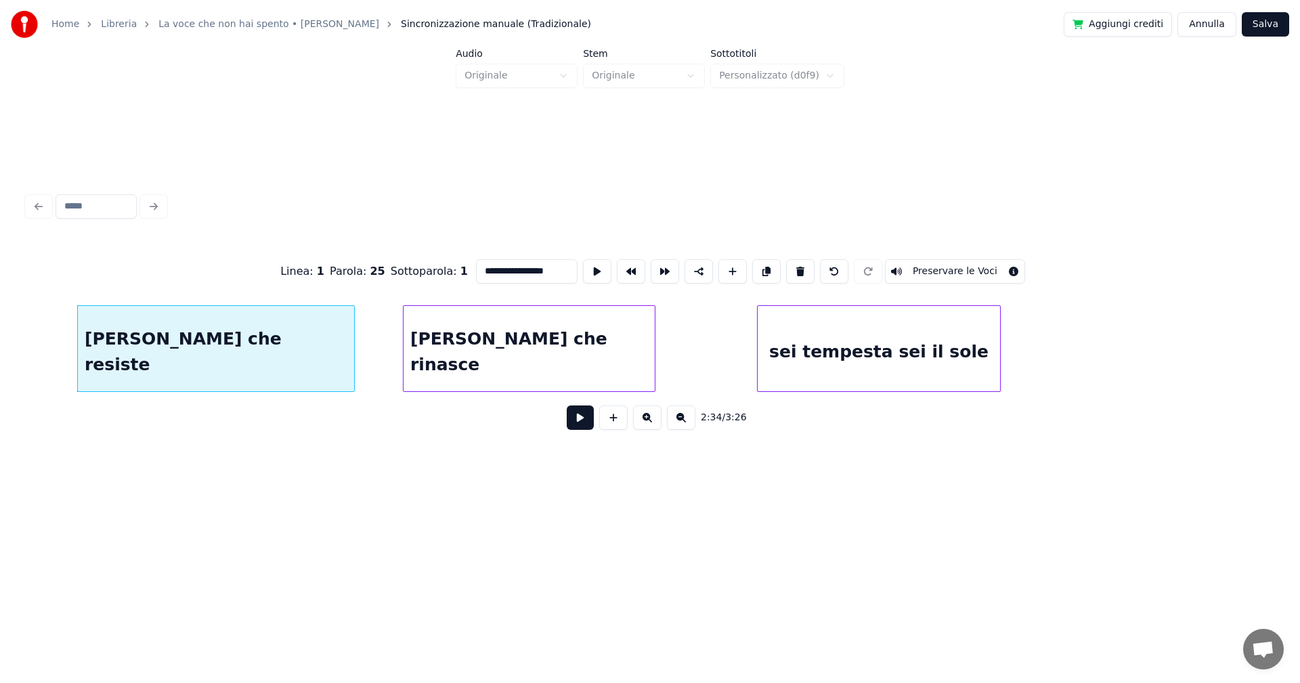
click at [582, 423] on button at bounding box center [580, 418] width 27 height 24
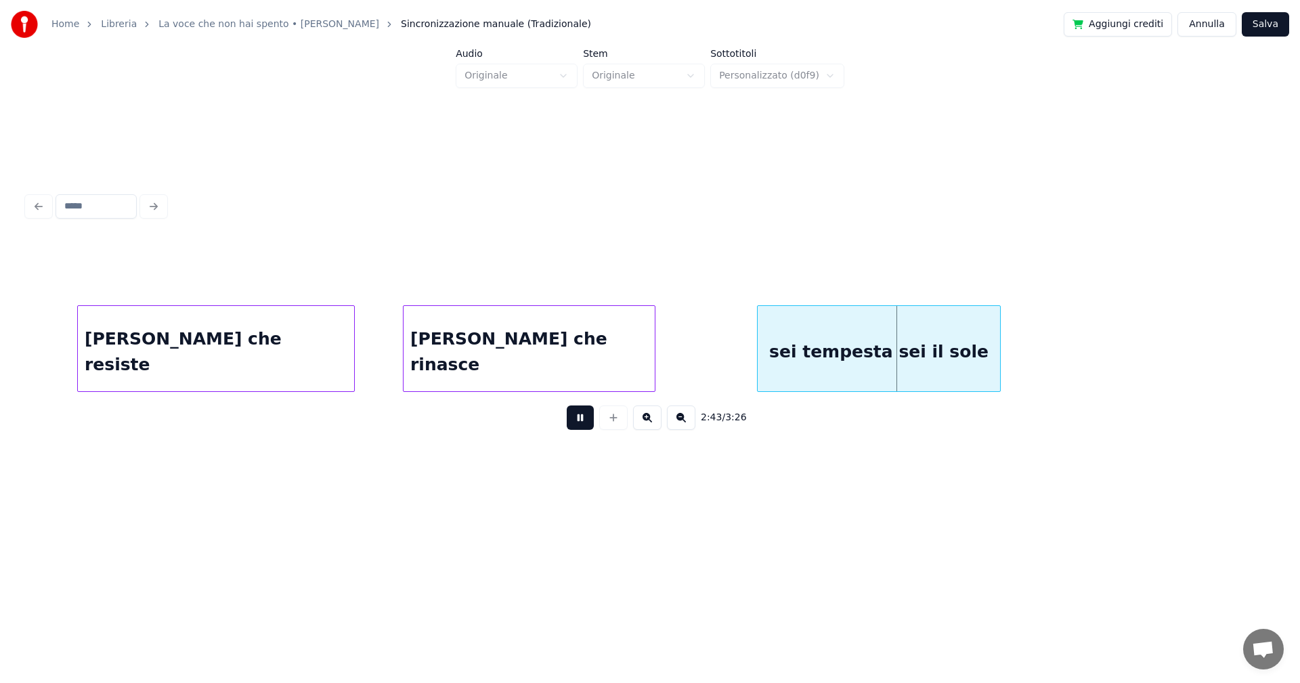
drag, startPoint x: 576, startPoint y: 421, endPoint x: 824, endPoint y: 389, distance: 250.6
click at [576, 421] on button at bounding box center [580, 418] width 27 height 24
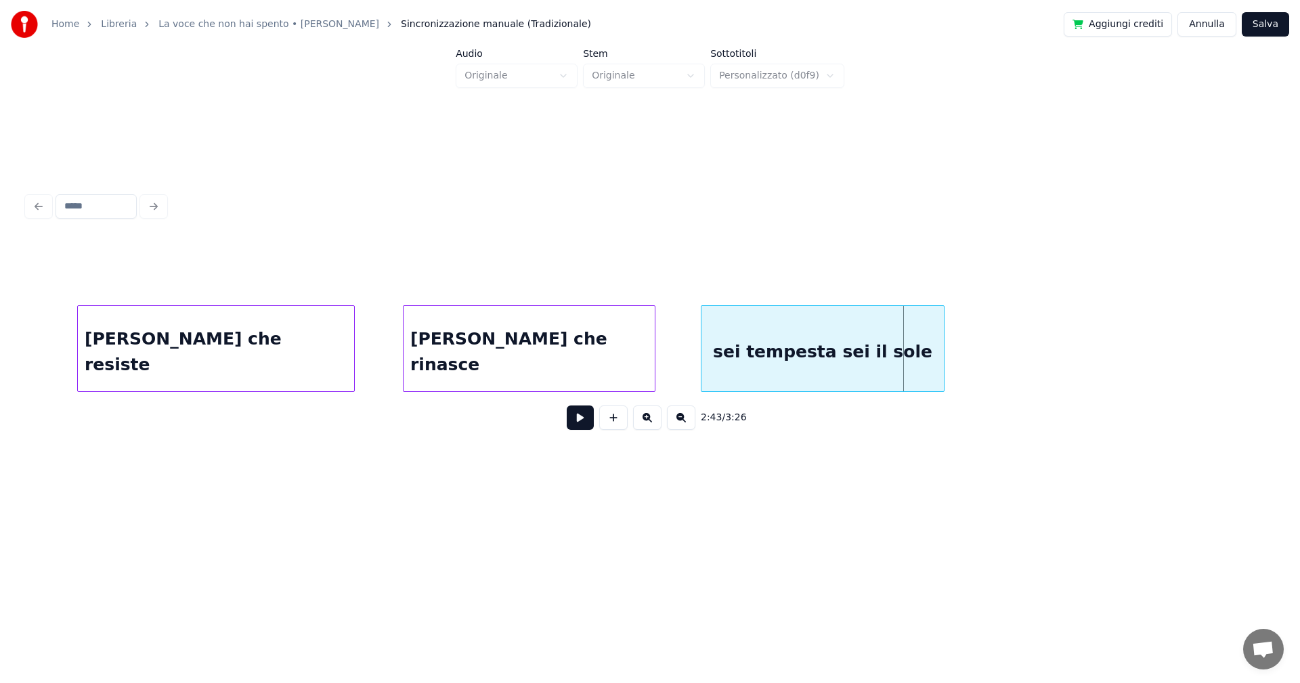
click at [776, 365] on div "sei tempesta sei il sole" at bounding box center [822, 352] width 242 height 92
click at [576, 420] on button at bounding box center [580, 418] width 27 height 24
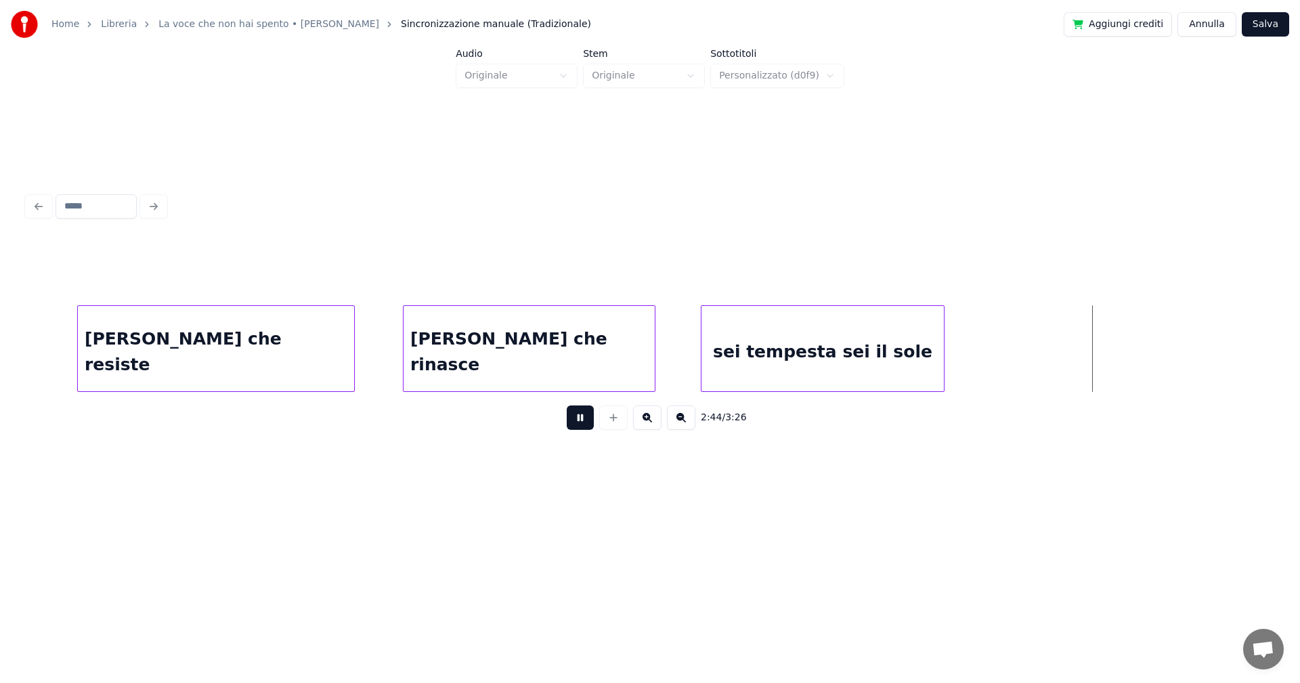
click at [580, 421] on button at bounding box center [580, 418] width 27 height 24
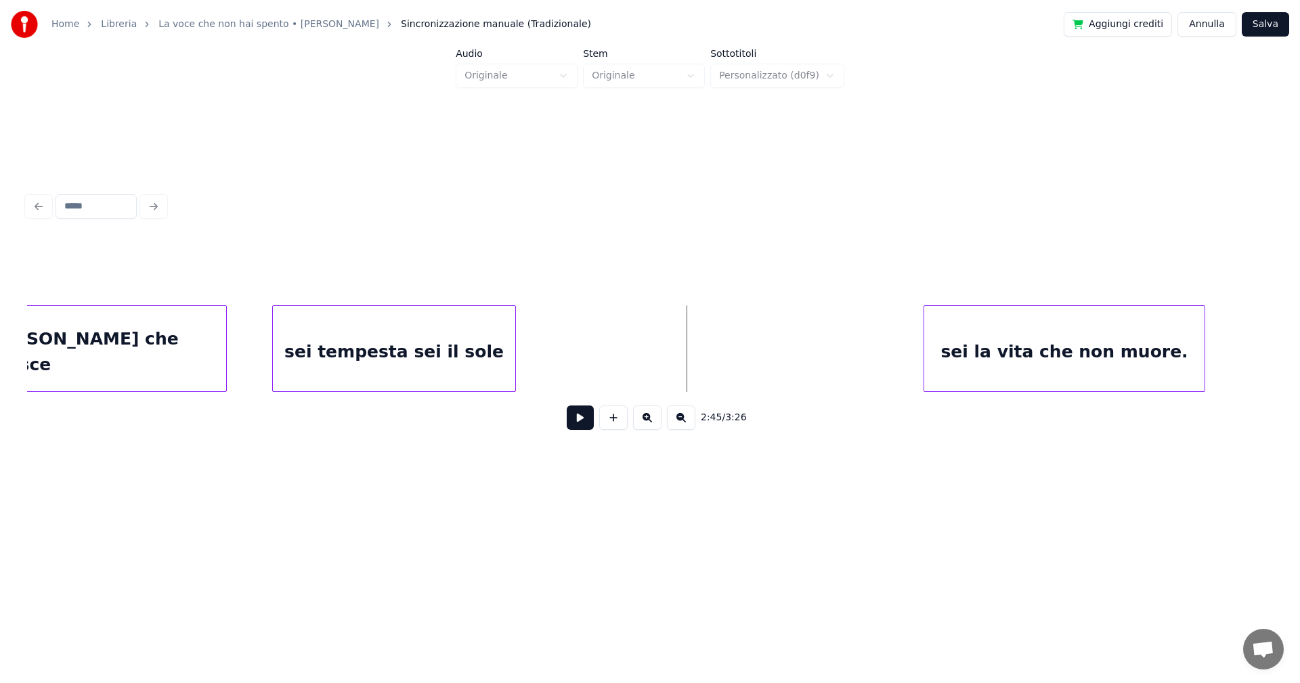
scroll to position [0, 16086]
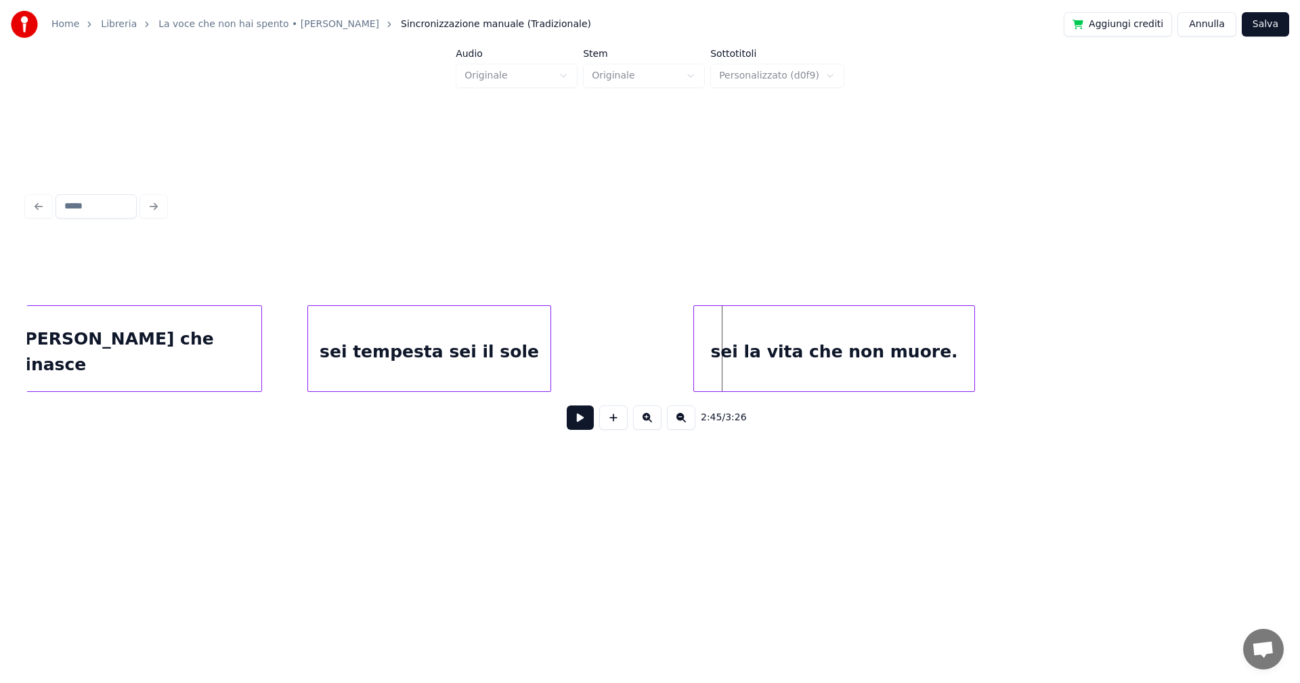
click at [771, 362] on div "sei la vita che non muore." at bounding box center [834, 352] width 280 height 92
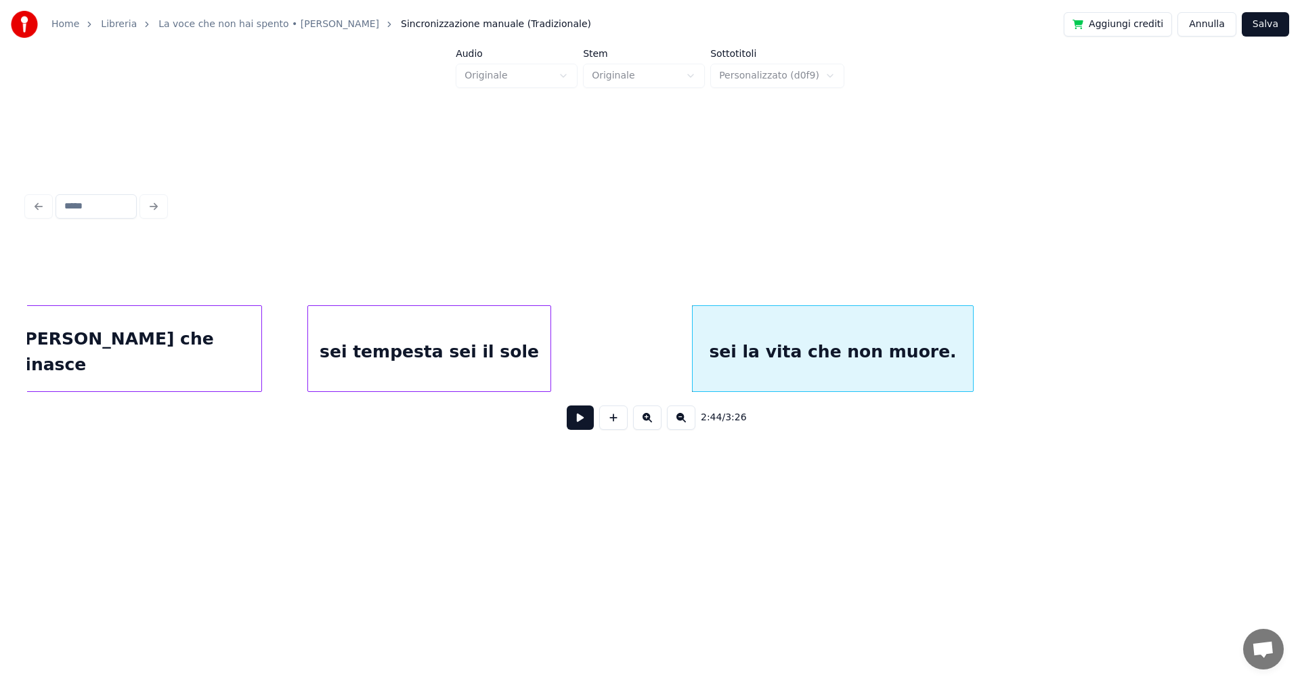
click at [172, 366] on div "[PERSON_NAME] che rinasce" at bounding box center [135, 352] width 251 height 92
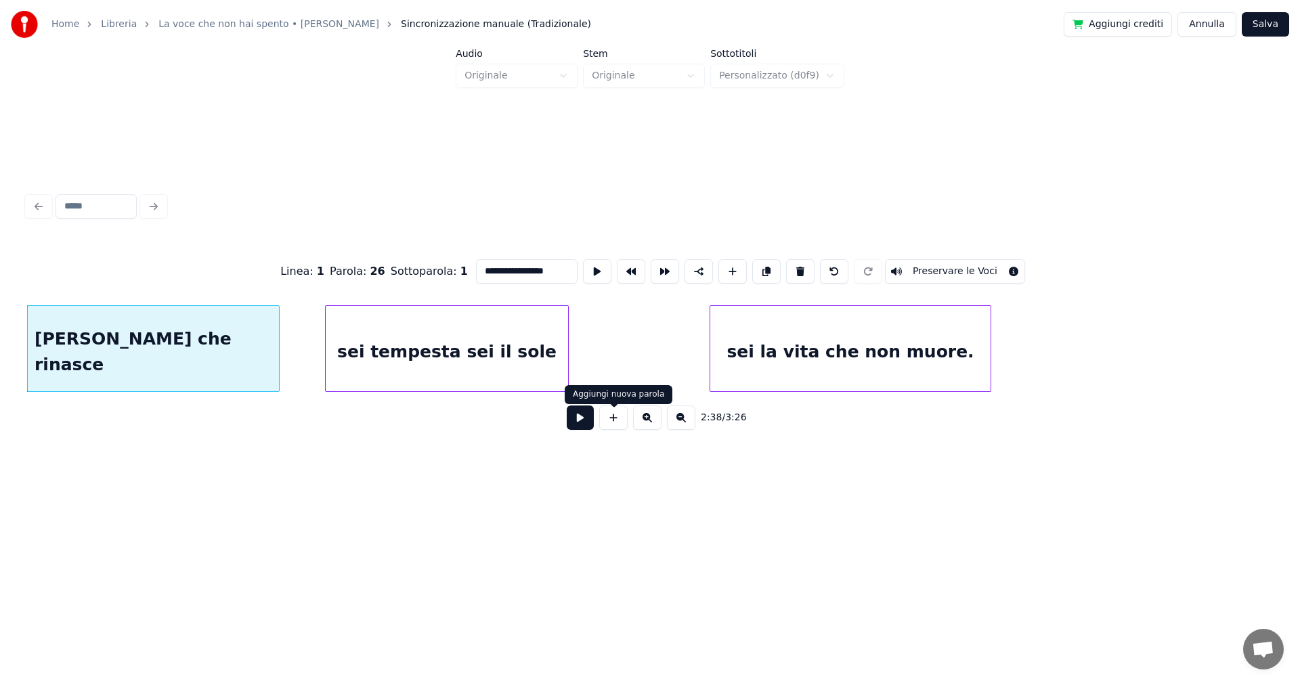
click at [585, 417] on button at bounding box center [580, 418] width 27 height 24
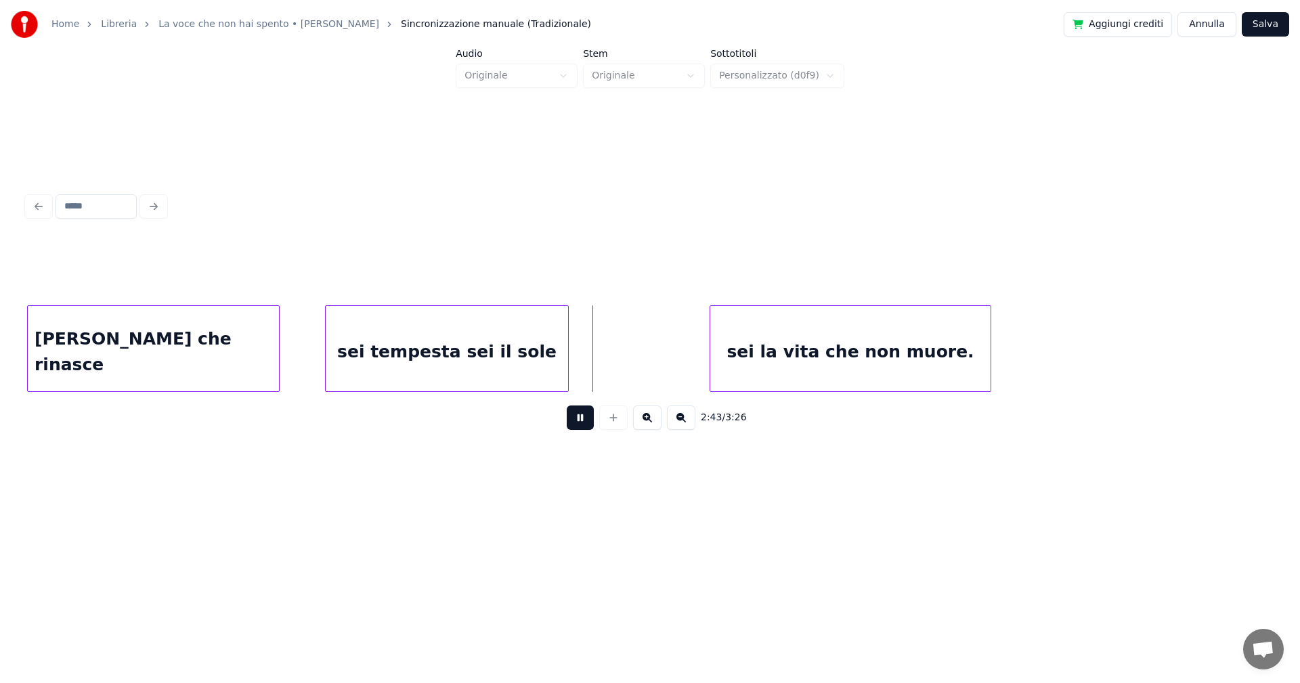
click at [581, 423] on button at bounding box center [580, 418] width 27 height 24
click at [190, 339] on div "[PERSON_NAME] che rinasce" at bounding box center [153, 352] width 251 height 92
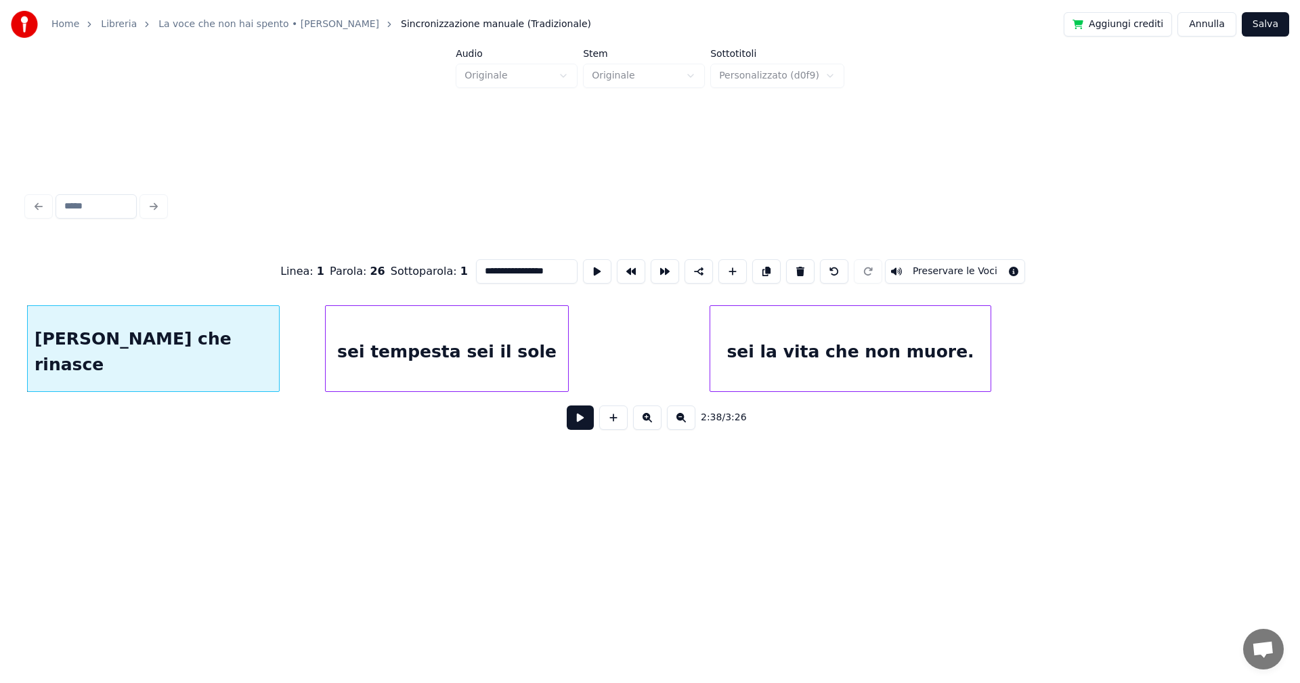
click at [574, 417] on button at bounding box center [580, 418] width 27 height 24
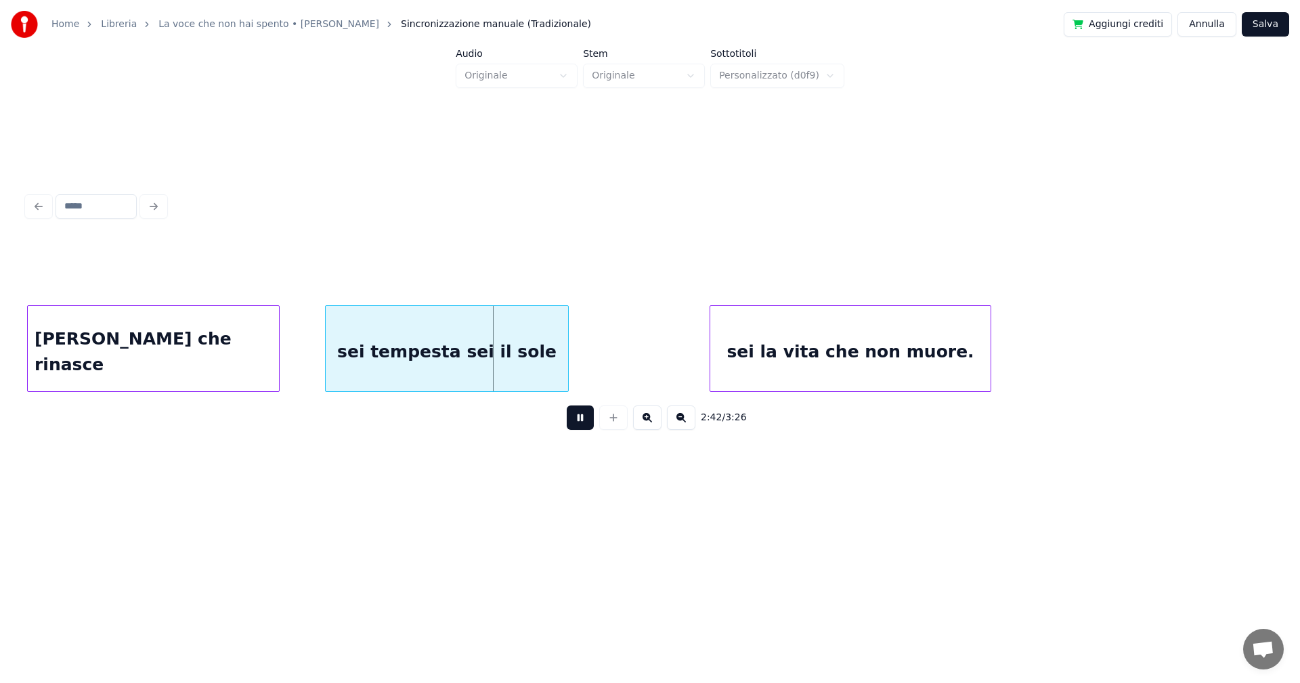
drag, startPoint x: 582, startPoint y: 420, endPoint x: 572, endPoint y: 416, distance: 10.9
click at [583, 420] on button at bounding box center [580, 418] width 27 height 24
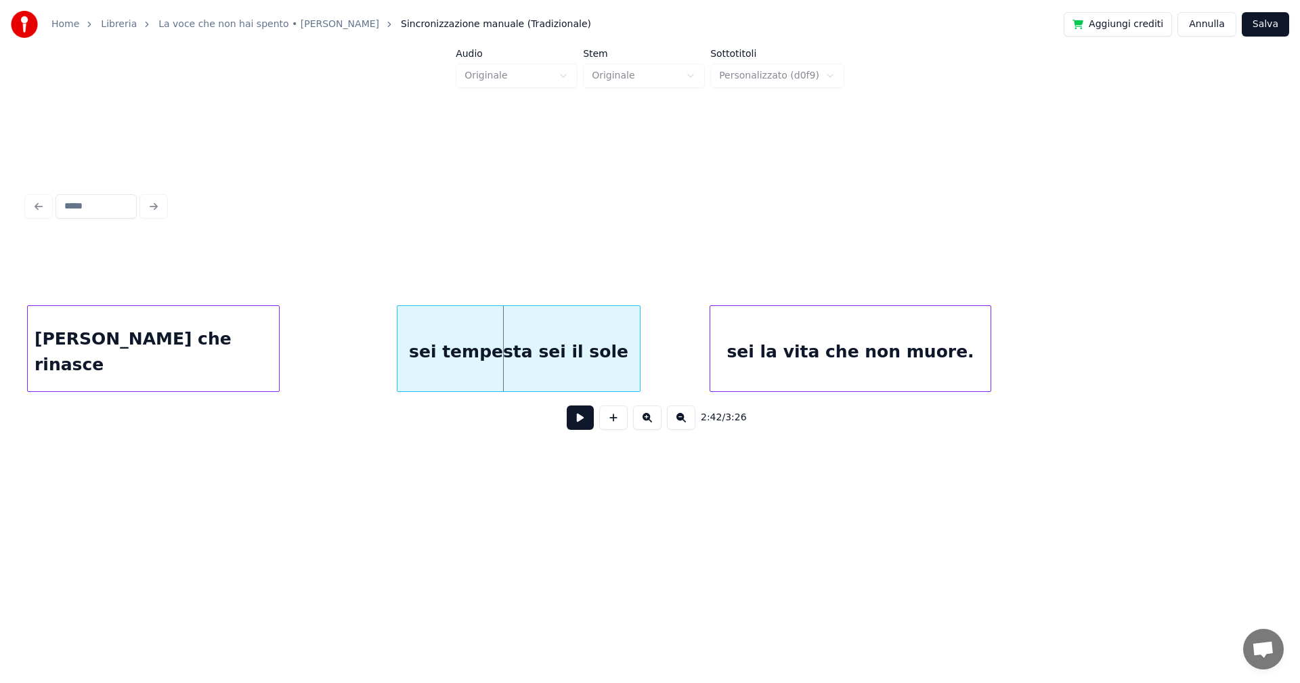
click at [523, 366] on div "sei tempesta sei il sole" at bounding box center [518, 352] width 242 height 92
click at [584, 422] on button at bounding box center [580, 418] width 27 height 24
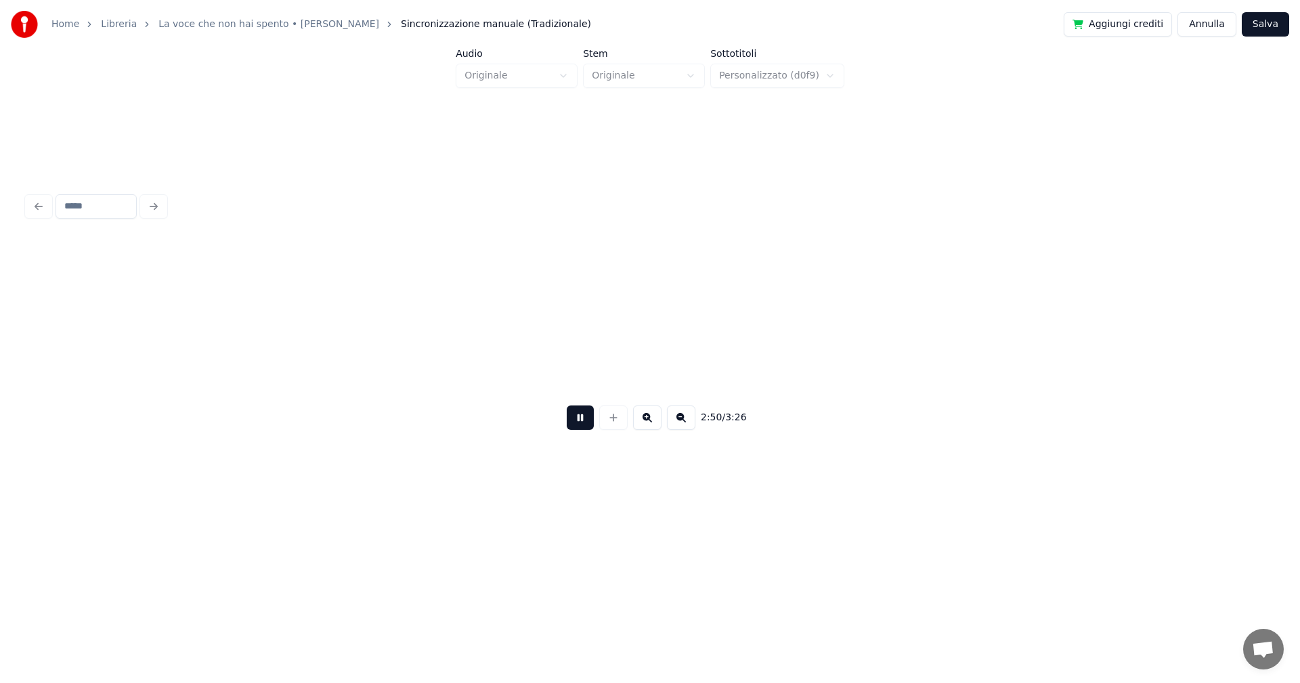
scroll to position [0, 17314]
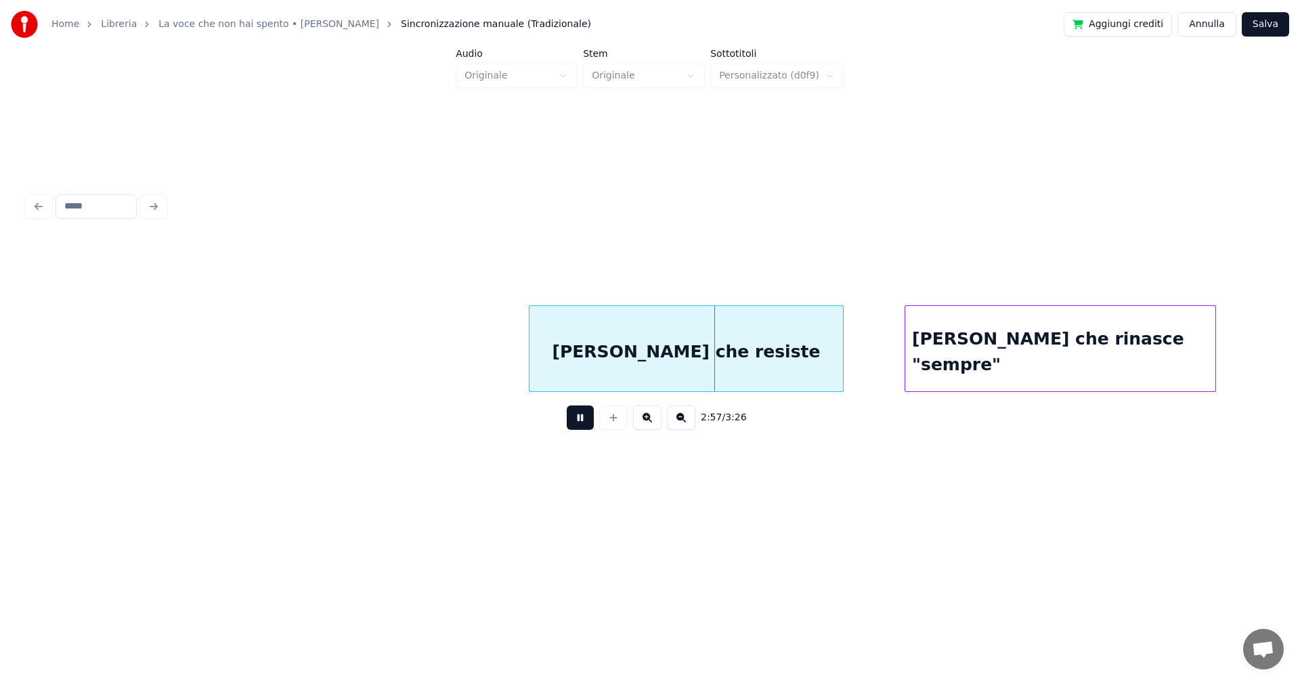
click at [581, 422] on button at bounding box center [580, 418] width 27 height 24
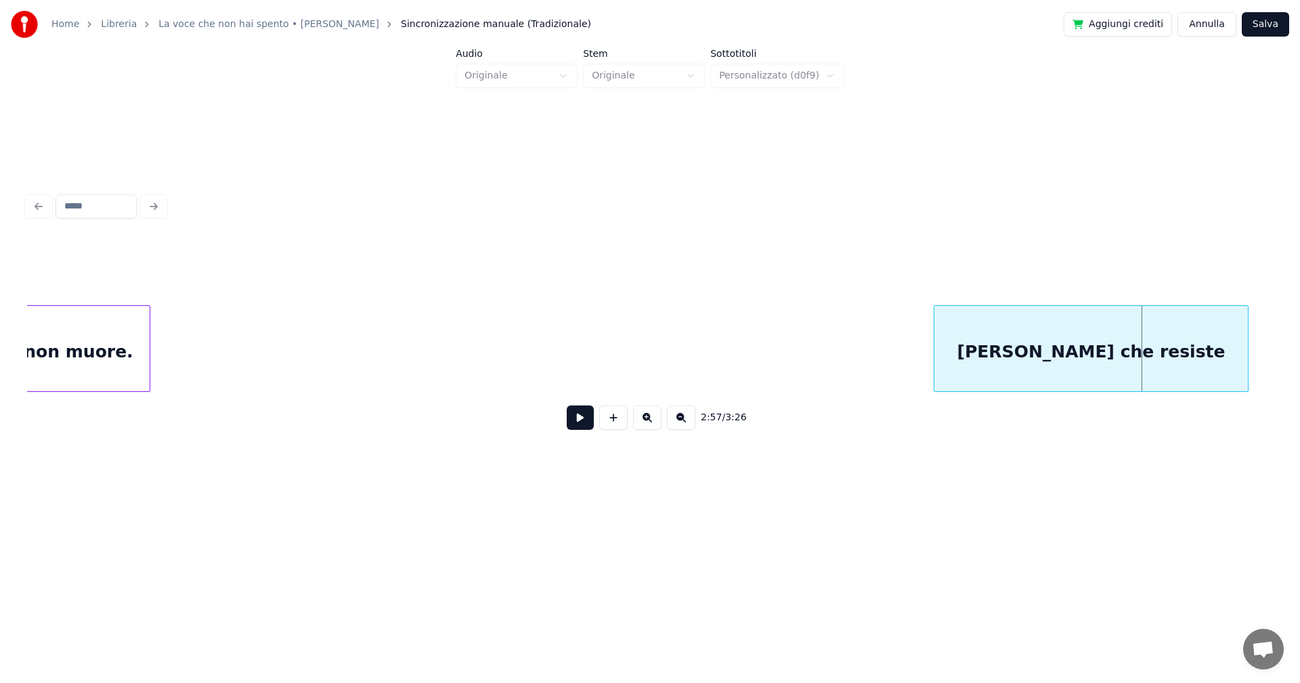
scroll to position [0, 16874]
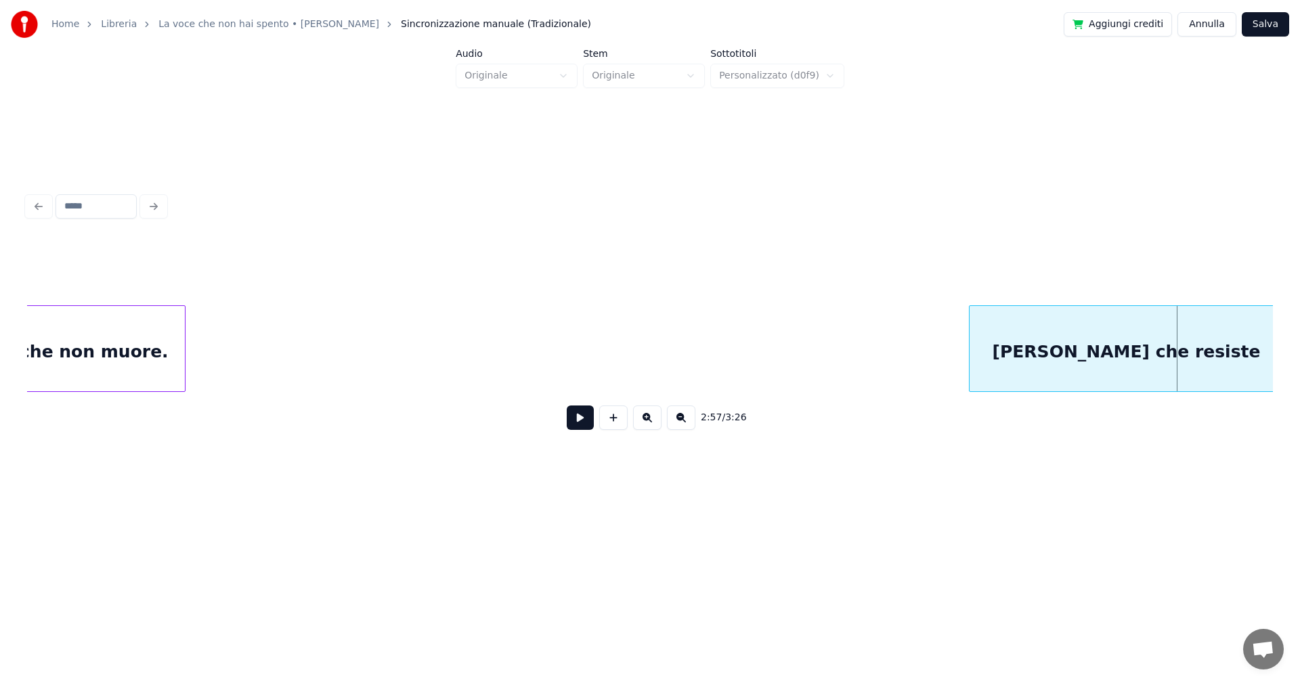
click at [167, 328] on div "sei la vita che non muore." at bounding box center [45, 352] width 280 height 92
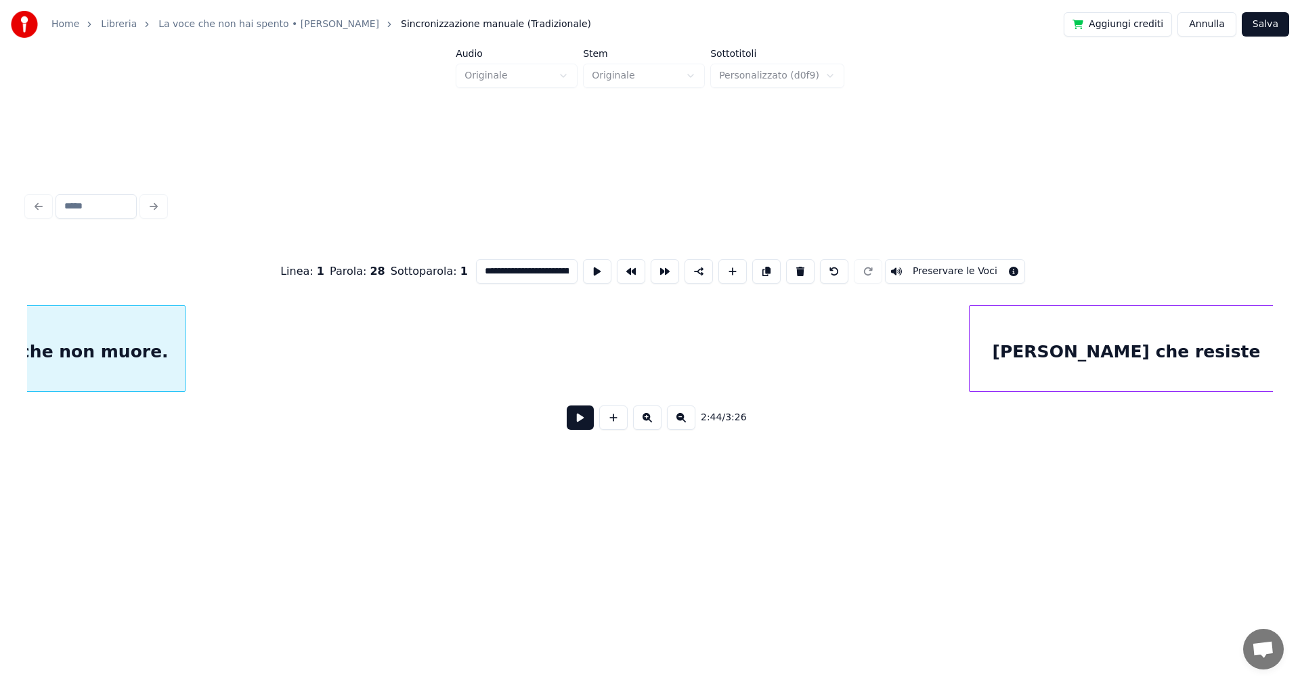
scroll to position [0, 16751]
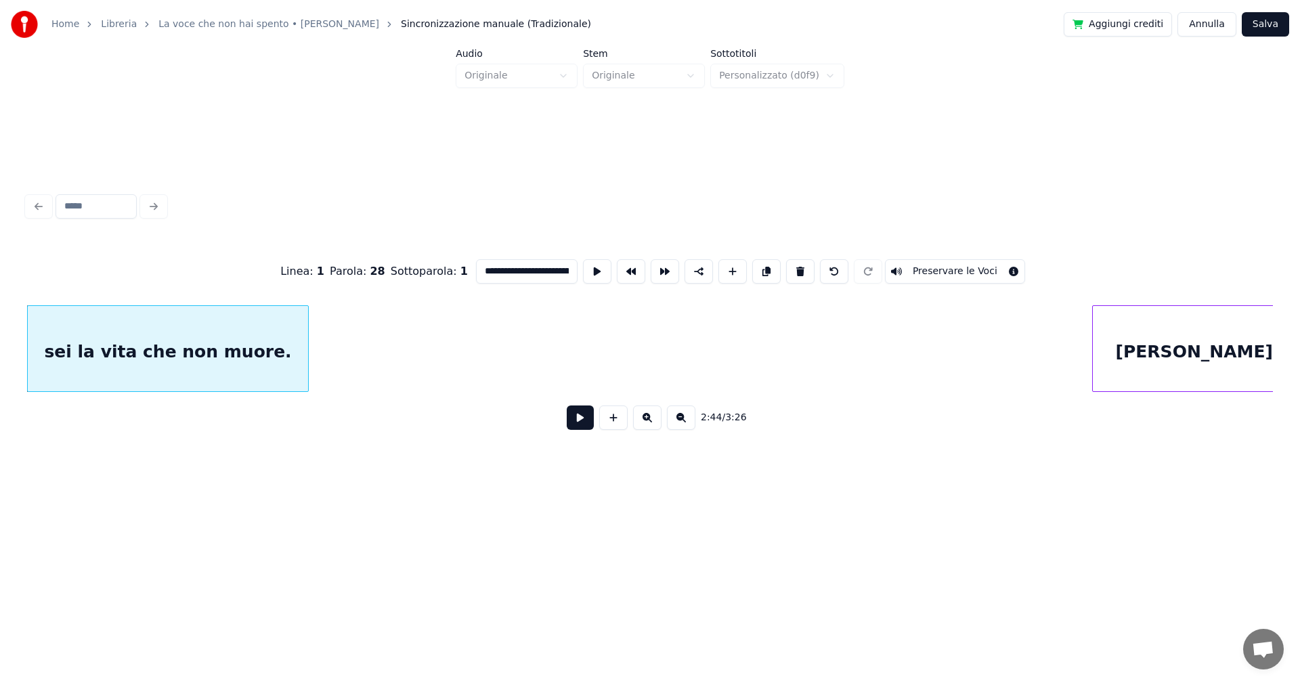
click at [585, 421] on button at bounding box center [580, 418] width 27 height 24
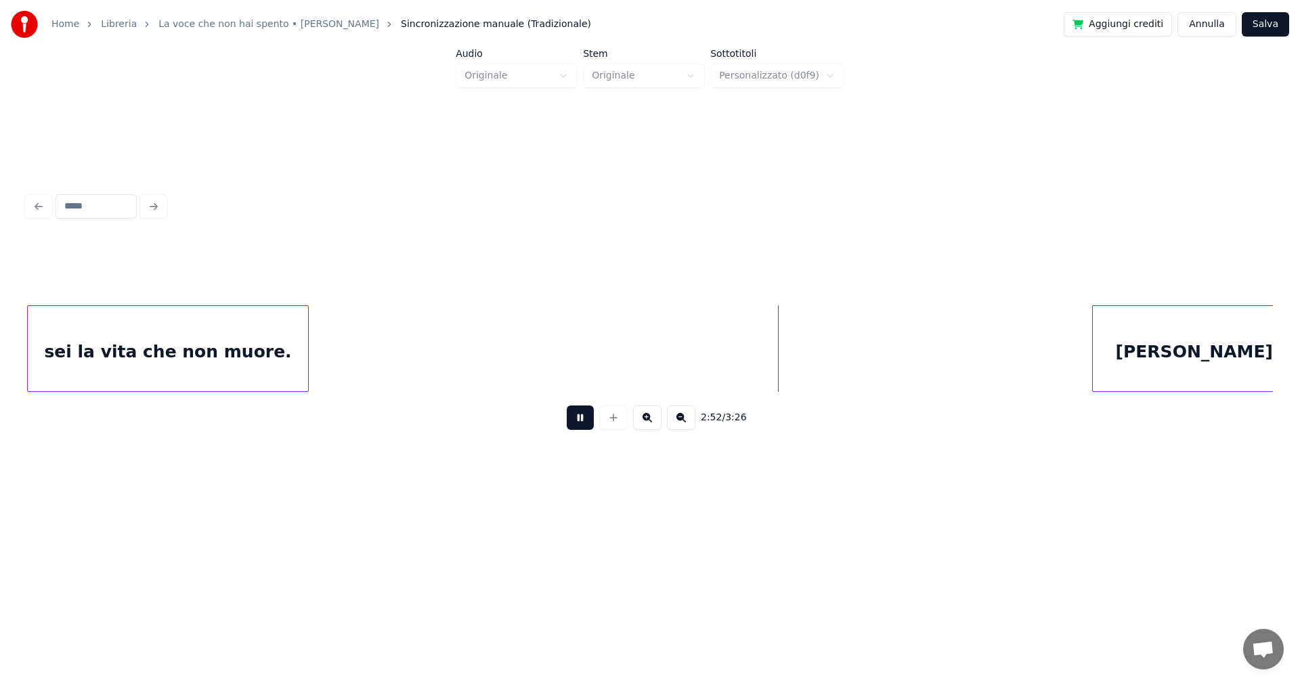
click at [585, 416] on button at bounding box center [580, 418] width 27 height 24
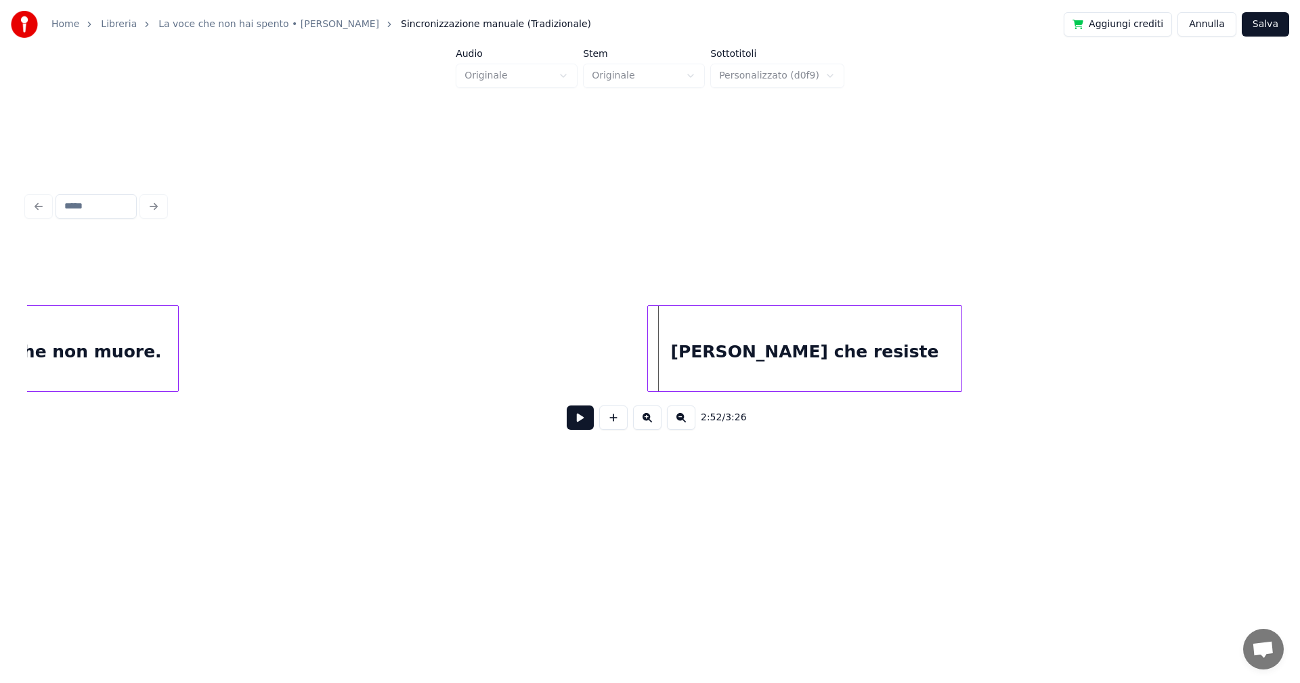
click at [903, 355] on div "[PERSON_NAME] che resiste" at bounding box center [805, 352] width 314 height 92
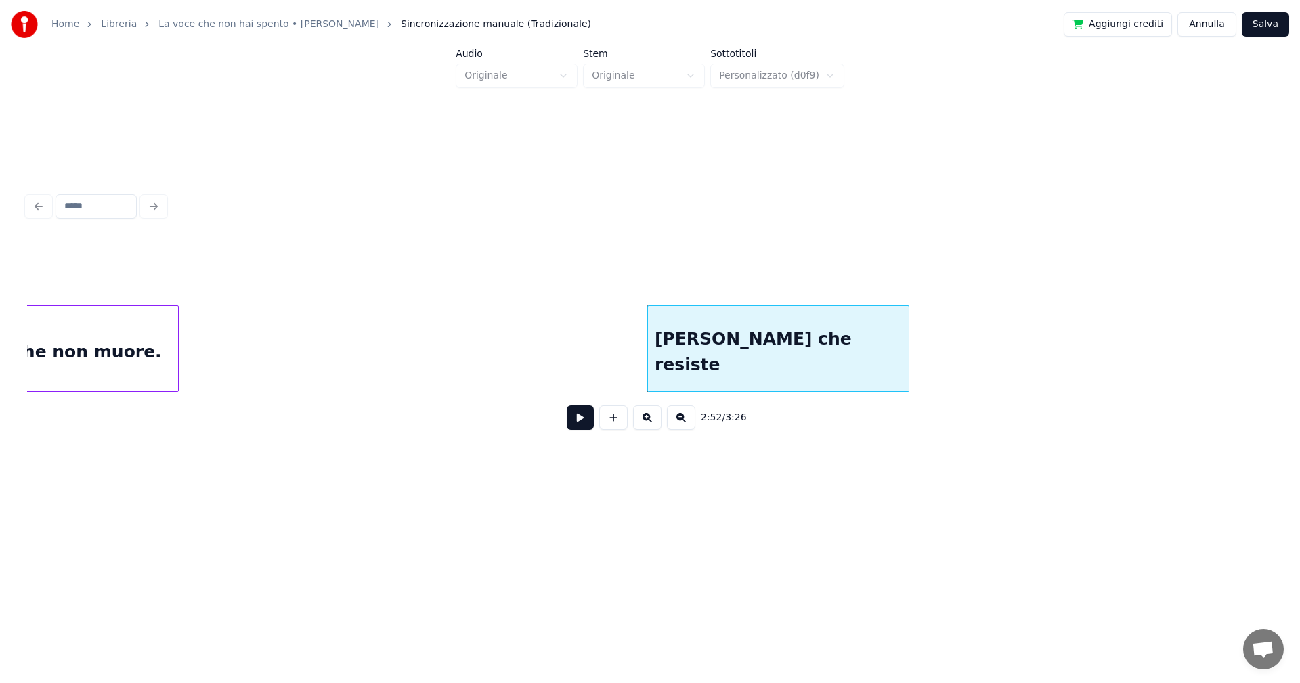
click at [907, 349] on div at bounding box center [907, 348] width 4 height 85
click at [578, 427] on button at bounding box center [580, 418] width 27 height 24
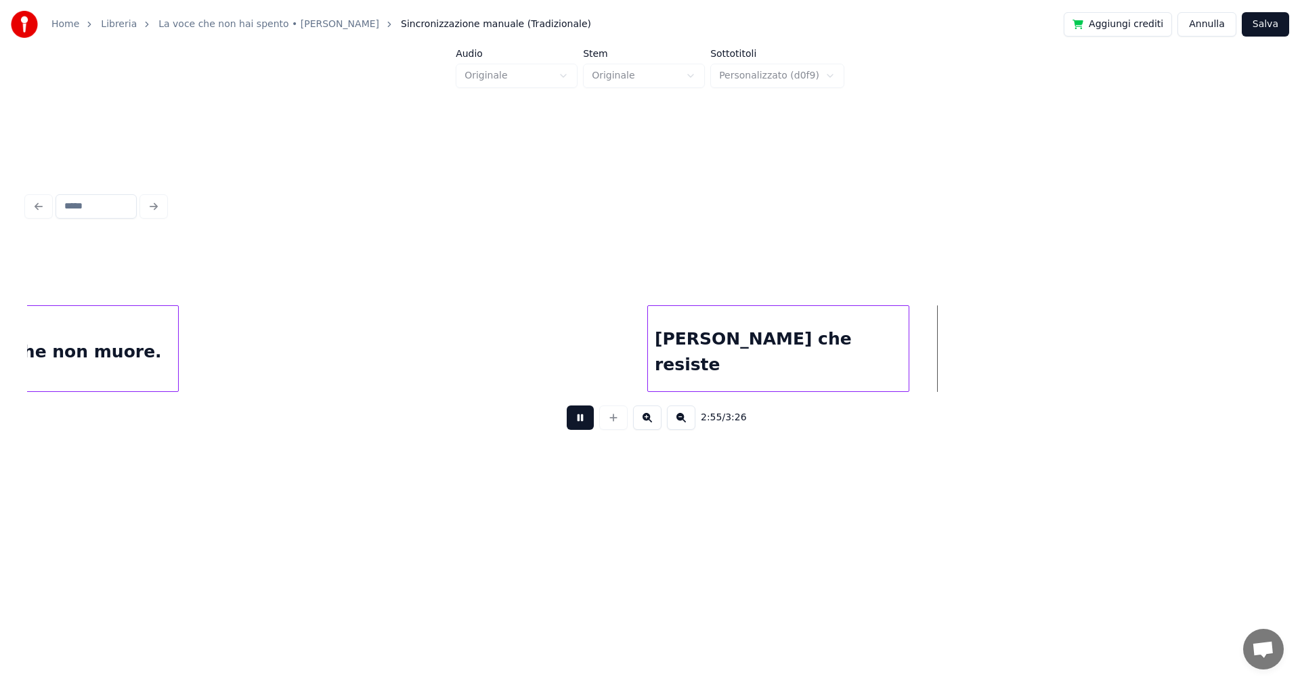
click at [584, 418] on button at bounding box center [580, 418] width 27 height 24
click at [165, 355] on div "sei la vita che non muore." at bounding box center [38, 352] width 280 height 92
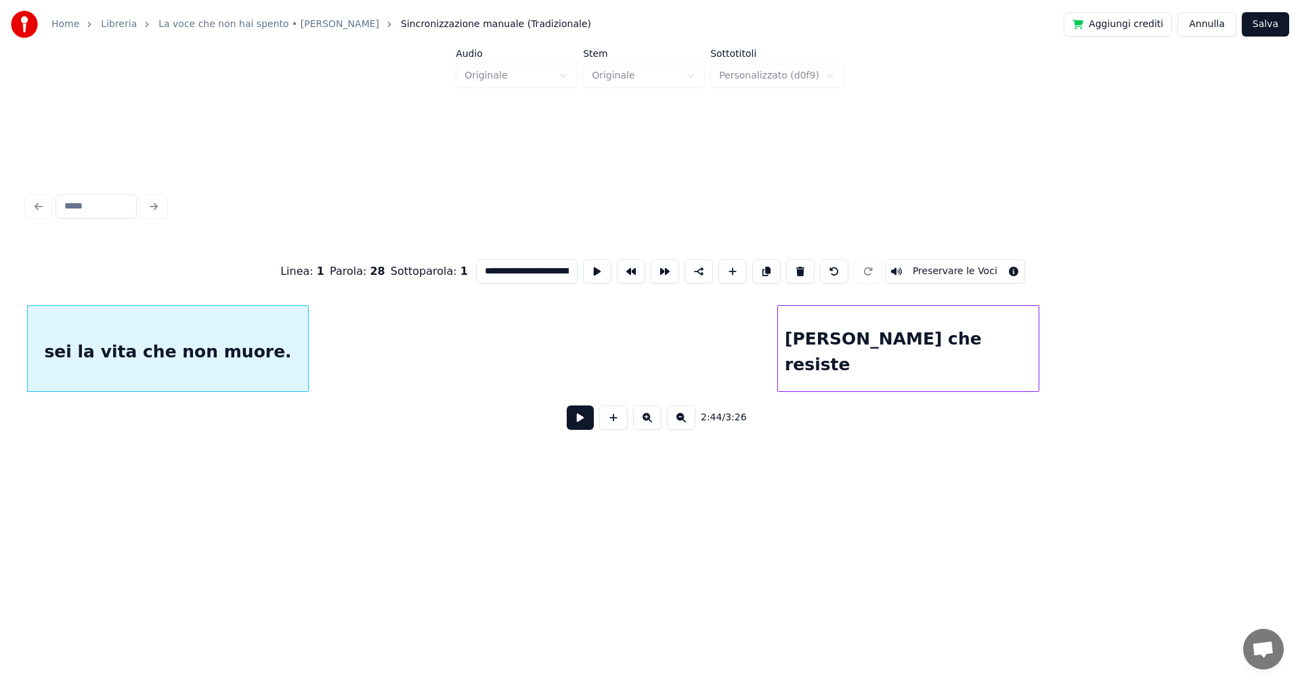
click at [583, 420] on button at bounding box center [580, 418] width 27 height 24
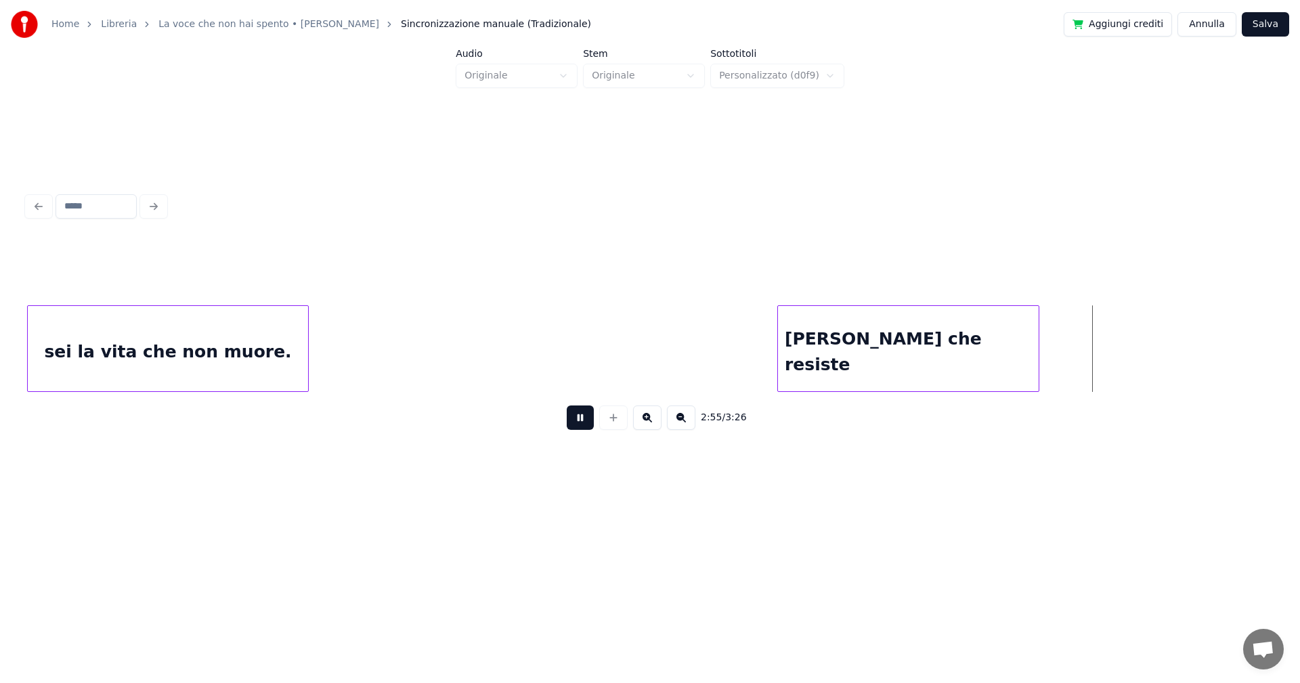
click at [581, 426] on button at bounding box center [580, 418] width 27 height 24
click at [580, 424] on button at bounding box center [580, 418] width 27 height 24
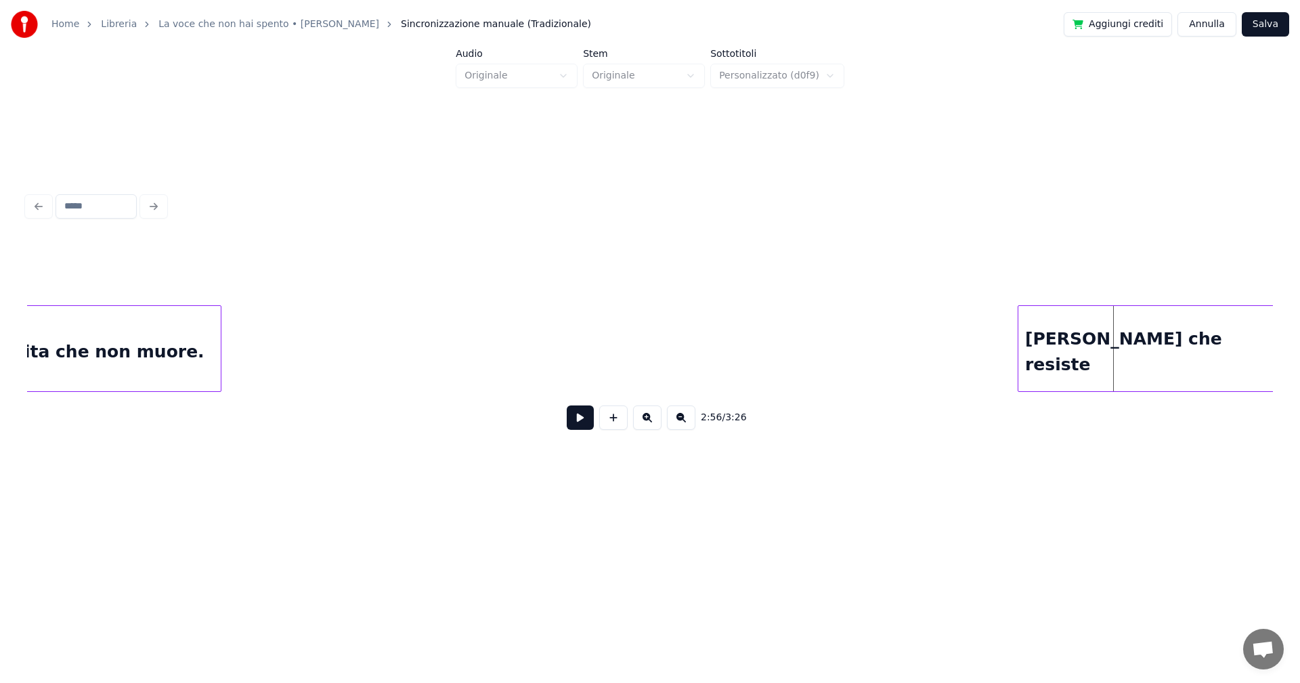
scroll to position [0, 16862]
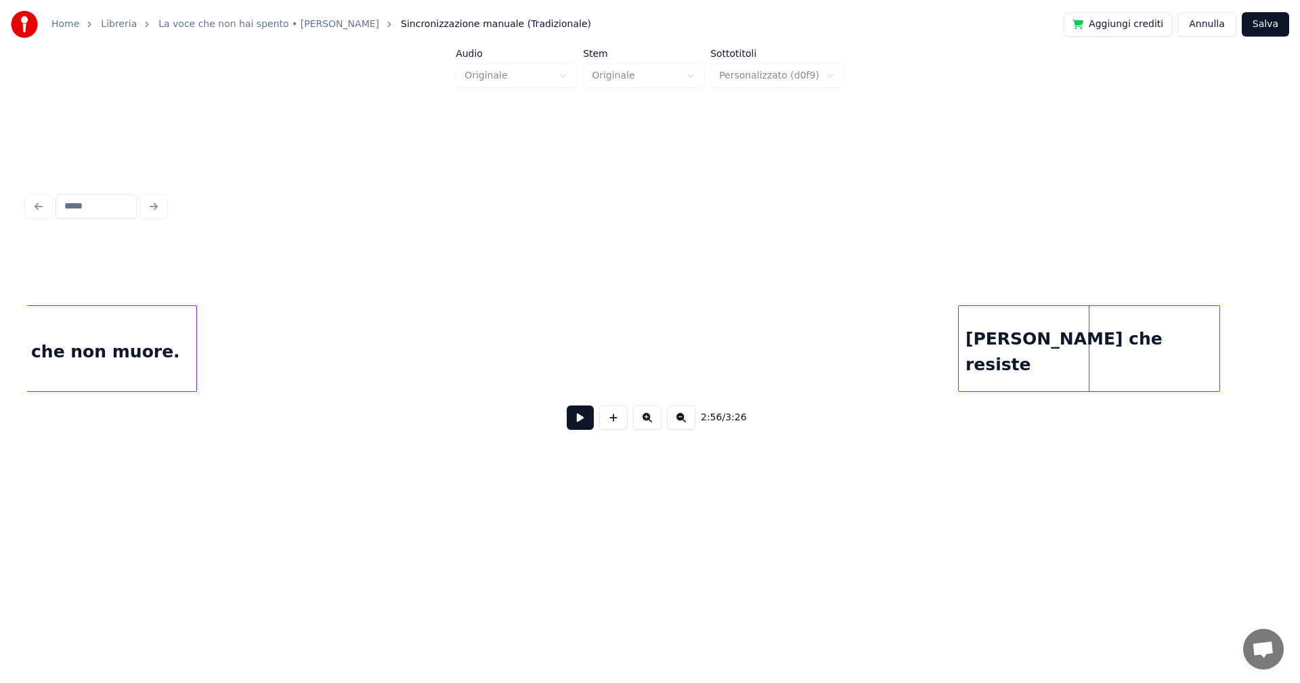
click at [1031, 353] on div "[PERSON_NAME] che resiste" at bounding box center [1089, 352] width 261 height 92
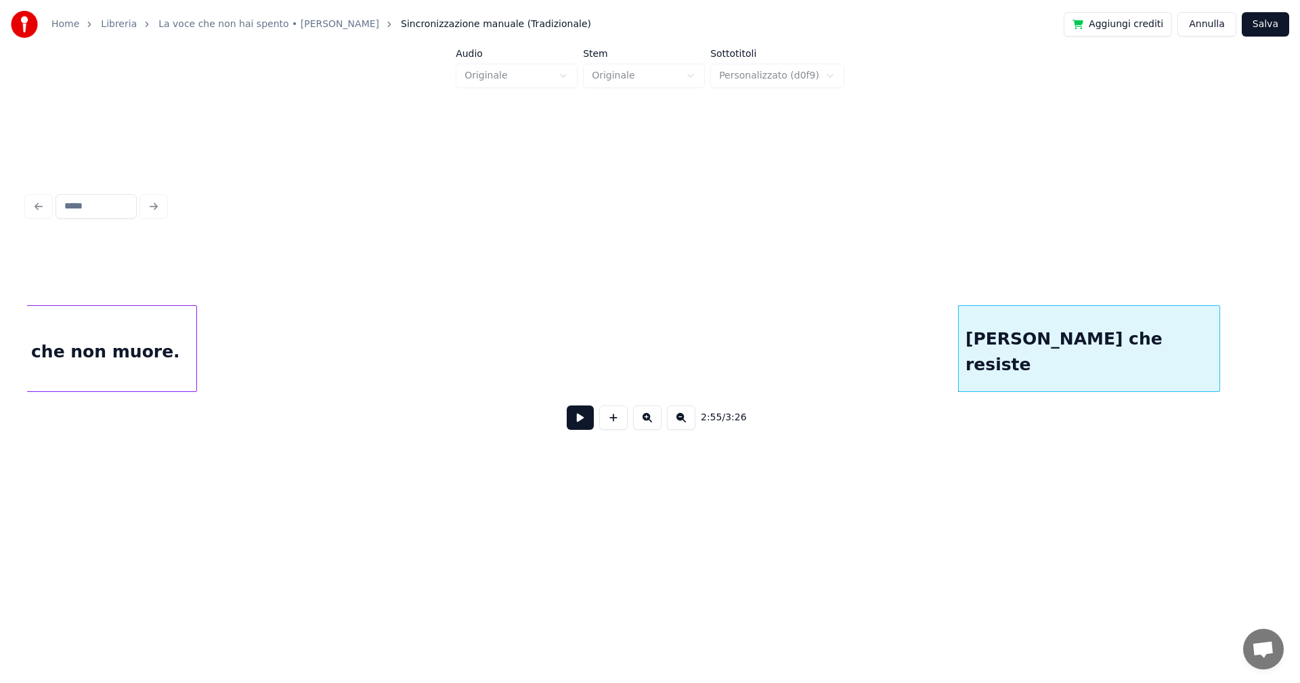
click at [129, 357] on div "sei la vita che non muore." at bounding box center [56, 352] width 280 height 92
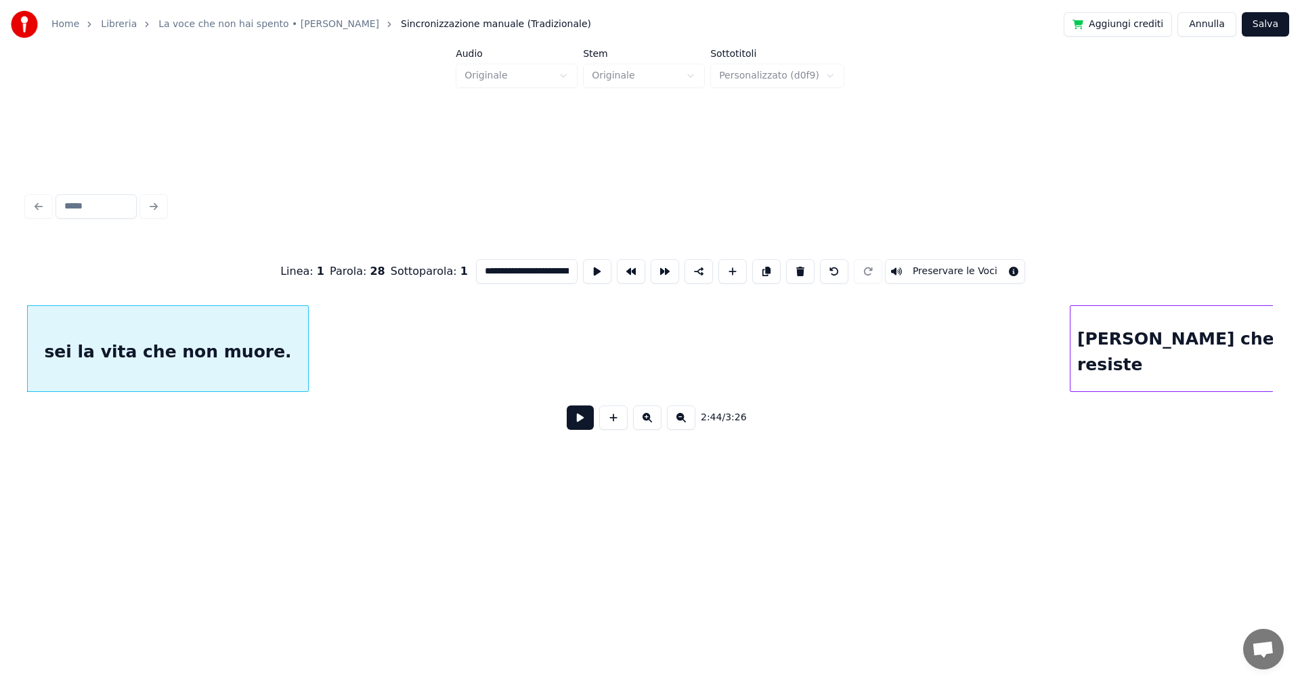
click at [576, 426] on button at bounding box center [580, 418] width 27 height 24
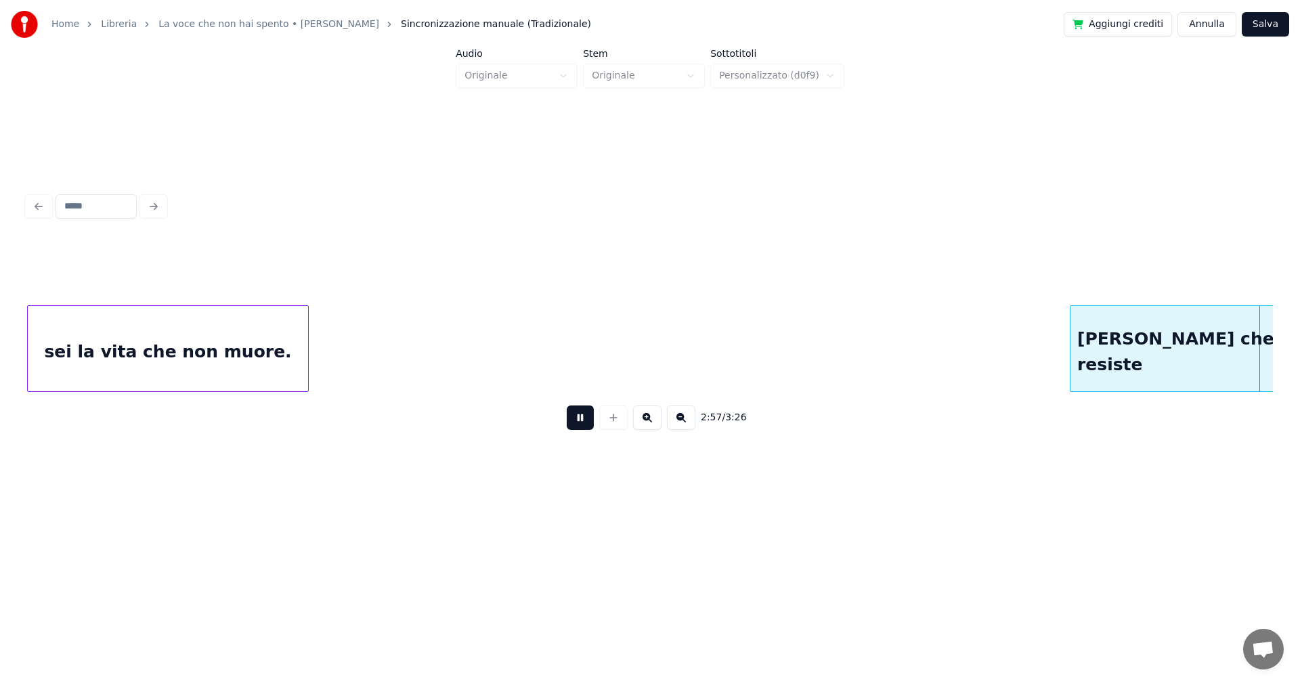
scroll to position [0, 17996]
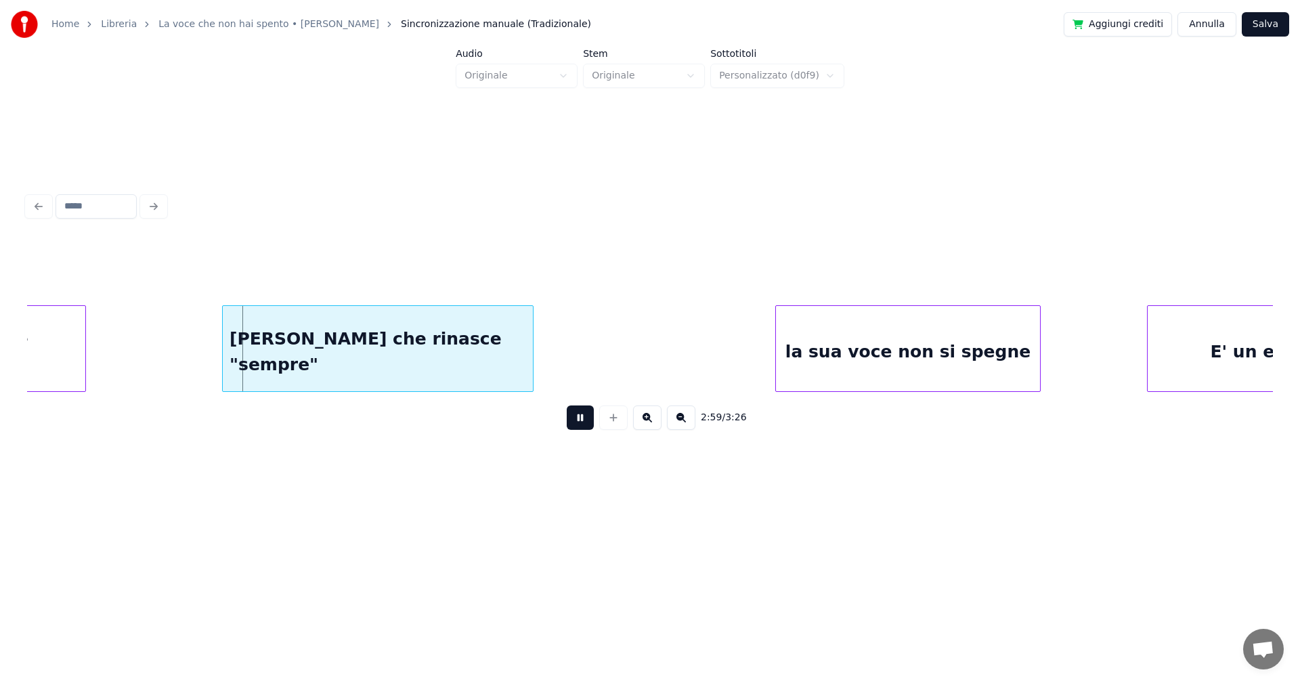
click at [582, 422] on button at bounding box center [580, 418] width 27 height 24
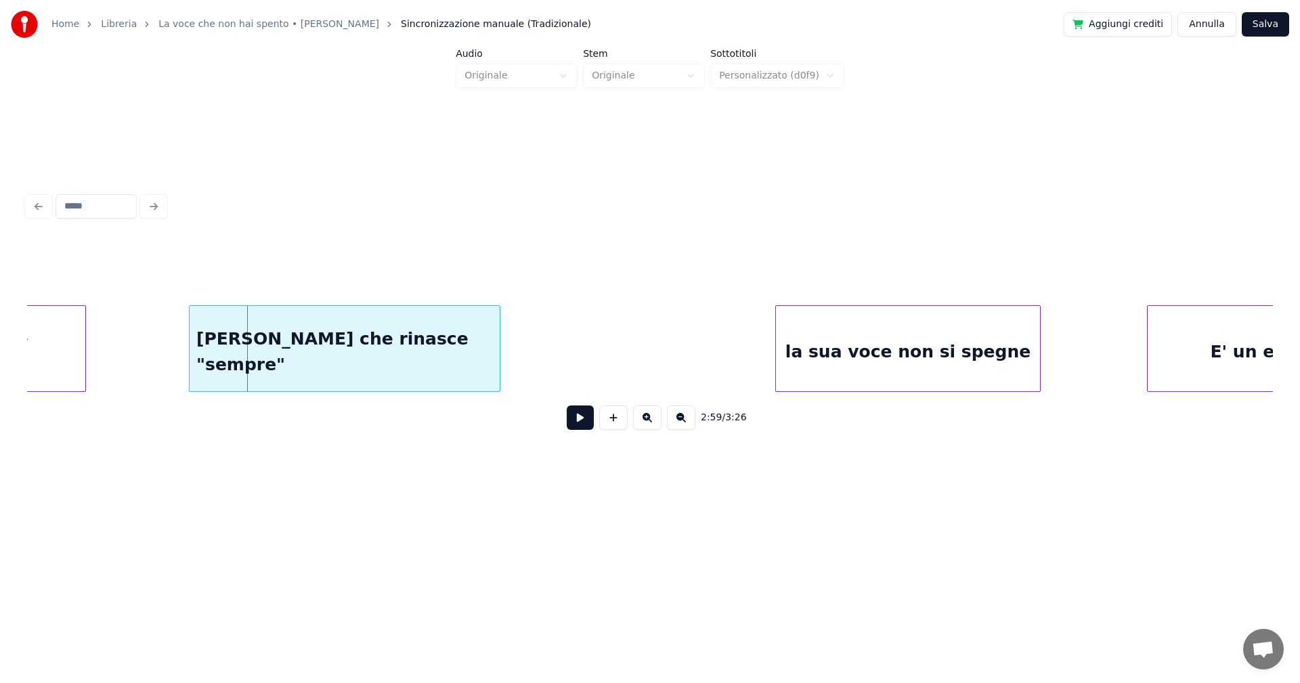
click at [424, 358] on div "[PERSON_NAME] che rinasce "sempre"" at bounding box center [345, 352] width 310 height 92
click at [578, 420] on button at bounding box center [580, 418] width 27 height 24
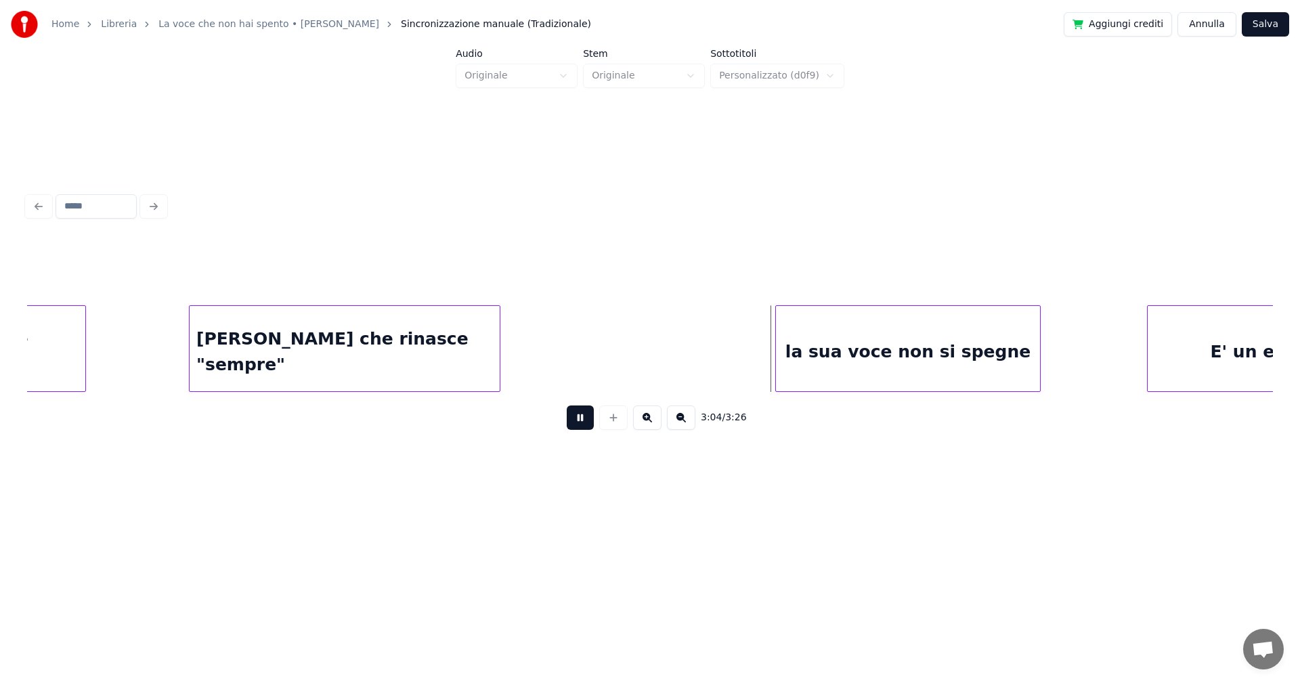
click at [576, 420] on button at bounding box center [580, 418] width 27 height 24
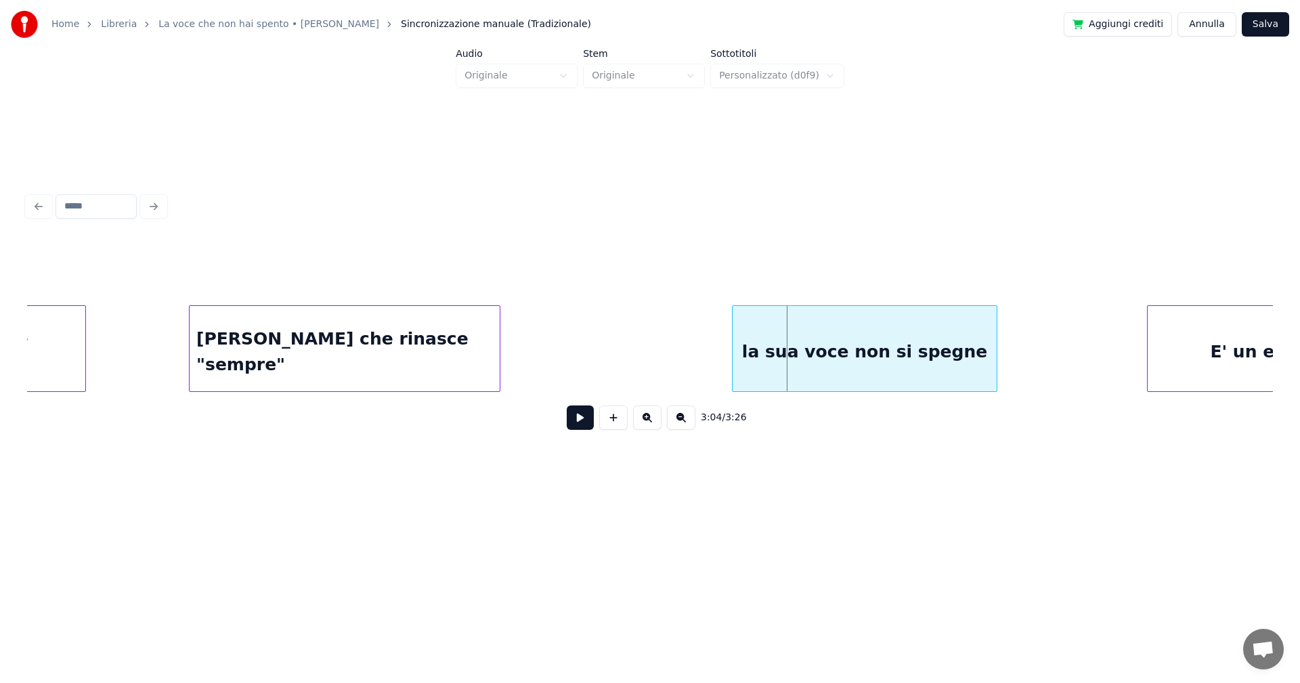
click at [827, 364] on div "la sua voce non si spegne" at bounding box center [865, 352] width 264 height 92
click at [584, 423] on button at bounding box center [580, 418] width 27 height 24
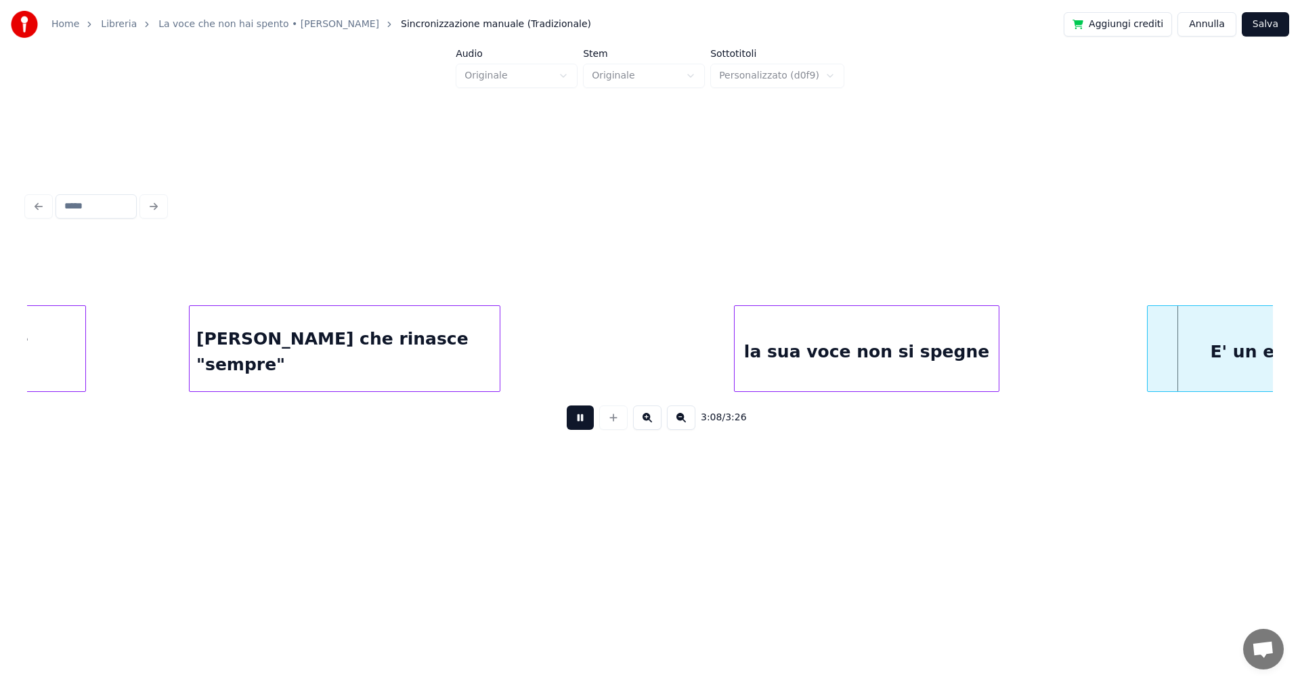
click at [584, 420] on button at bounding box center [580, 418] width 27 height 24
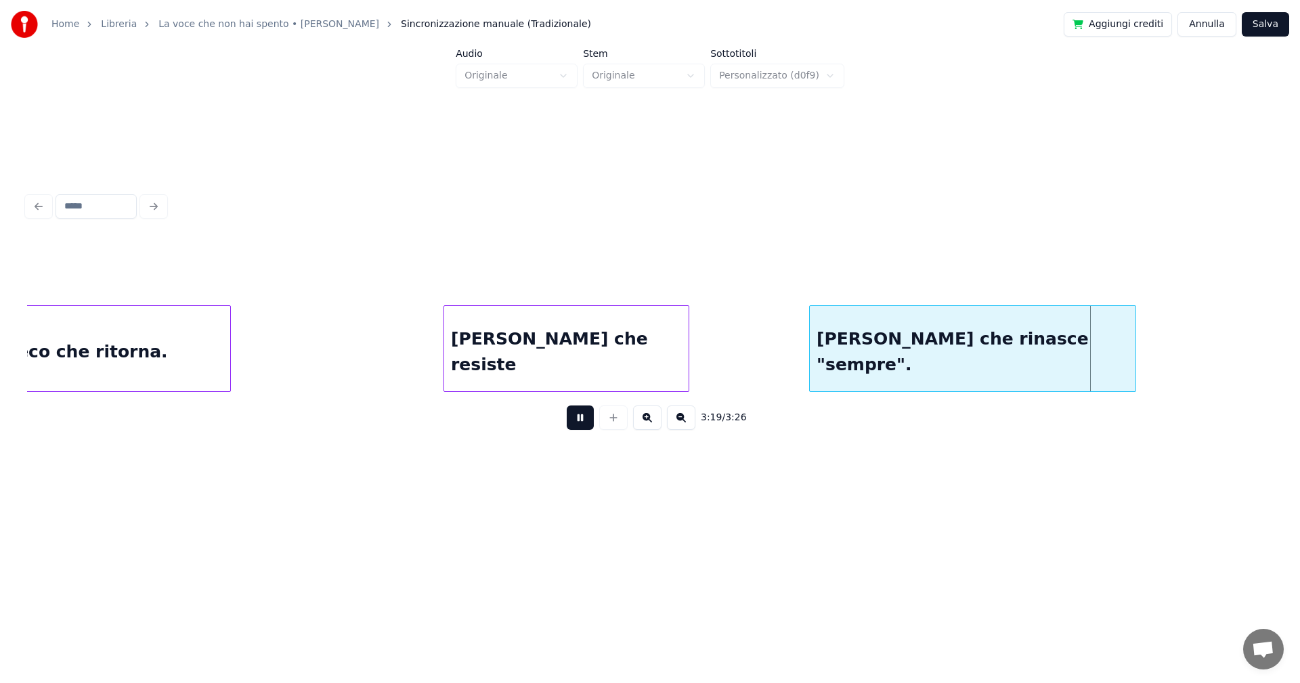
click at [1031, 26] on button "Salva" at bounding box center [1265, 24] width 47 height 24
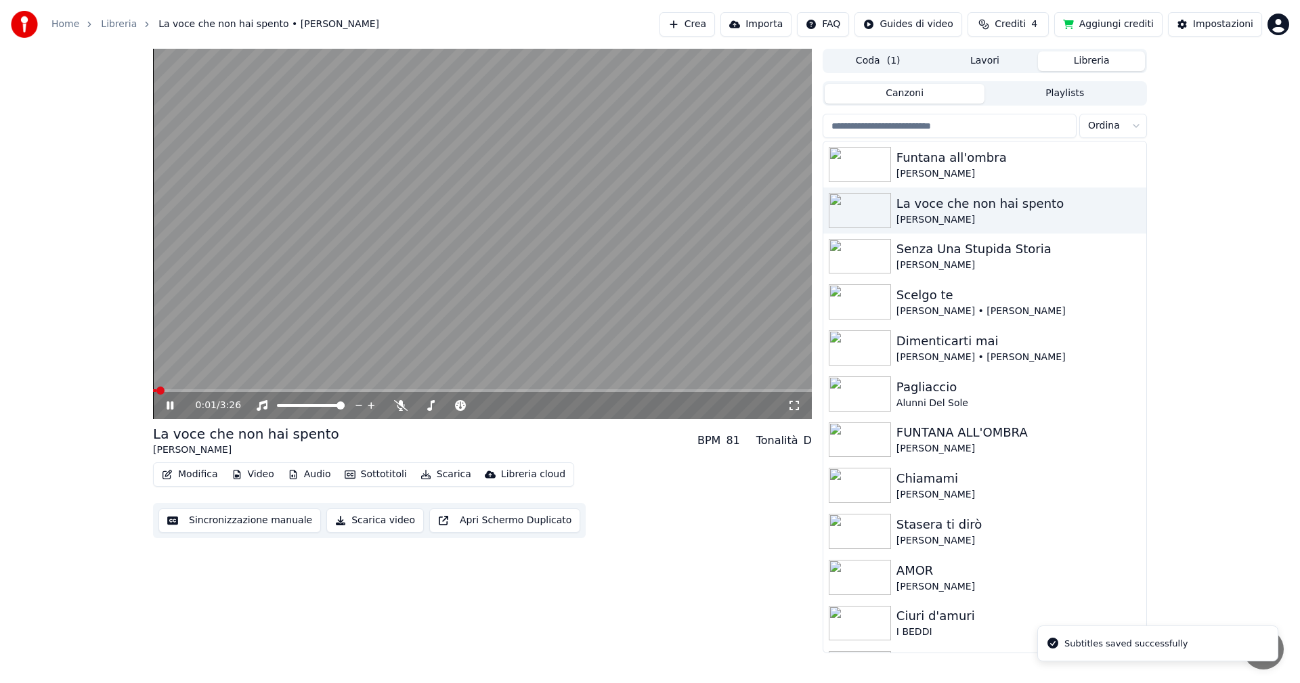
click at [794, 406] on icon at bounding box center [794, 405] width 14 height 11
